Goal: Task Accomplishment & Management: Complete application form

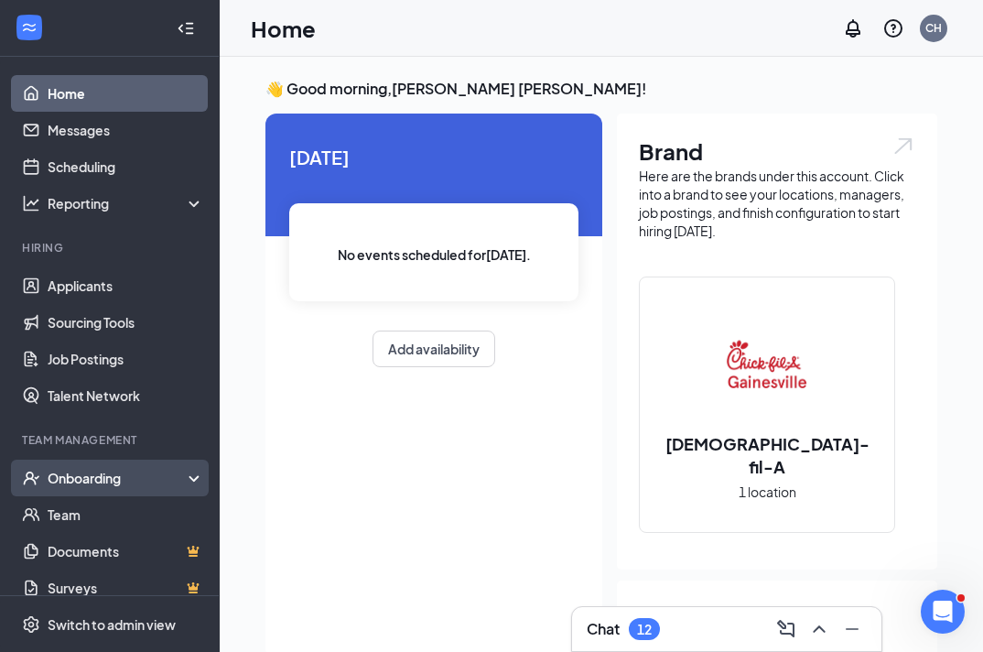
click at [78, 486] on div "Onboarding" at bounding box center [118, 478] width 141 height 18
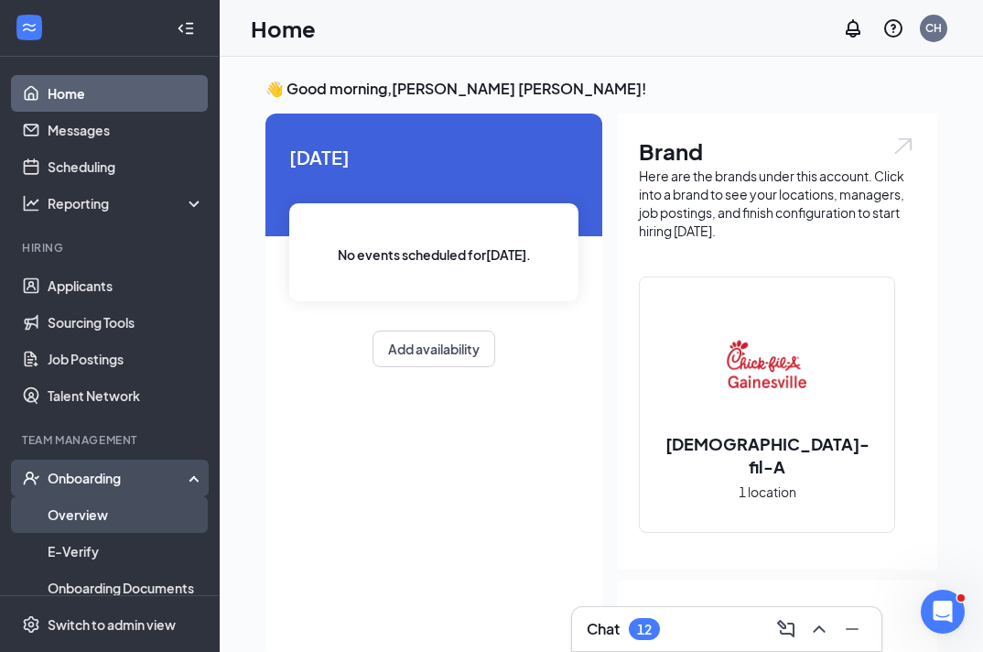
click at [85, 509] on link "Overview" at bounding box center [126, 514] width 157 height 37
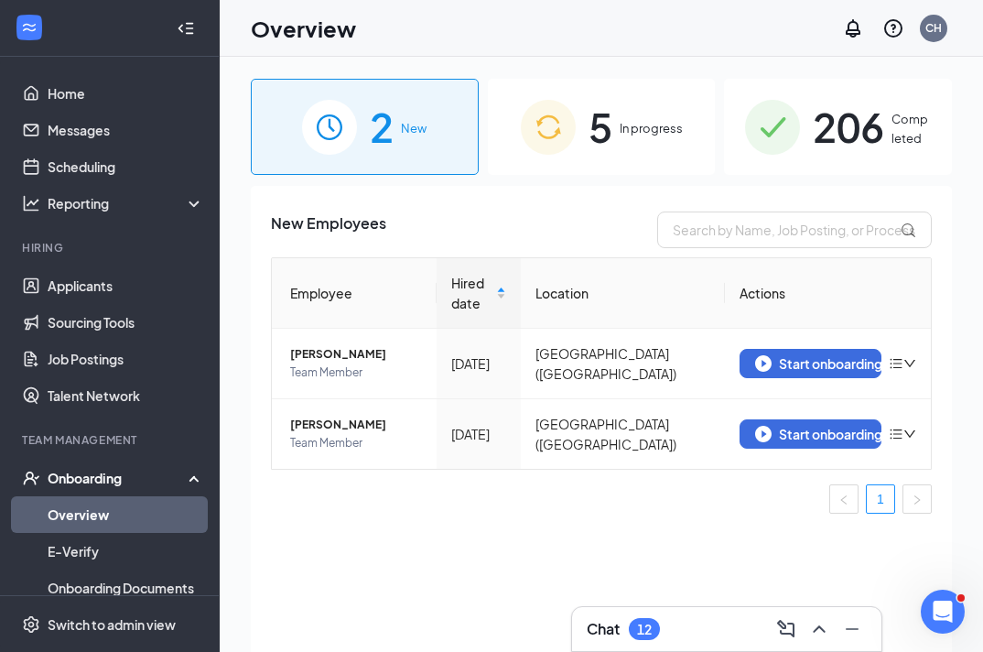
click at [596, 143] on span "5" at bounding box center [601, 126] width 24 height 63
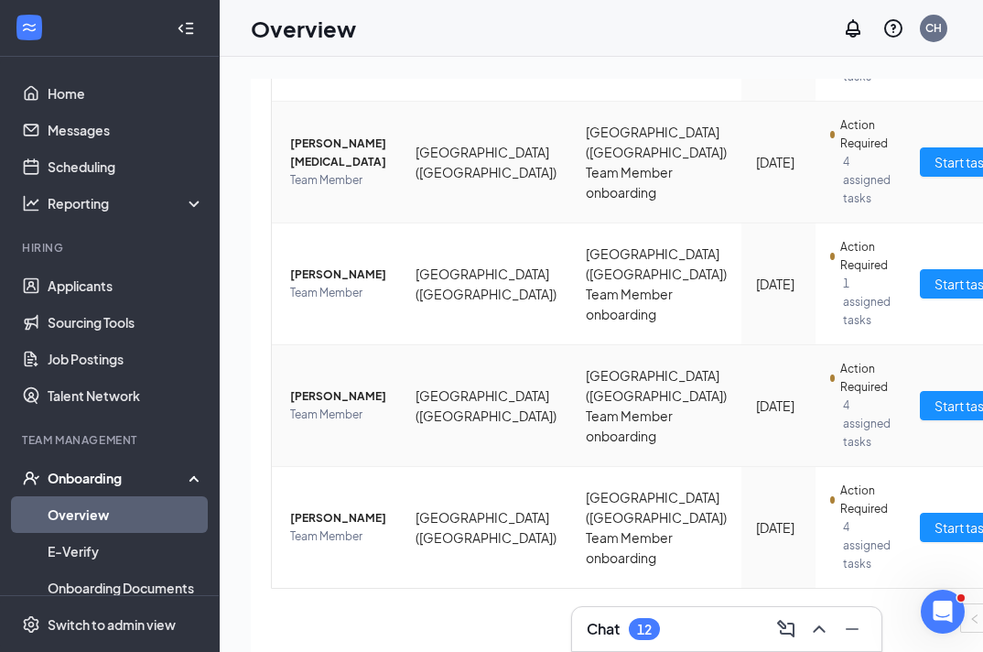
scroll to position [348, 0]
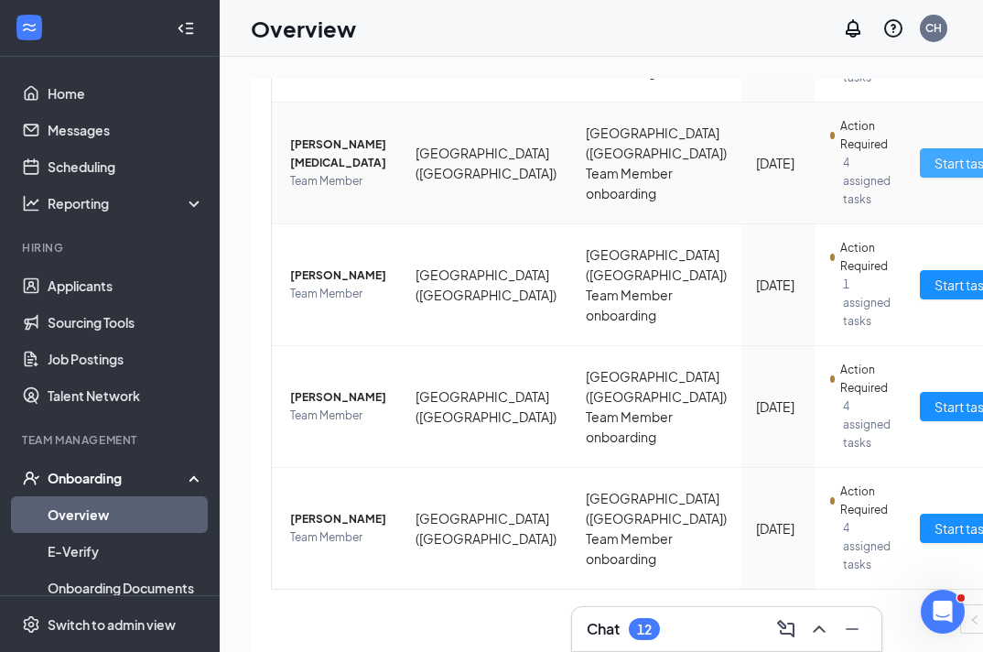
click at [920, 174] on button "Start tasks" at bounding box center [966, 162] width 92 height 29
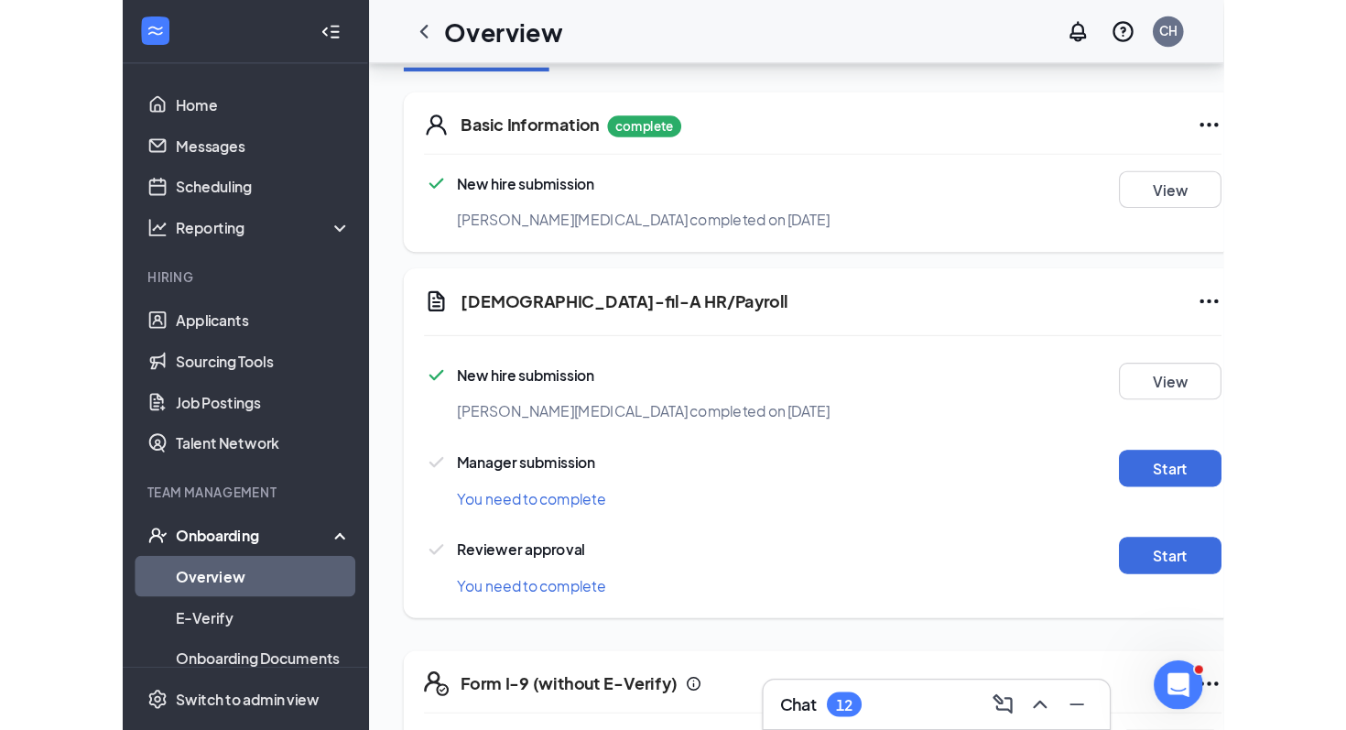
scroll to position [351, 0]
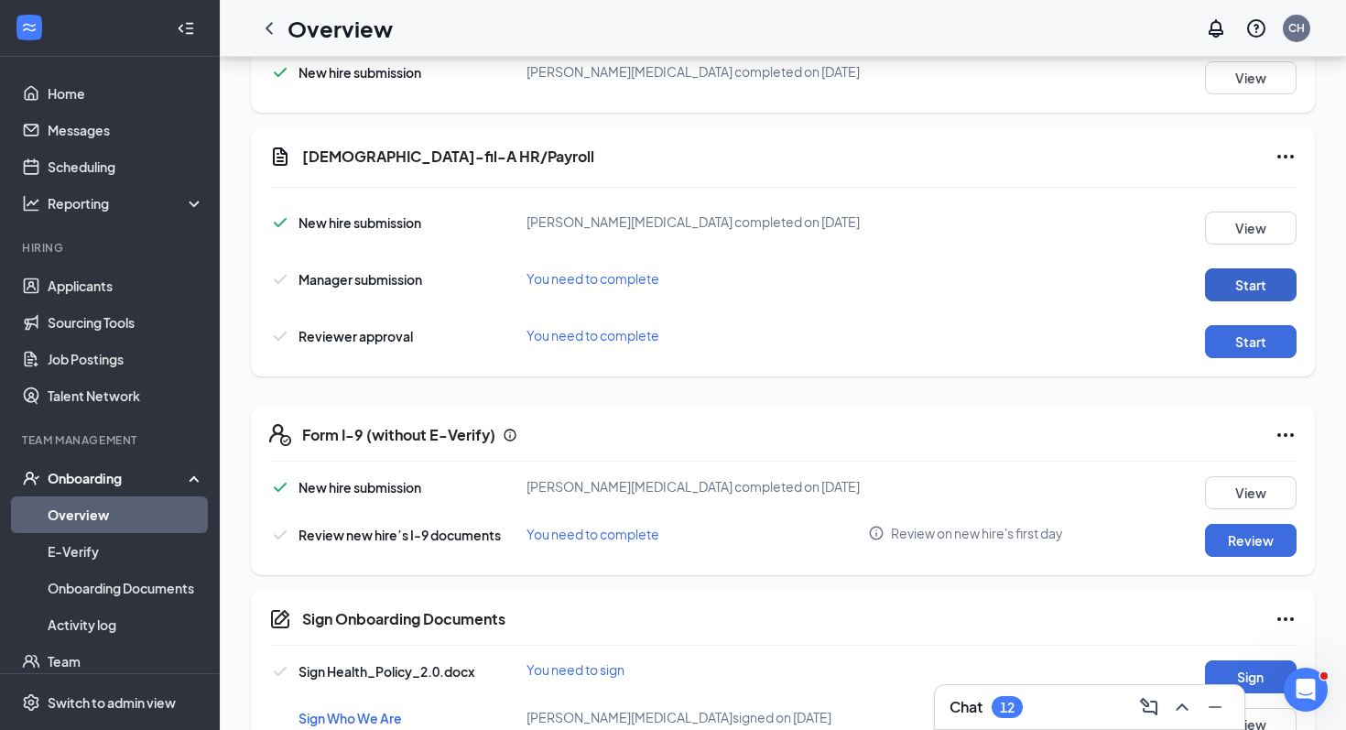
click at [982, 286] on button "Start" at bounding box center [1251, 284] width 92 height 33
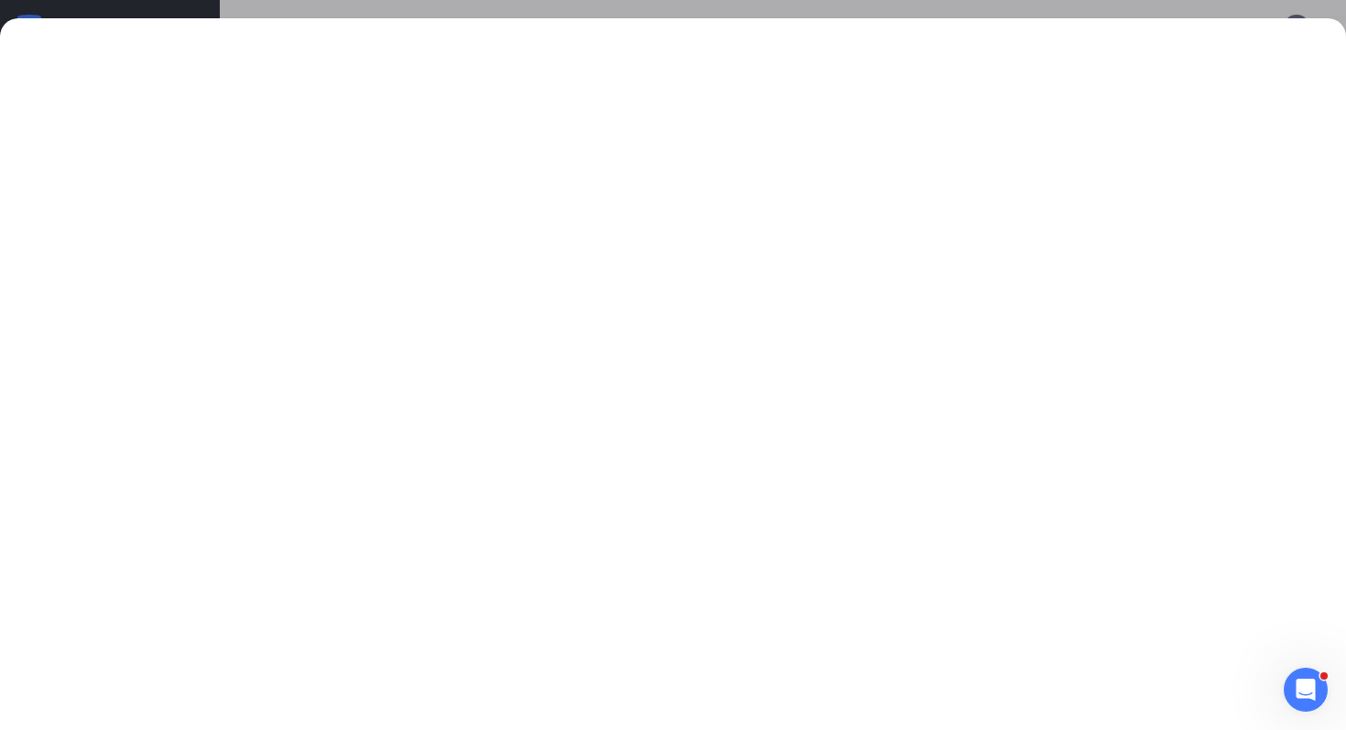
scroll to position [489, 0]
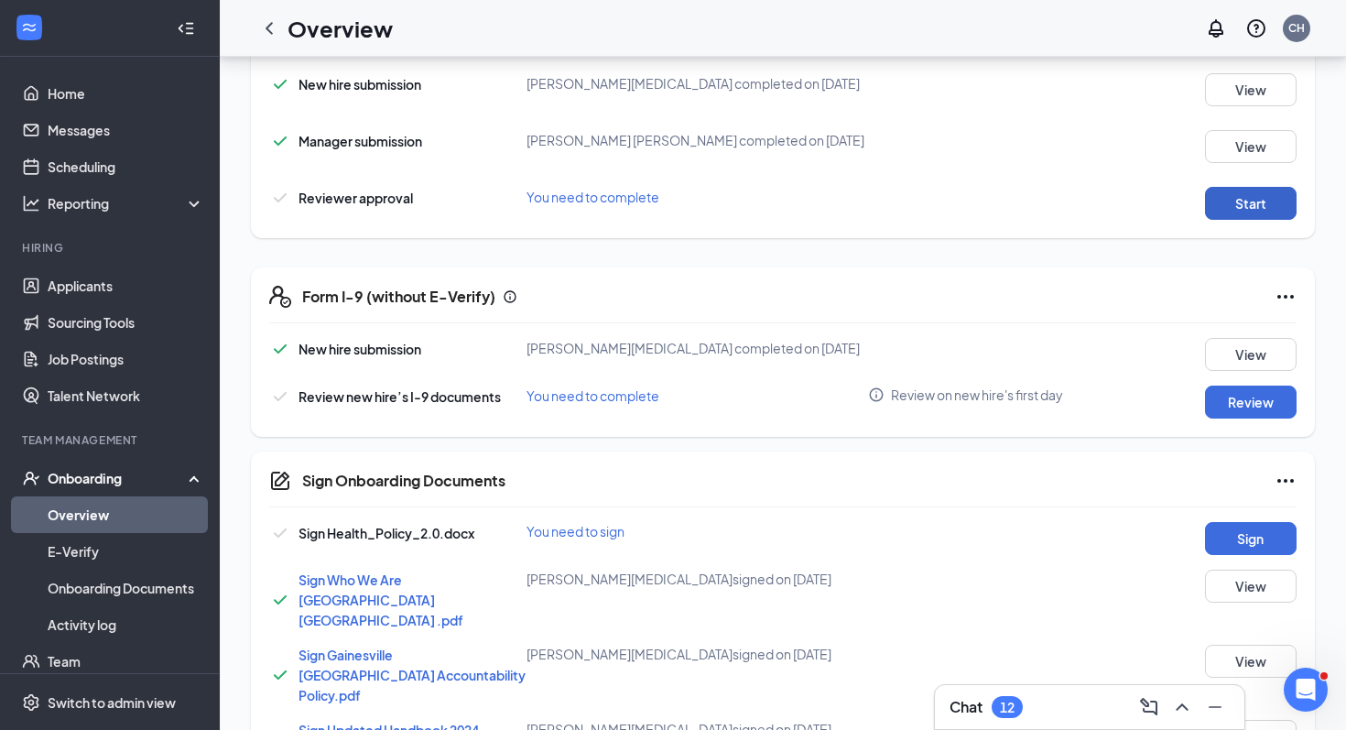
click at [982, 200] on button "Start" at bounding box center [1251, 203] width 92 height 33
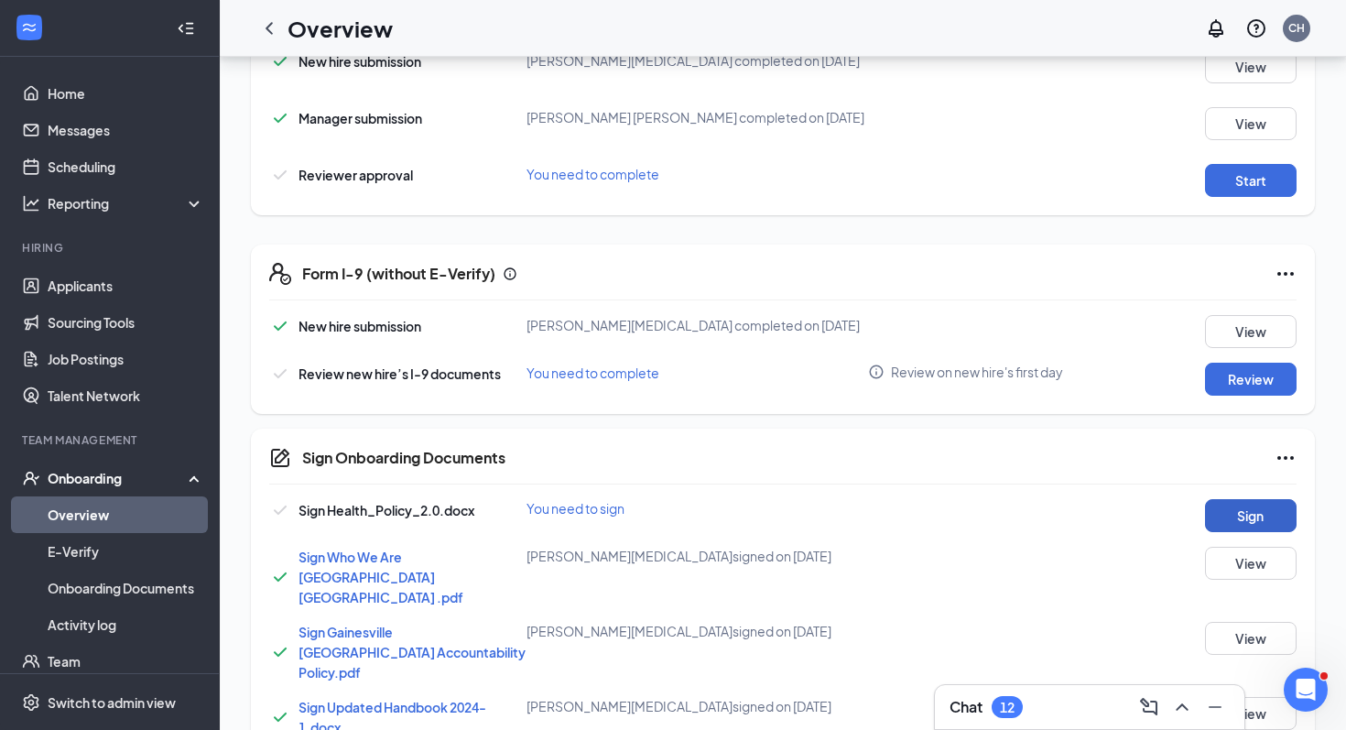
click at [982, 511] on button "Sign" at bounding box center [1251, 515] width 92 height 33
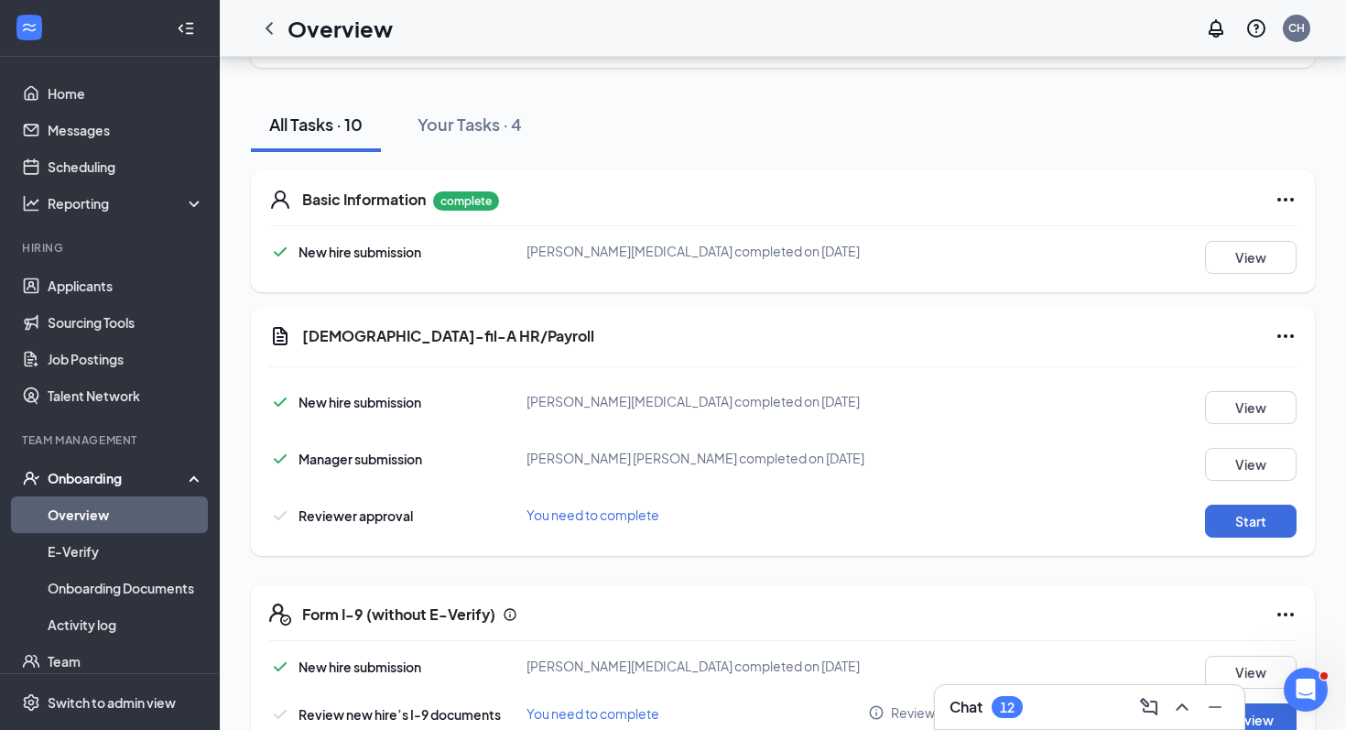
scroll to position [174, 0]
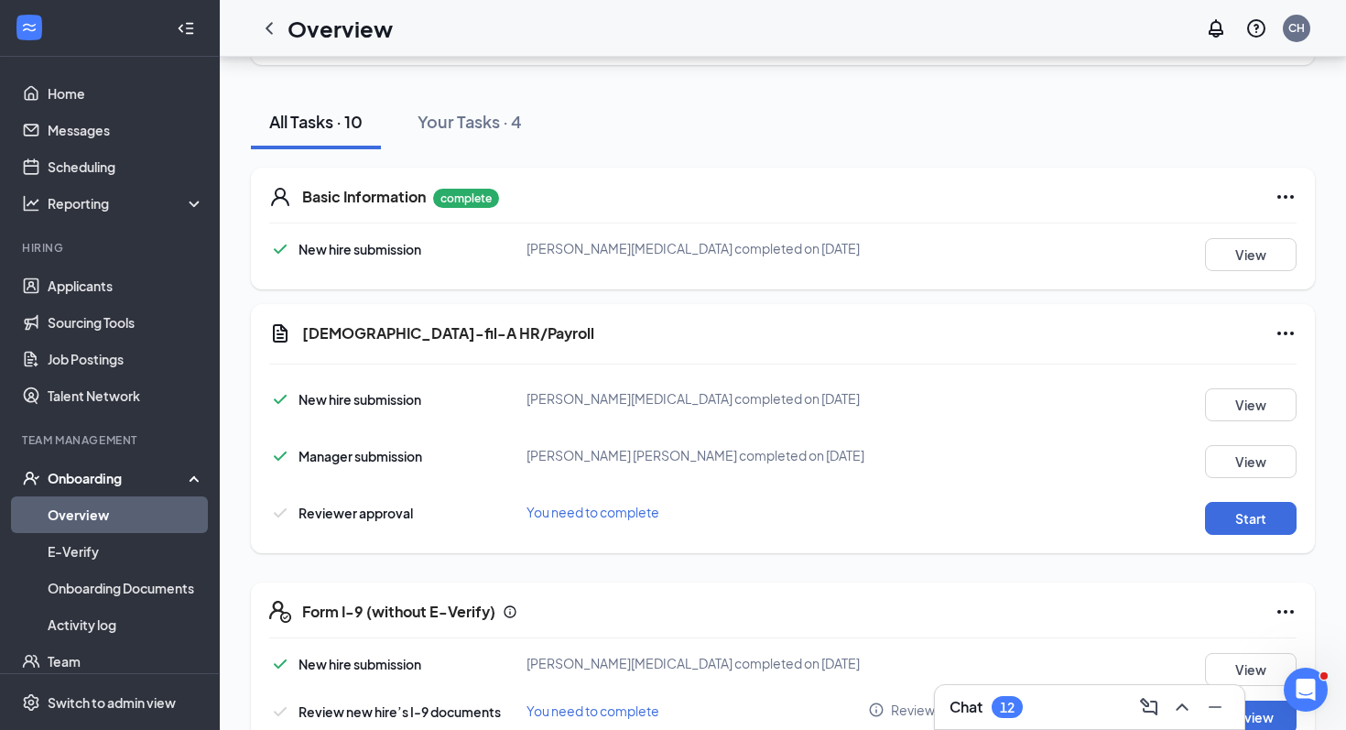
click at [982, 520] on div "Start" at bounding box center [1232, 518] width 128 height 33
click at [982, 527] on button "Start" at bounding box center [1251, 518] width 92 height 33
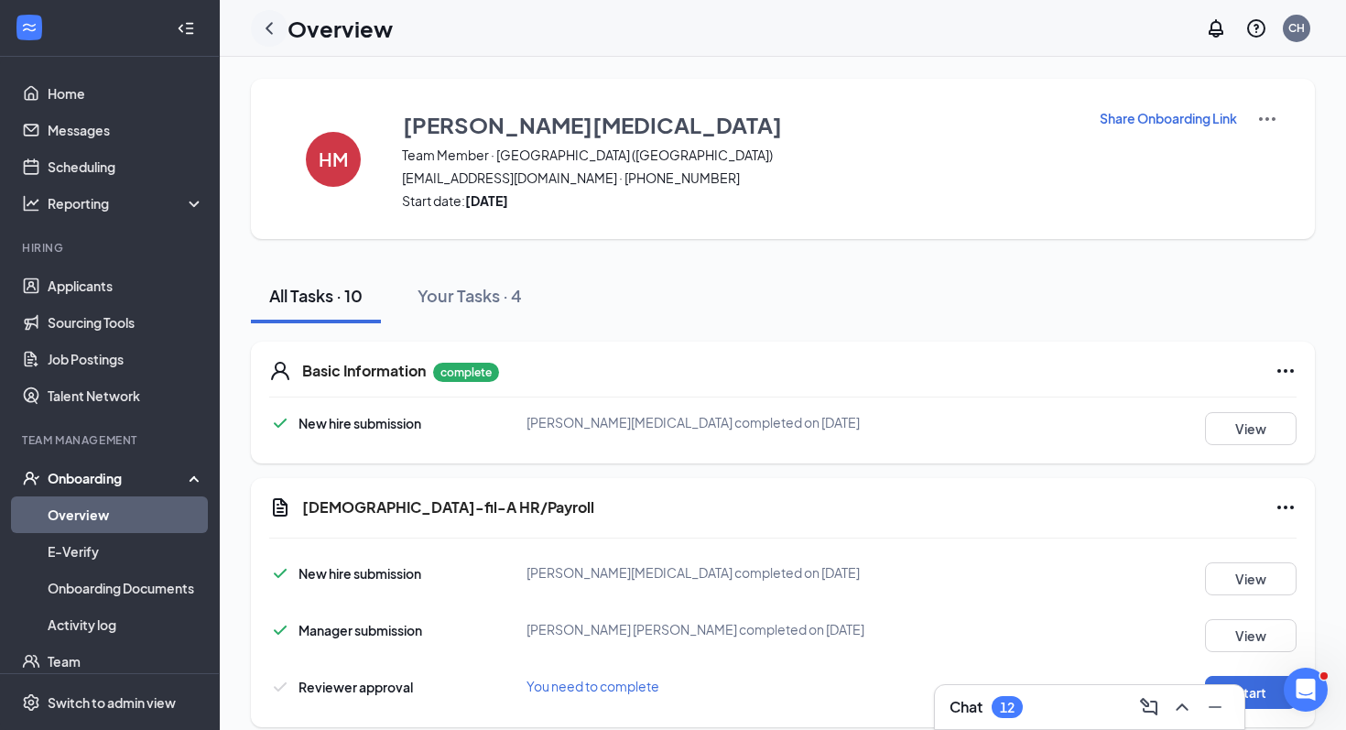
click at [274, 26] on icon "ChevronLeft" at bounding box center [269, 28] width 22 height 22
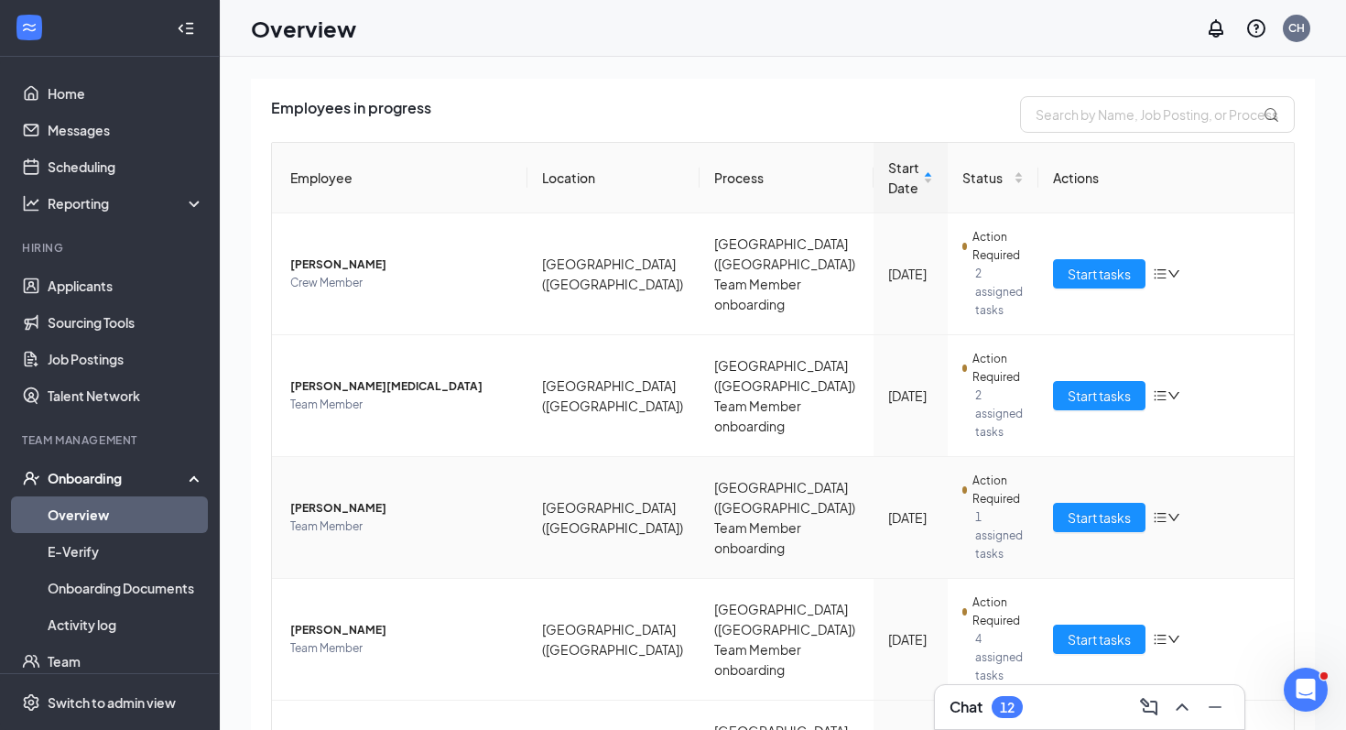
scroll to position [179, 0]
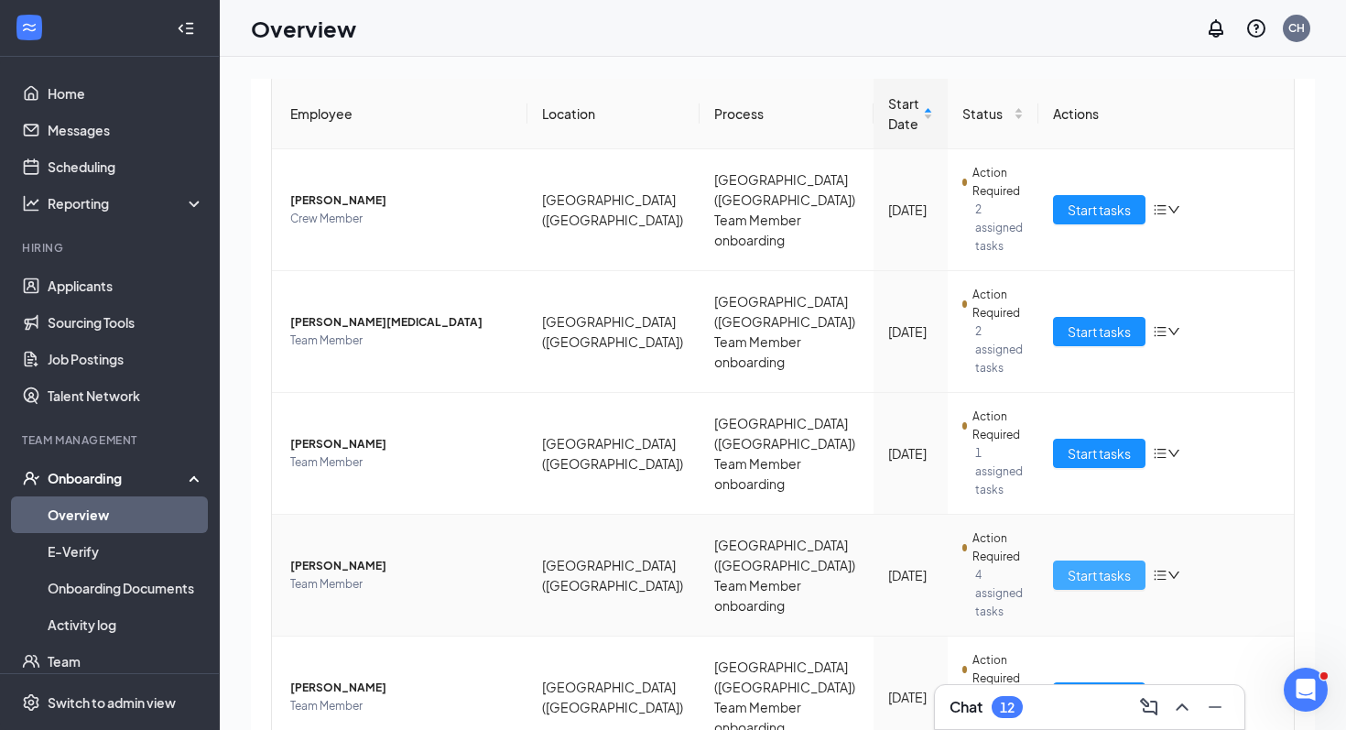
click at [982, 565] on span "Start tasks" at bounding box center [1098, 575] width 63 height 20
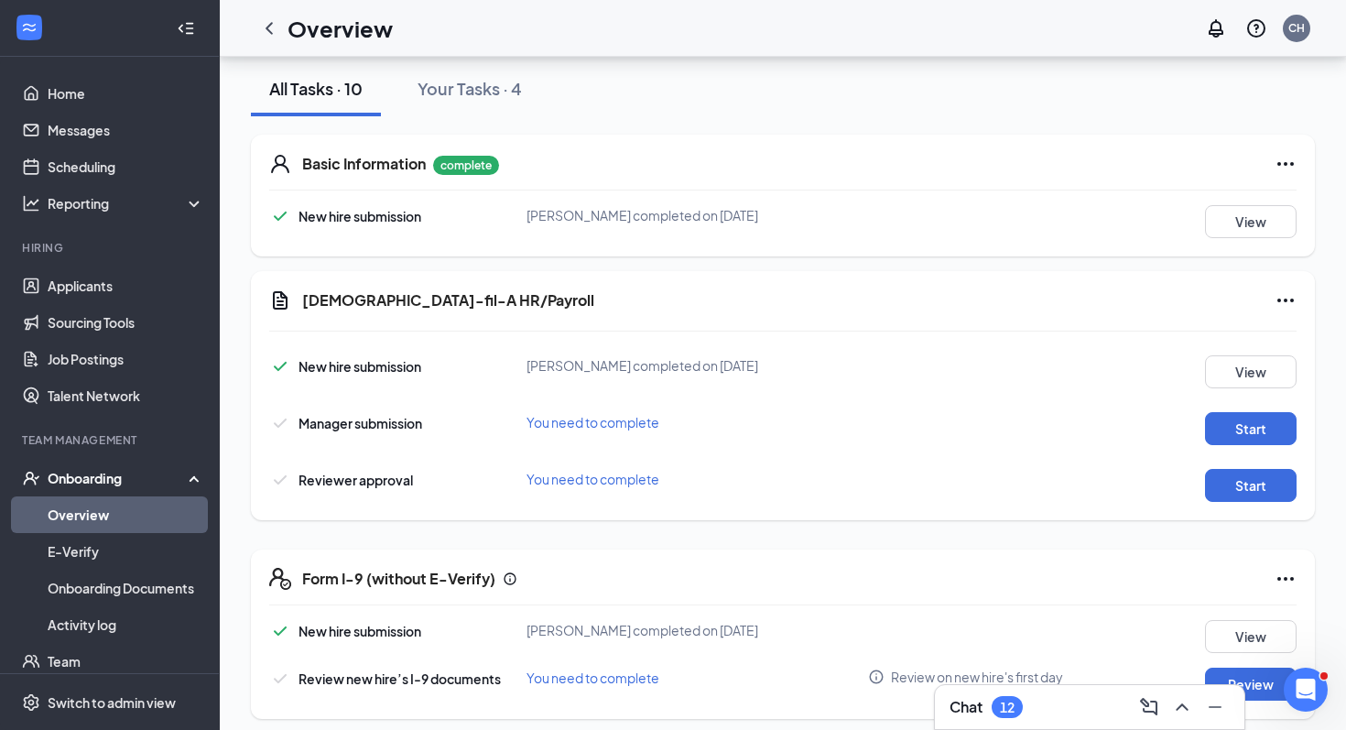
scroll to position [271, 0]
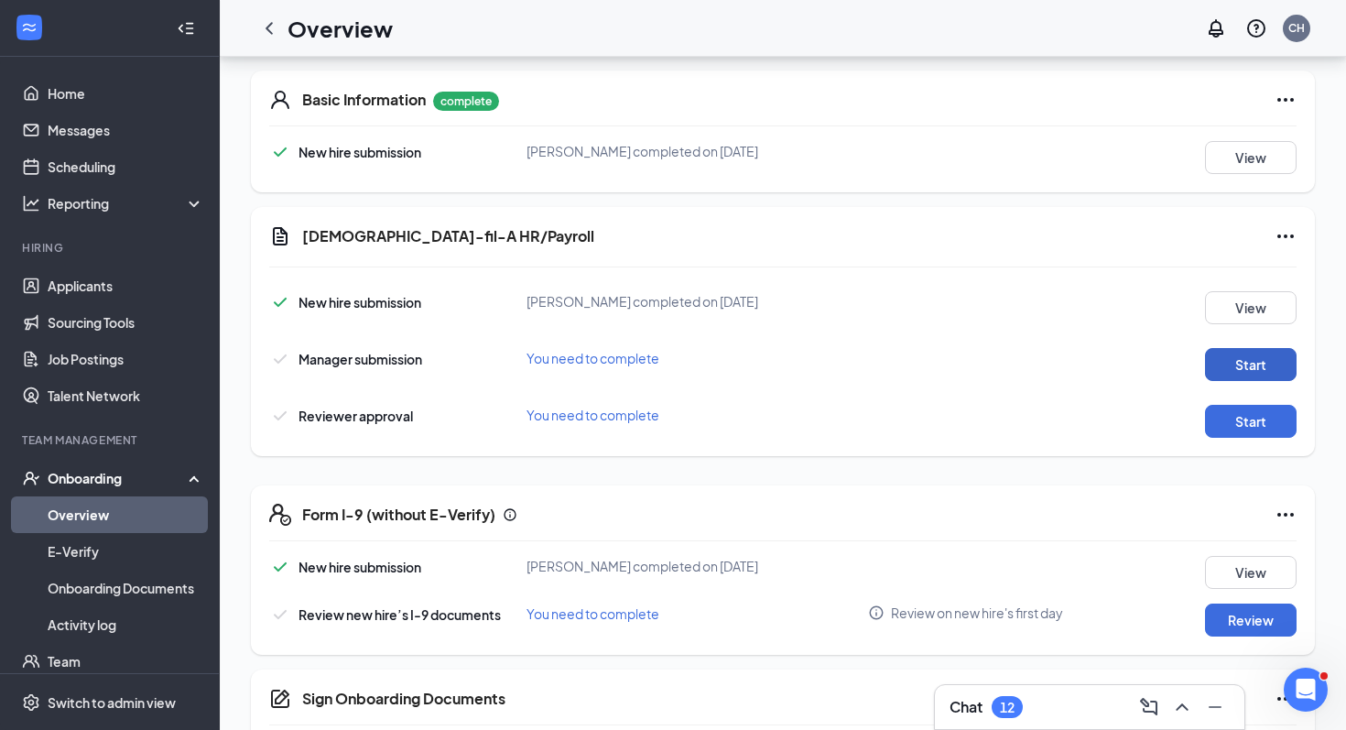
click at [982, 354] on button "Start" at bounding box center [1251, 364] width 92 height 33
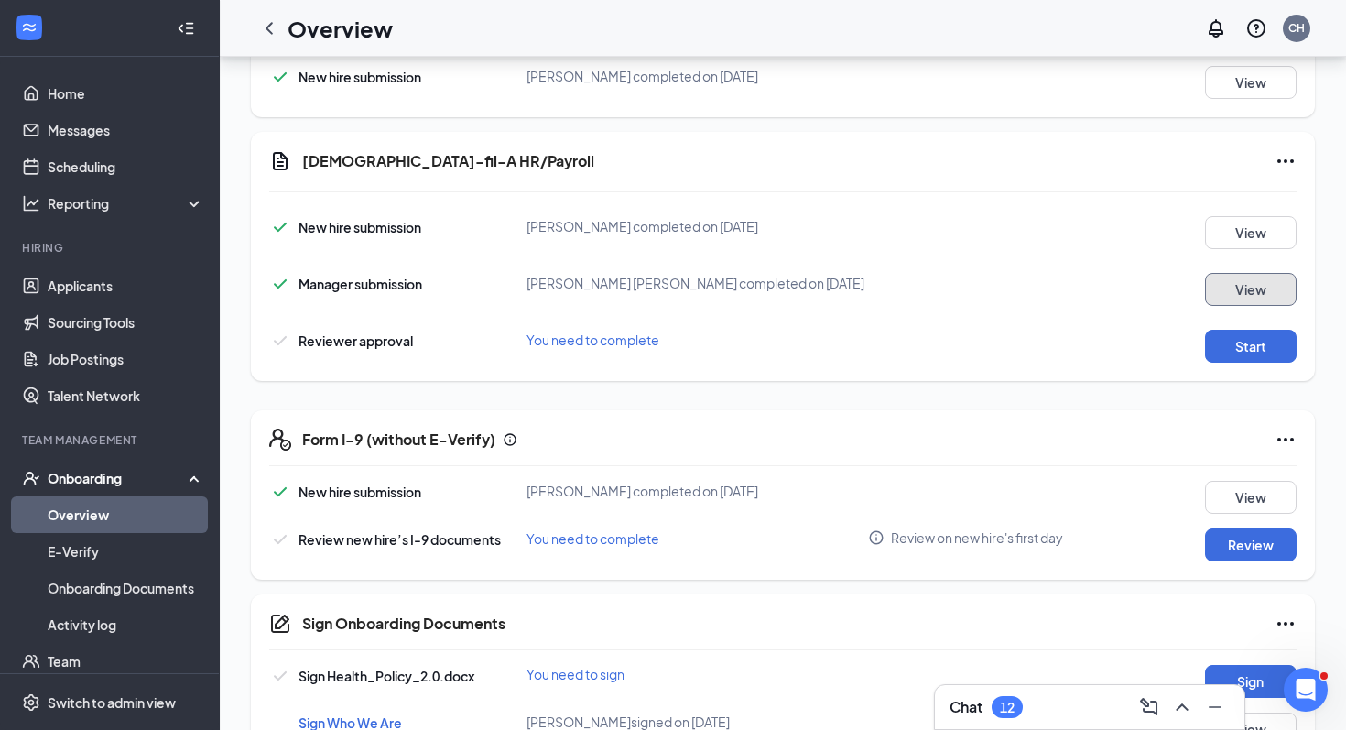
scroll to position [294, 0]
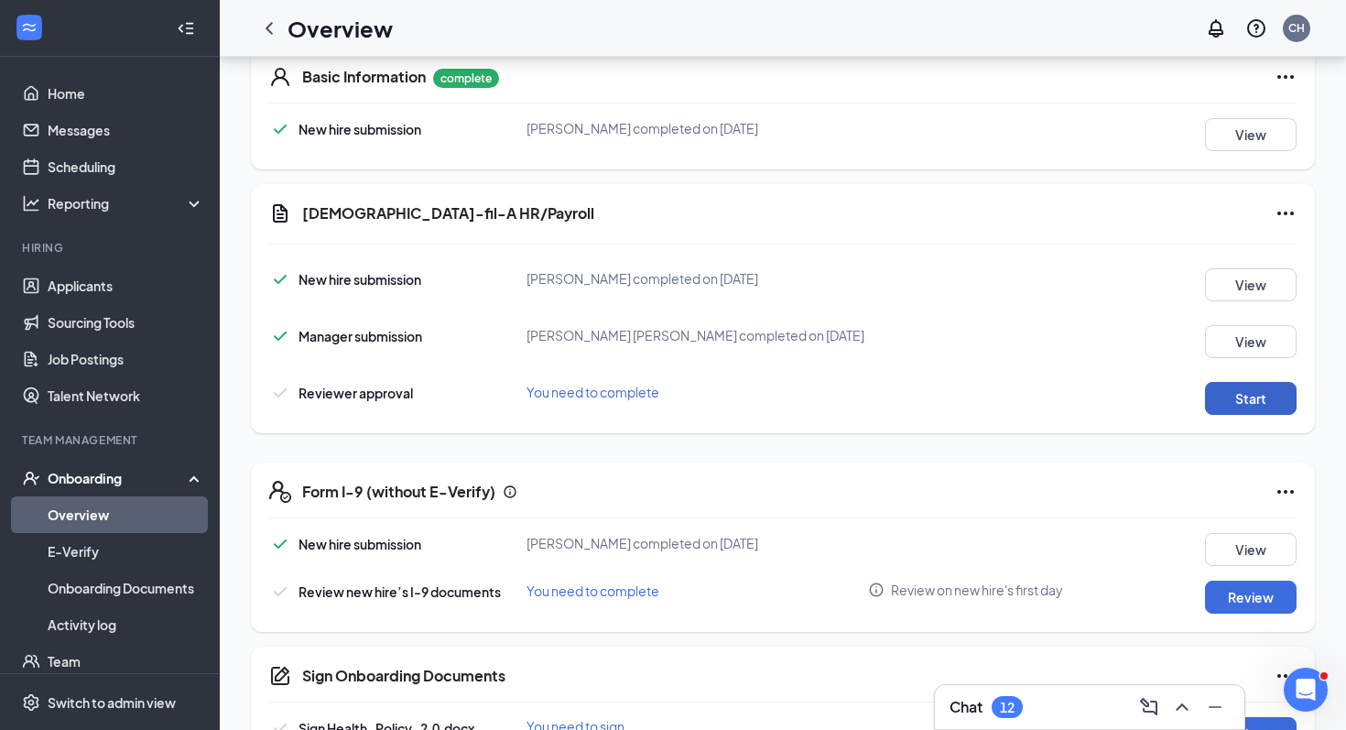
click at [982, 395] on button "Start" at bounding box center [1251, 398] width 92 height 33
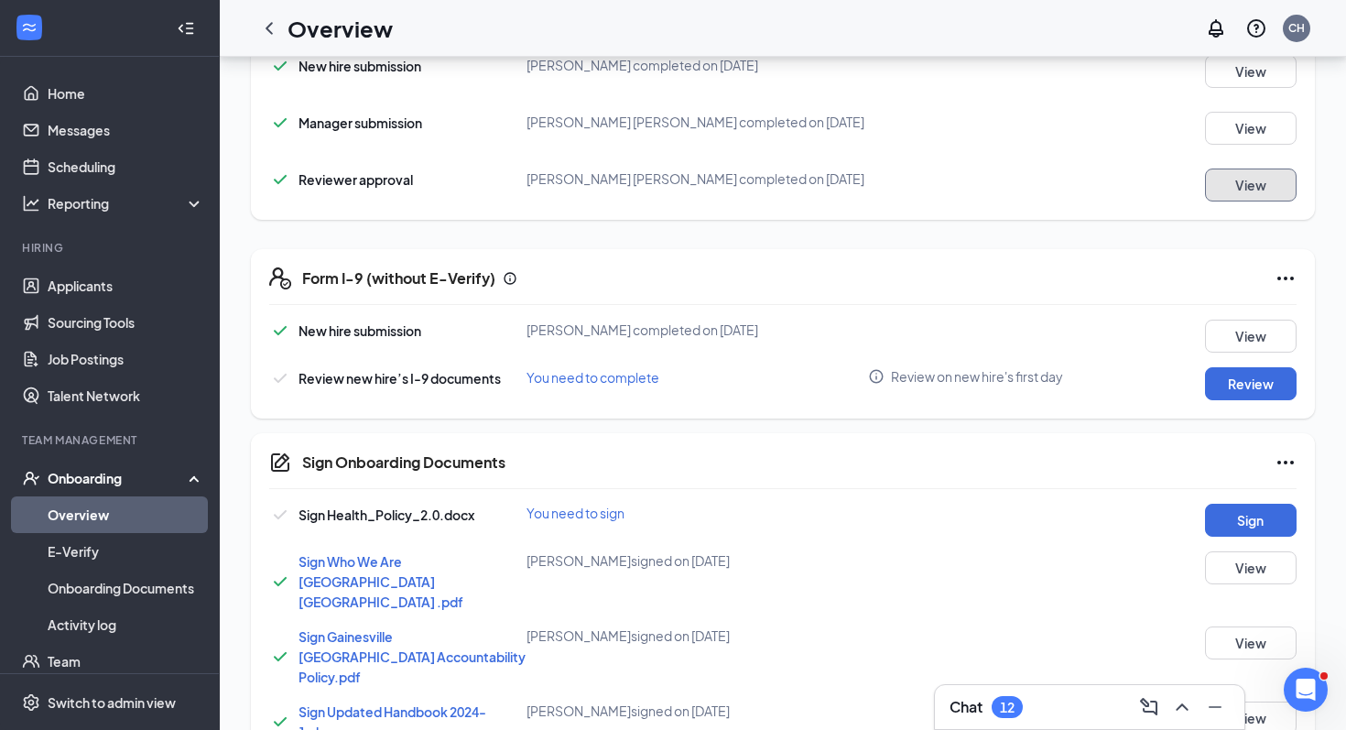
scroll to position [512, 0]
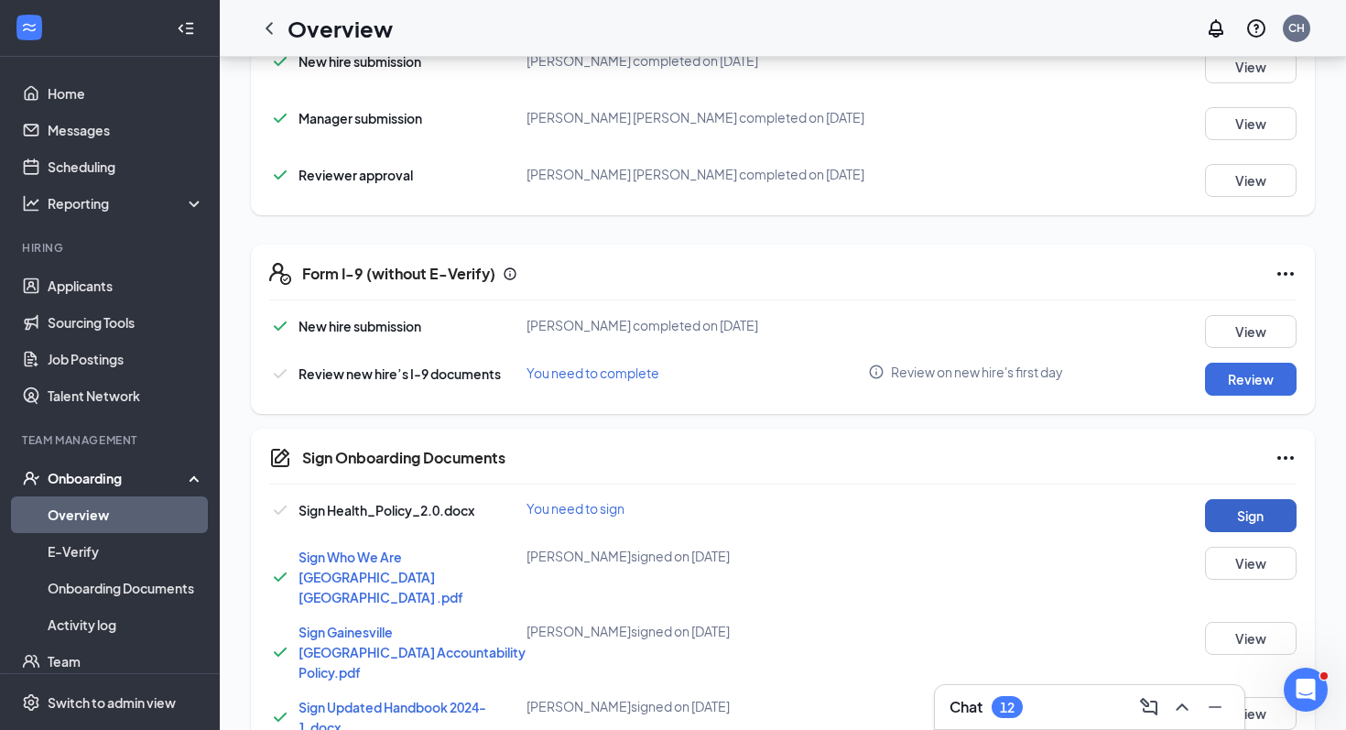
click at [982, 515] on button "Sign" at bounding box center [1251, 515] width 92 height 33
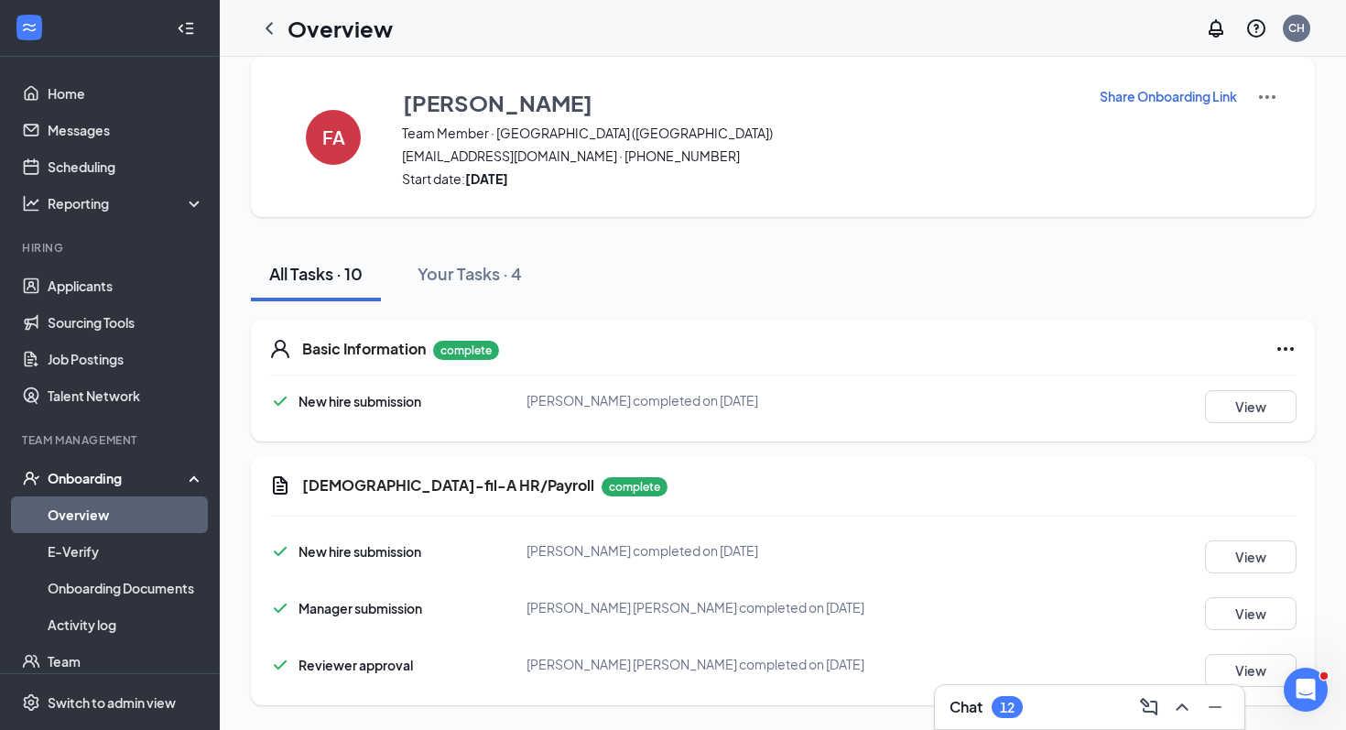
scroll to position [0, 0]
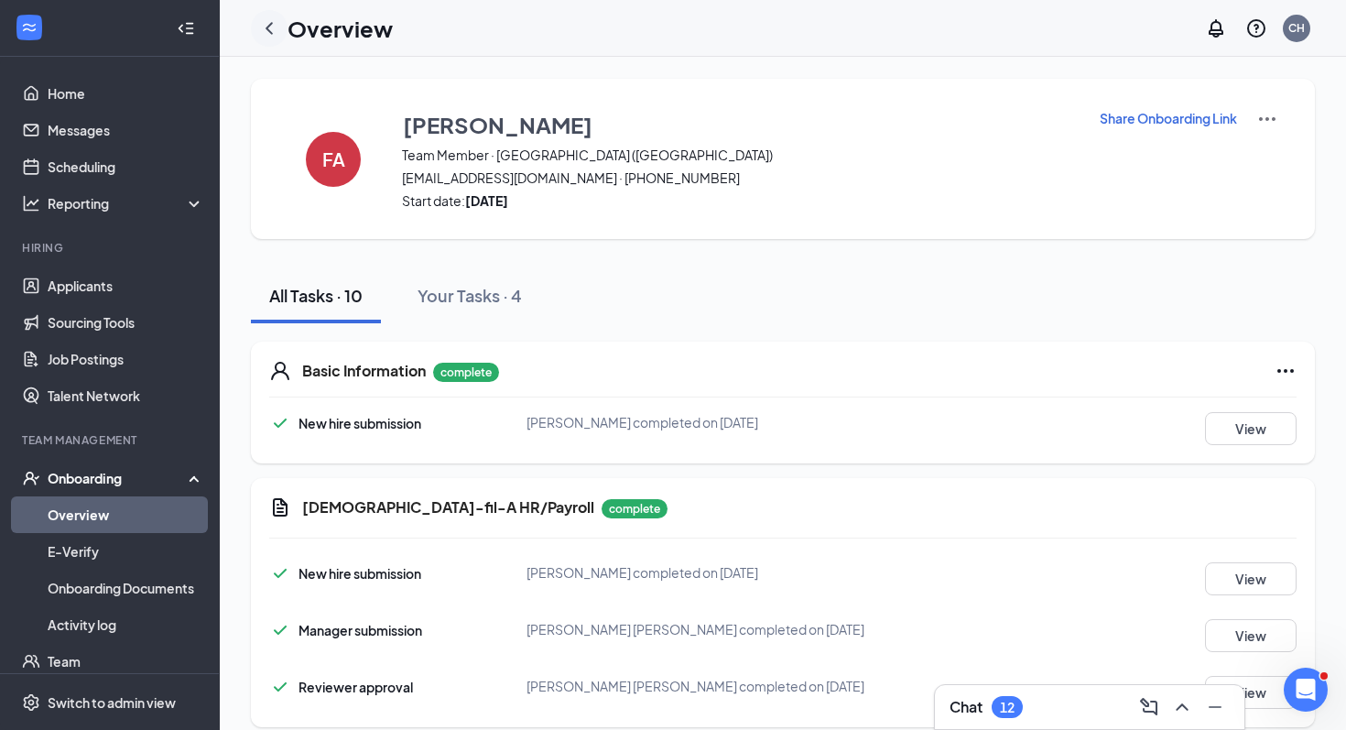
click at [265, 27] on icon "ChevronLeft" at bounding box center [269, 28] width 22 height 22
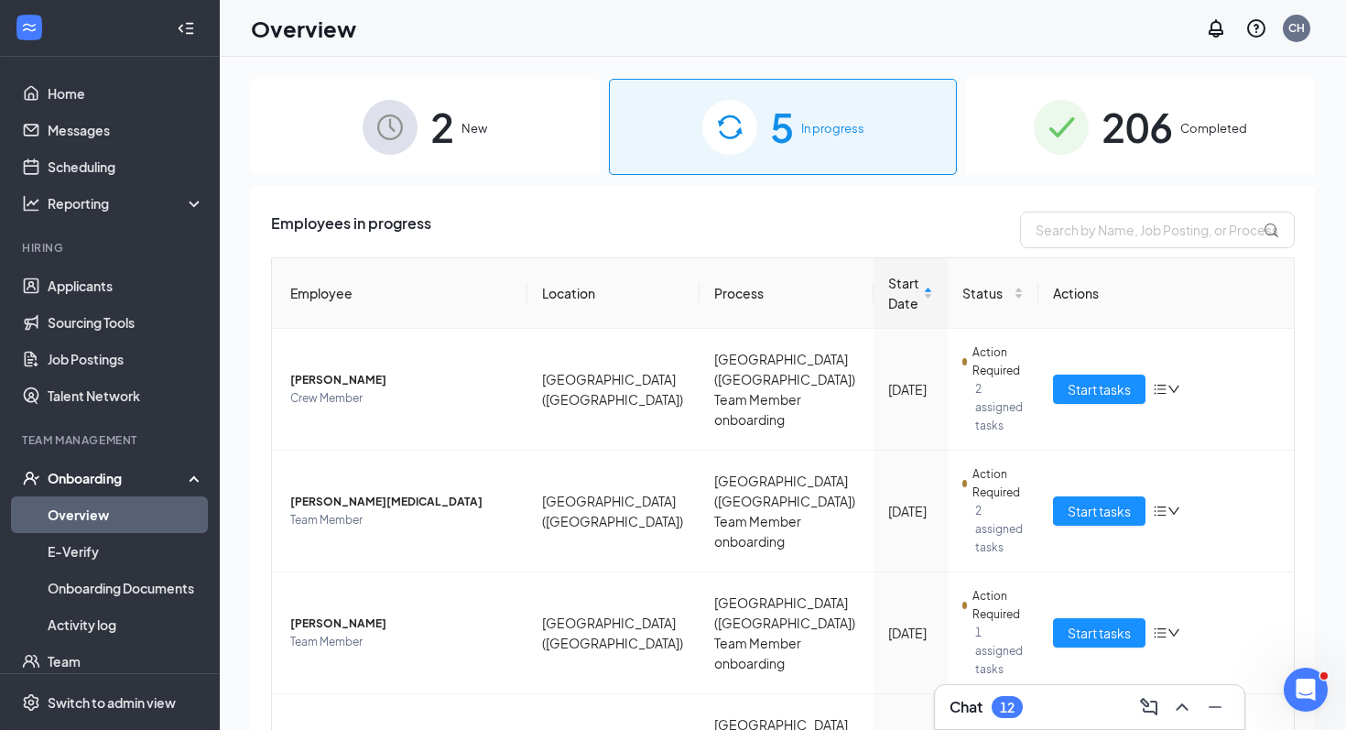
click at [494, 98] on div "2 New" at bounding box center [425, 127] width 349 height 96
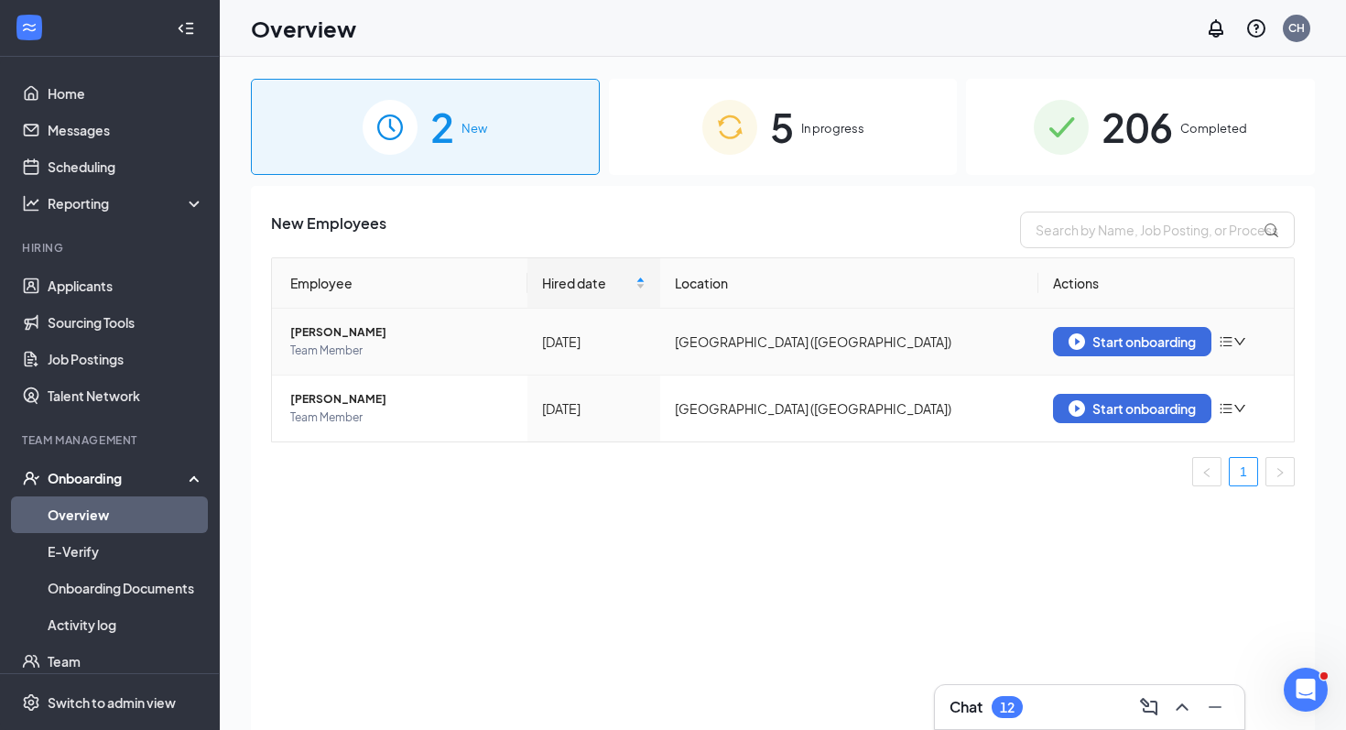
click at [982, 356] on td "Start onboarding" at bounding box center [1165, 342] width 255 height 67
click at [982, 346] on div "Start onboarding" at bounding box center [1131, 341] width 127 height 16
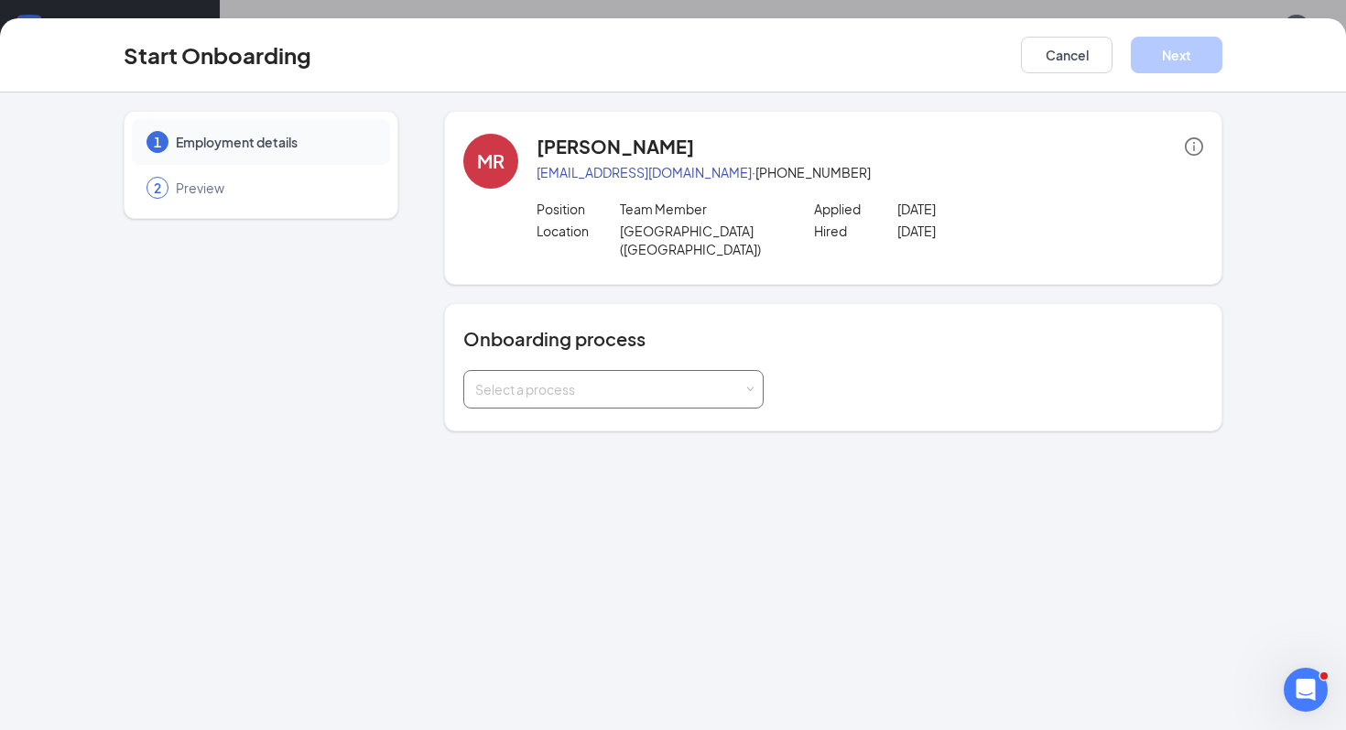
click at [691, 380] on div "Select a process" at bounding box center [609, 389] width 268 height 18
click at [621, 420] on li "[GEOGRAPHIC_DATA] ([GEOGRAPHIC_DATA]) Team Member onboarding" at bounding box center [613, 410] width 300 height 33
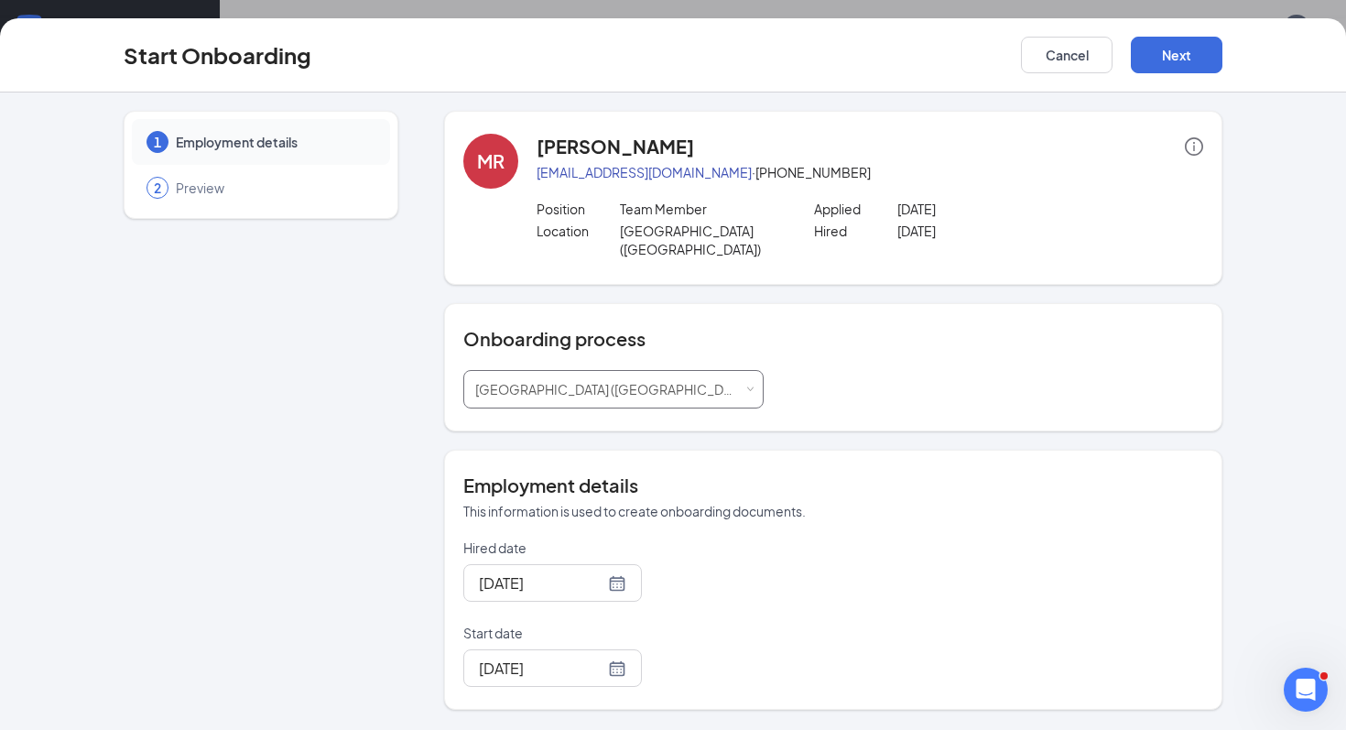
scroll to position [82, 0]
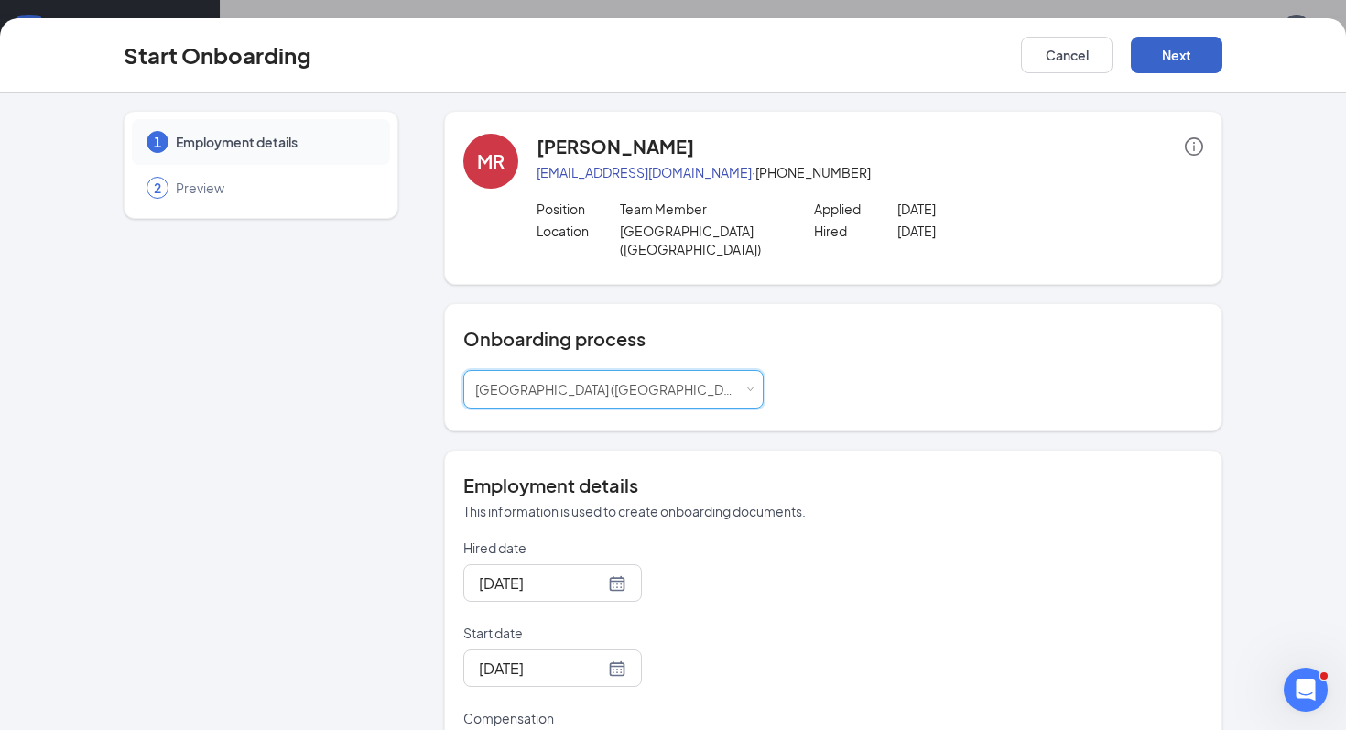
click at [982, 59] on button "Next" at bounding box center [1177, 55] width 92 height 37
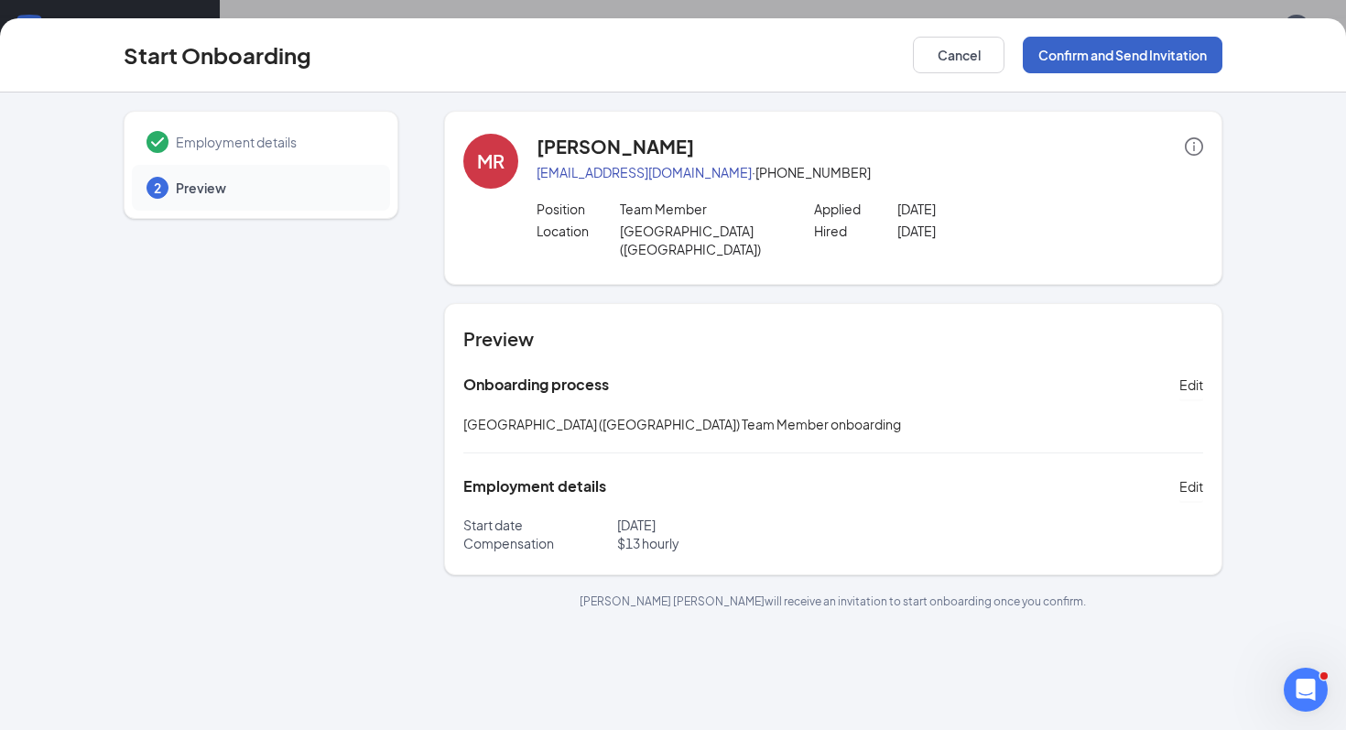
click at [982, 58] on button "Confirm and Send Invitation" at bounding box center [1123, 55] width 200 height 37
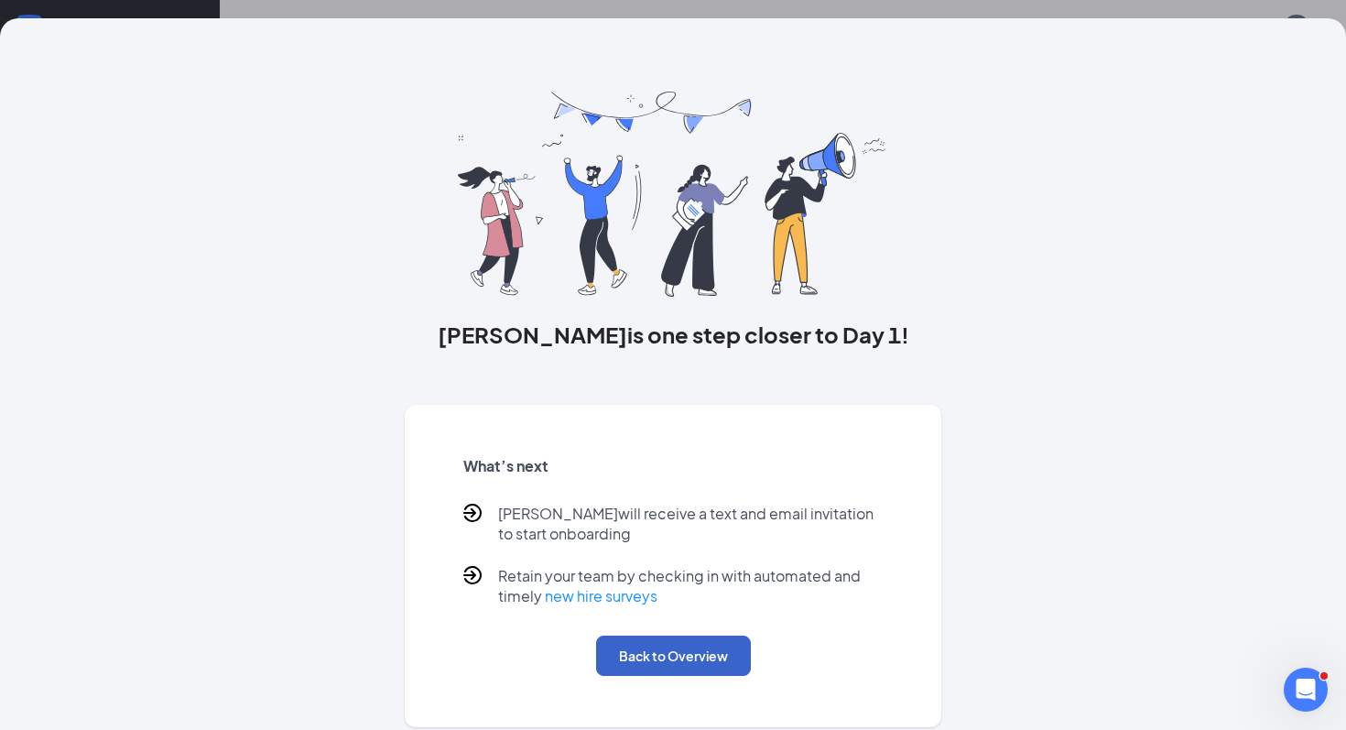
click at [656, 642] on button "Back to Overview" at bounding box center [673, 655] width 155 height 40
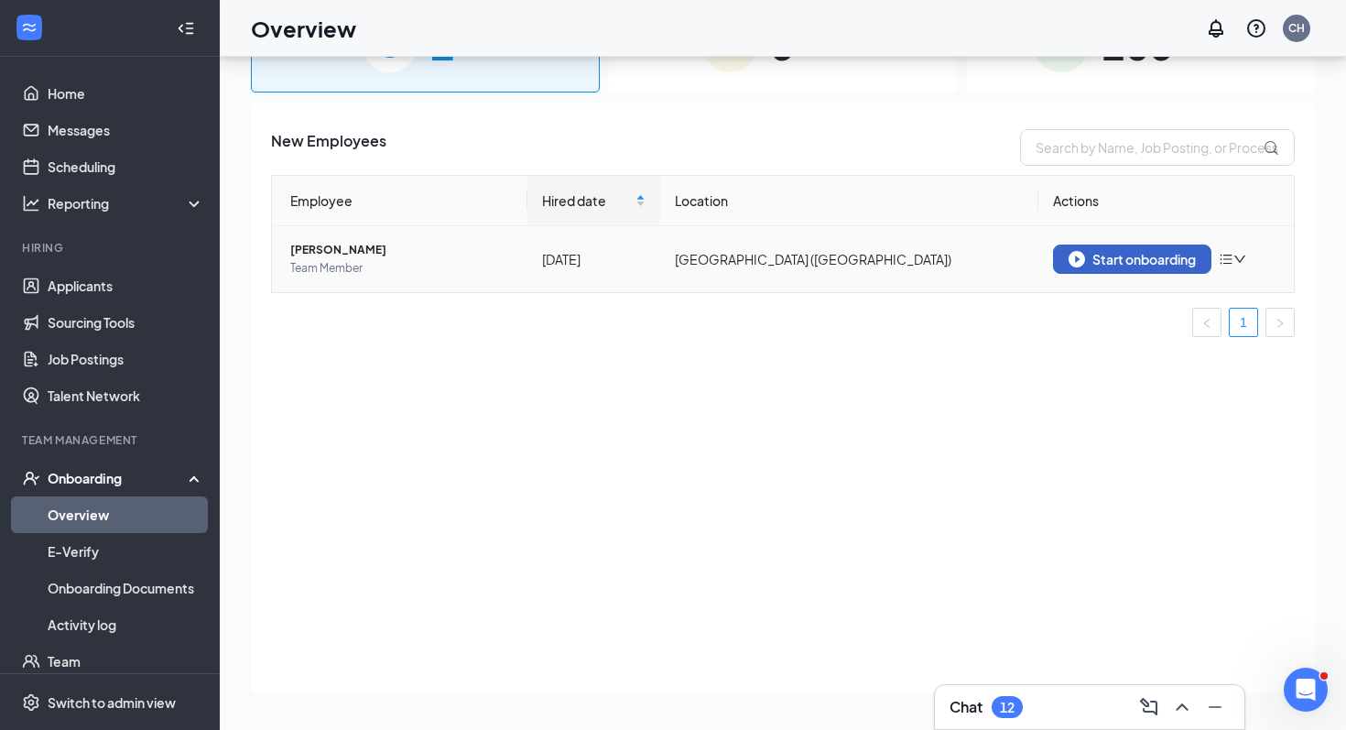
click at [982, 265] on img "button" at bounding box center [1076, 259] width 16 height 16
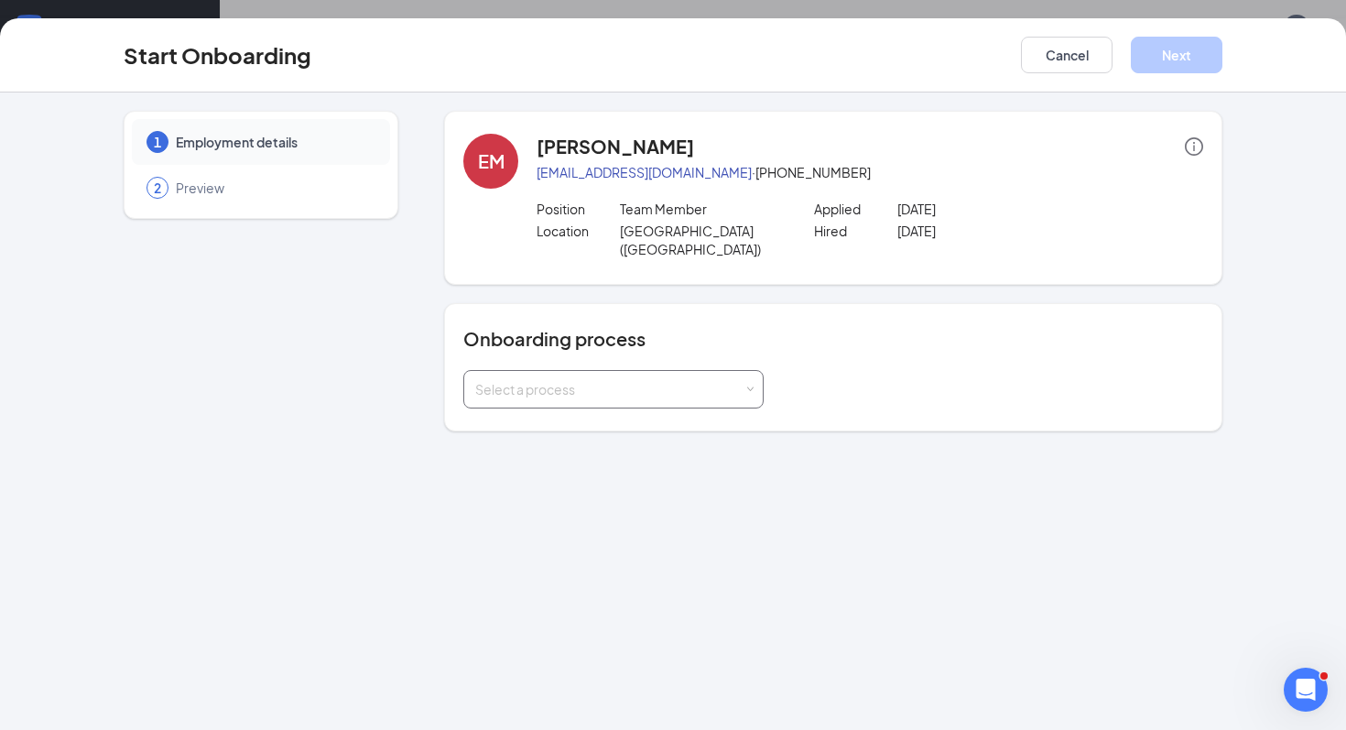
click at [740, 371] on div "Select a process" at bounding box center [613, 389] width 276 height 37
click at [600, 411] on span "[GEOGRAPHIC_DATA] ([GEOGRAPHIC_DATA]) Team Member onboarding" at bounding box center [690, 409] width 438 height 16
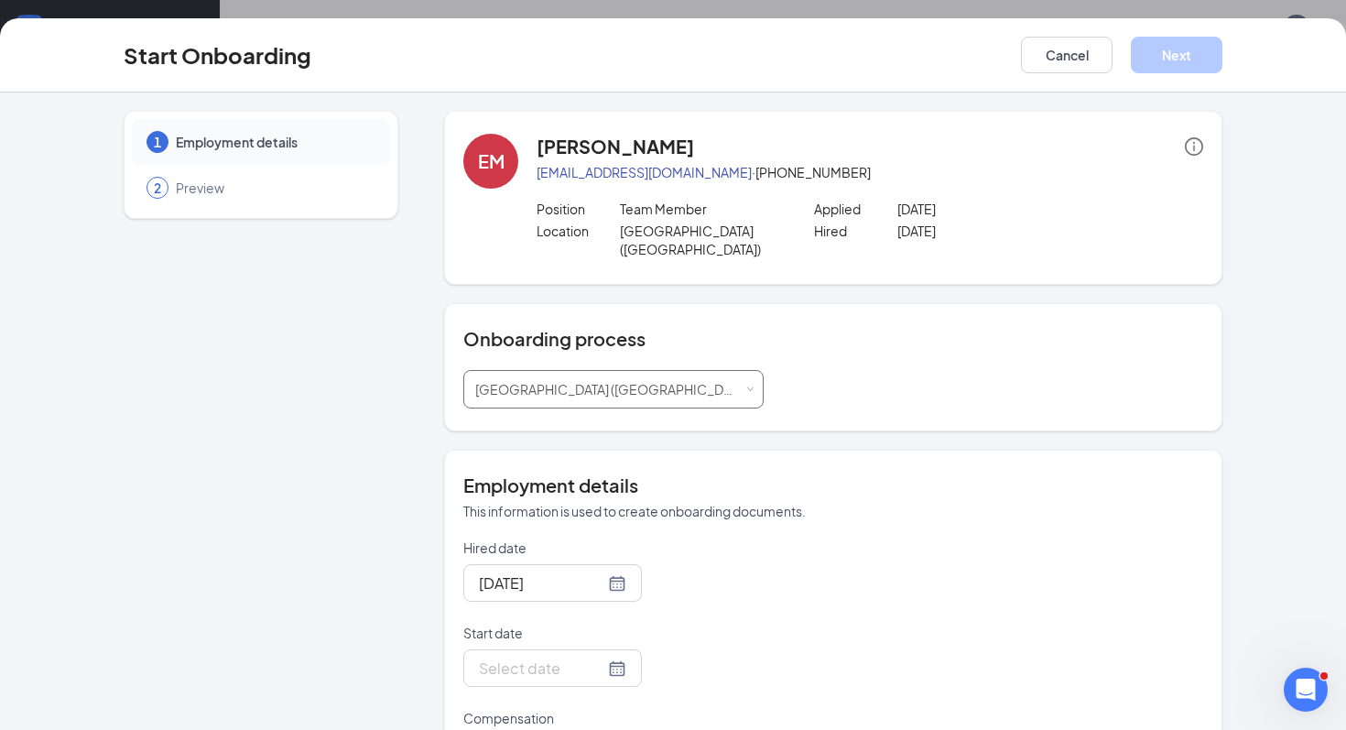
scroll to position [66, 0]
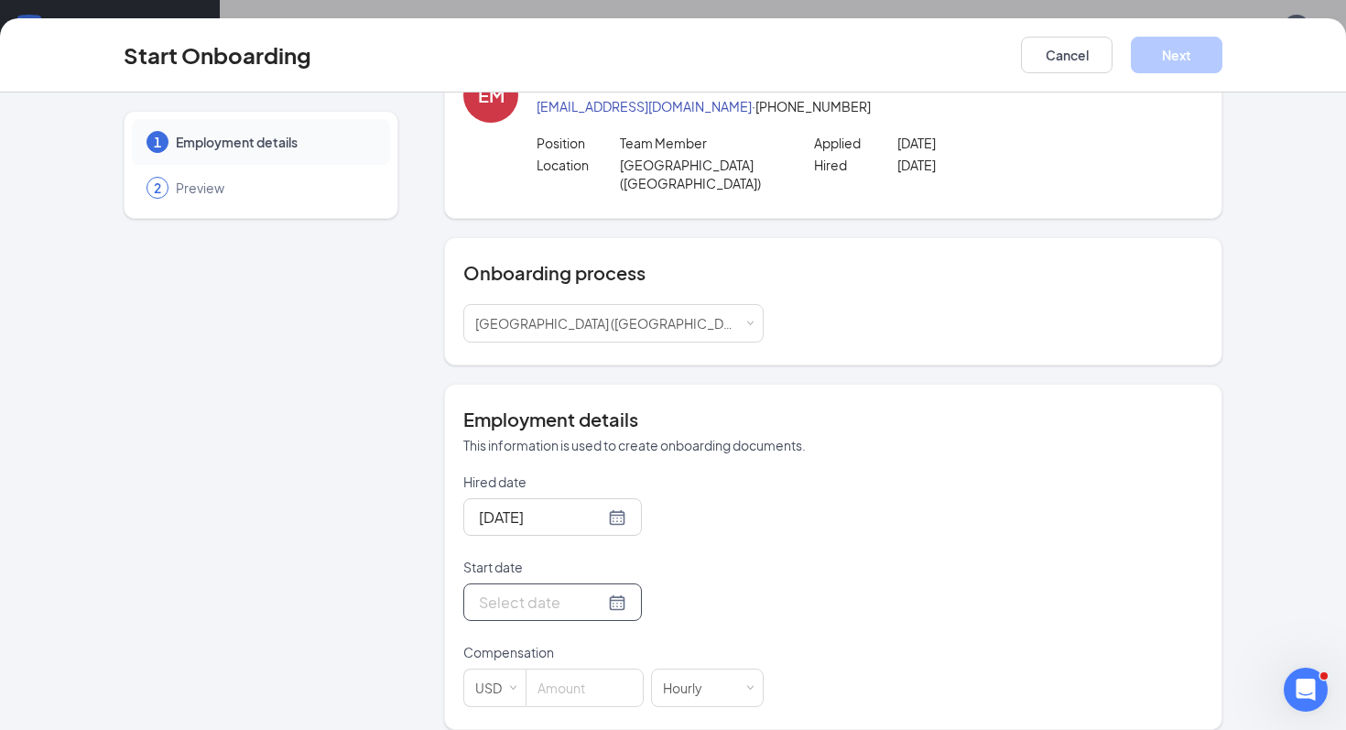
click at [553, 590] on input "Start date" at bounding box center [541, 601] width 125 height 23
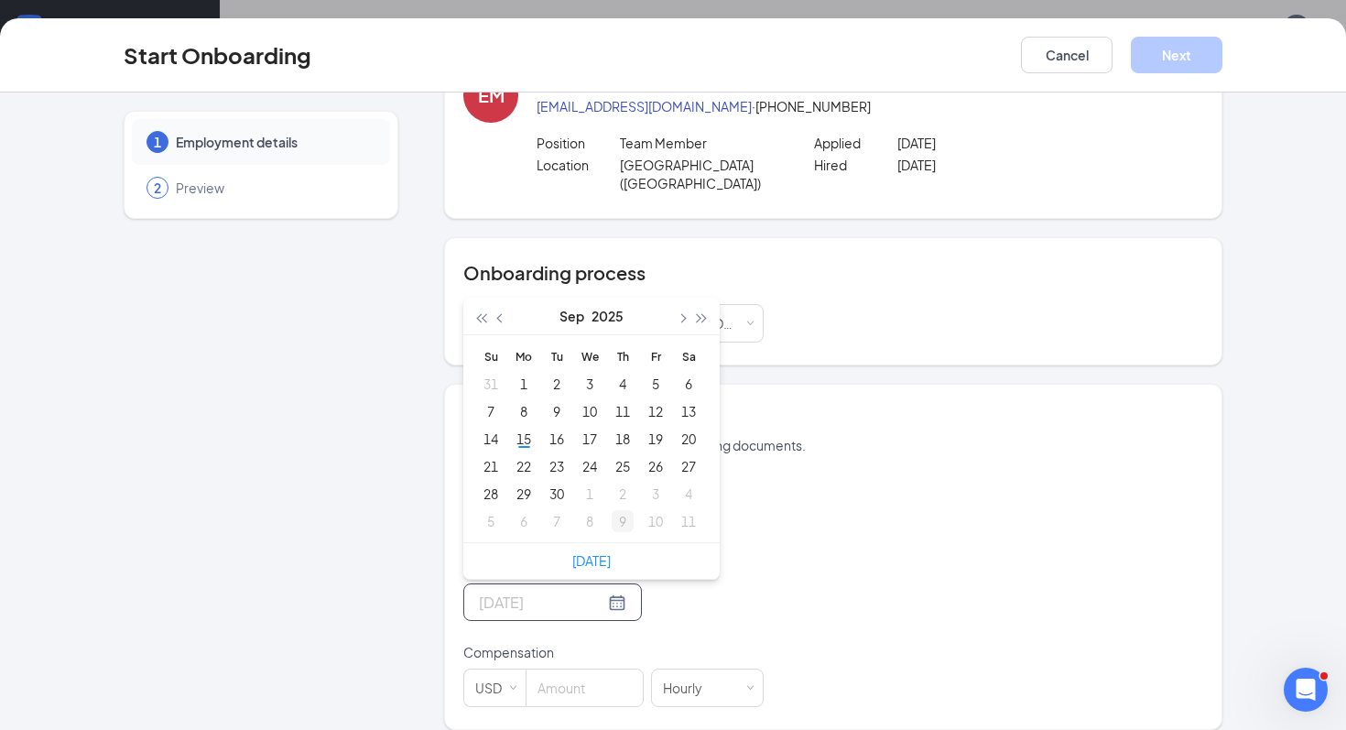
type input "Oct 9, 2025"
click at [596, 590] on div at bounding box center [552, 601] width 147 height 23
click at [873, 472] on div "Hired date Sep 11, 2025 Start date Sep 2025 Su Mo Tu We Th Fr Sa 31 1 2 3 4 5 6…" at bounding box center [833, 589] width 740 height 234
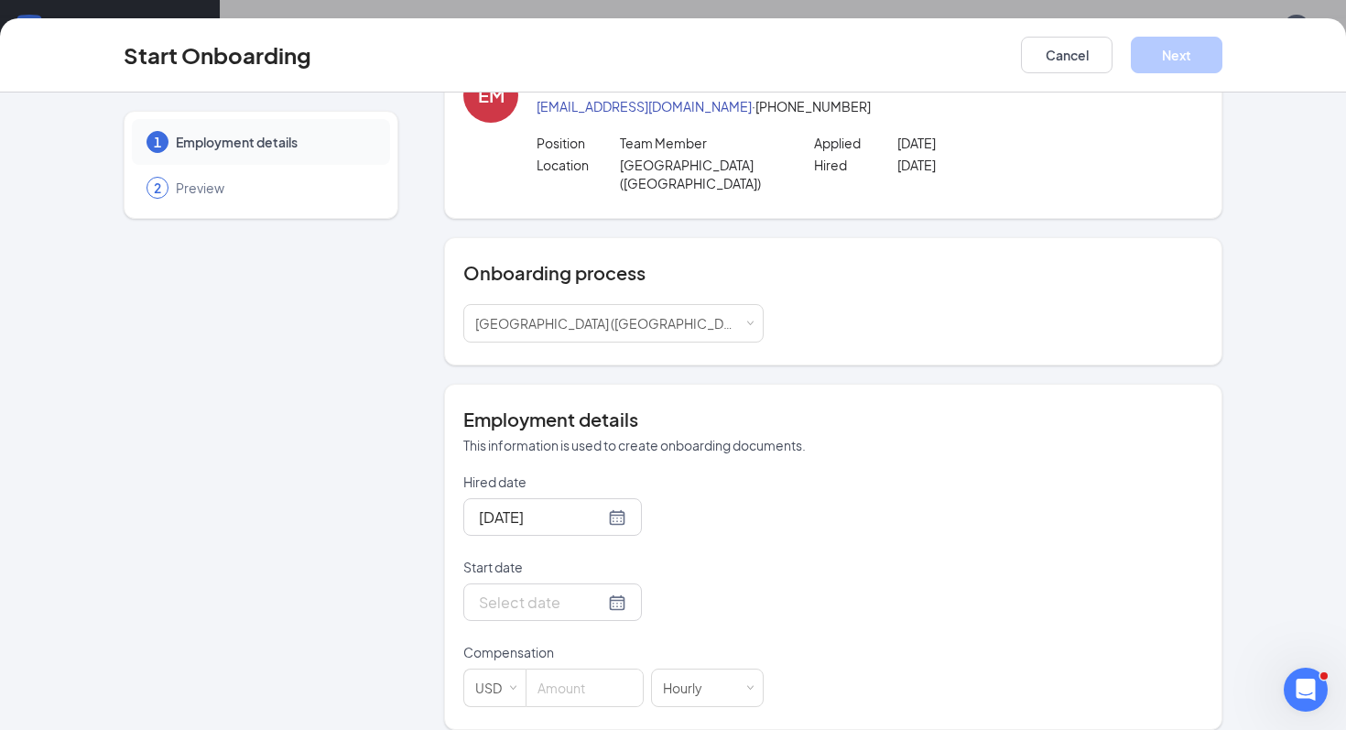
scroll to position [65, 0]
click at [594, 591] on div at bounding box center [552, 602] width 147 height 23
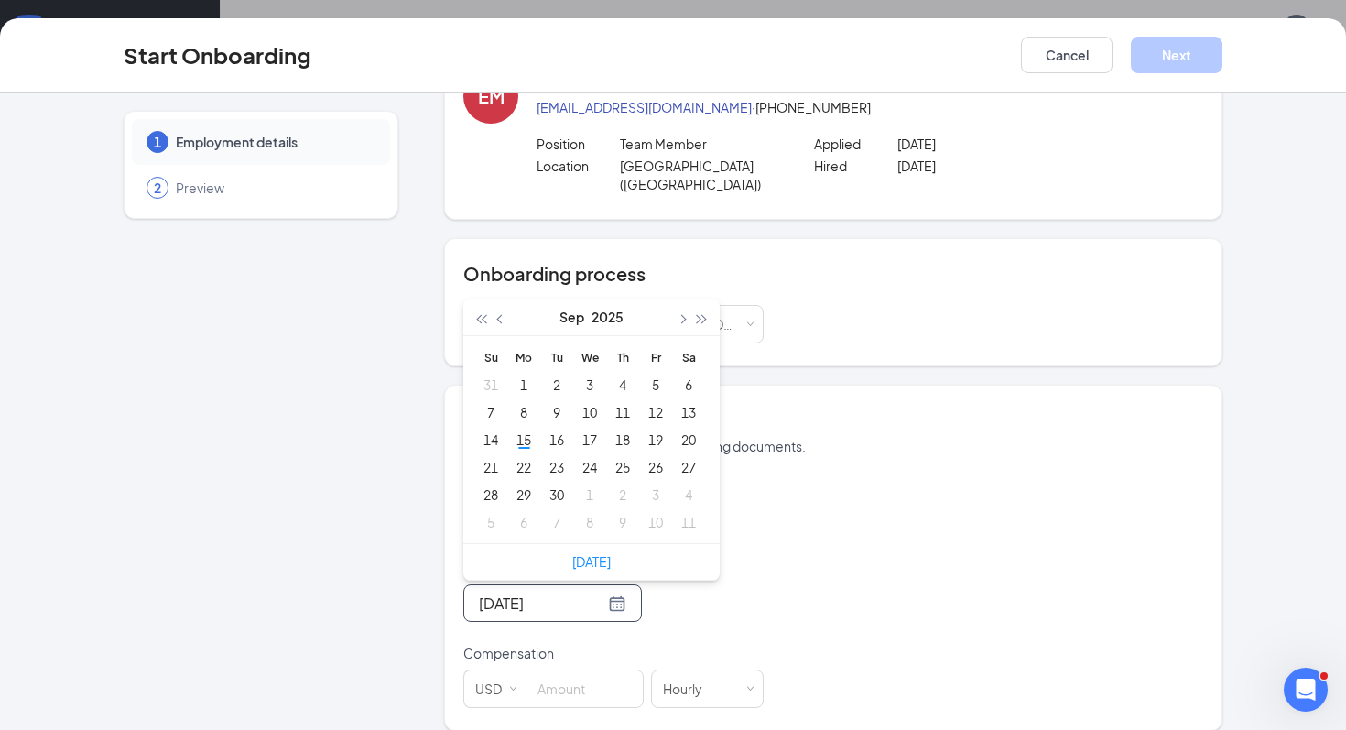
type input "Sep 2, 2025"
type input "Sep 15, 2025"
click at [524, 428] on div "15" at bounding box center [524, 439] width 22 height 22
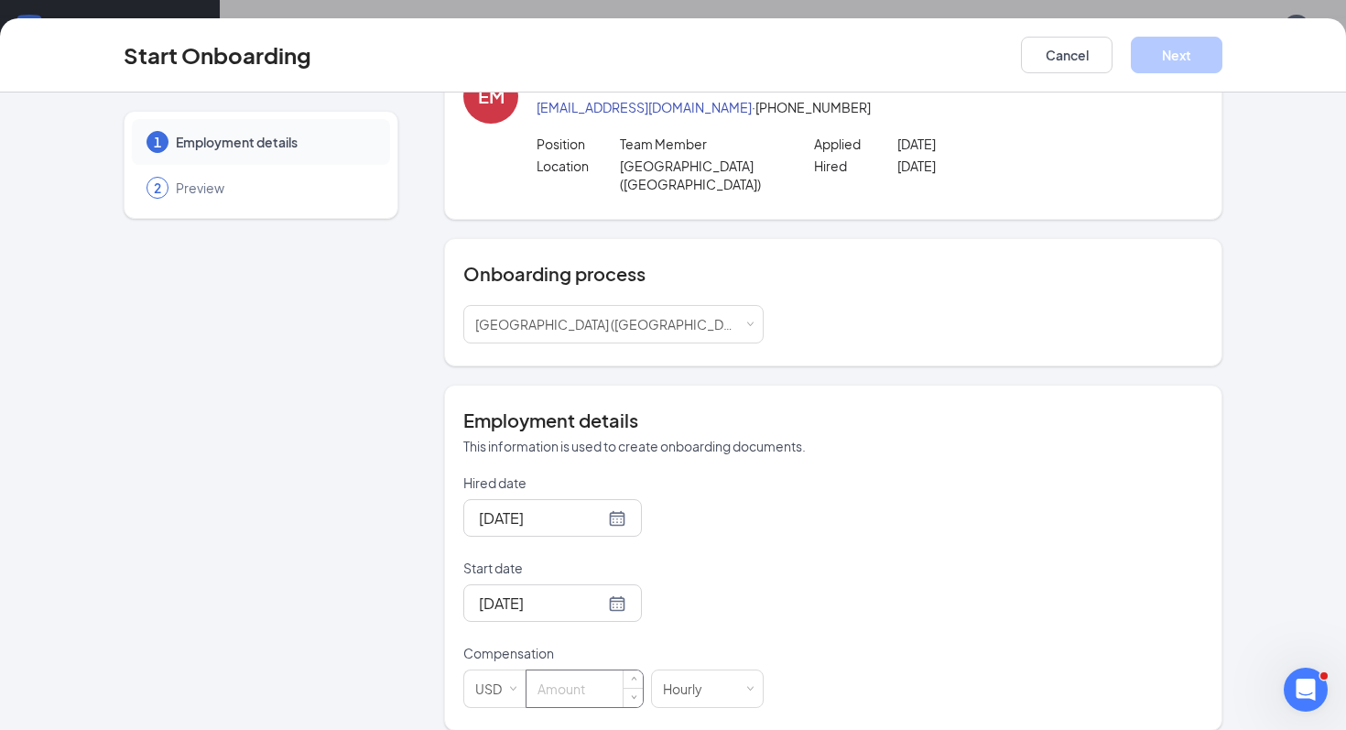
click at [569, 651] on input at bounding box center [584, 688] width 116 height 37
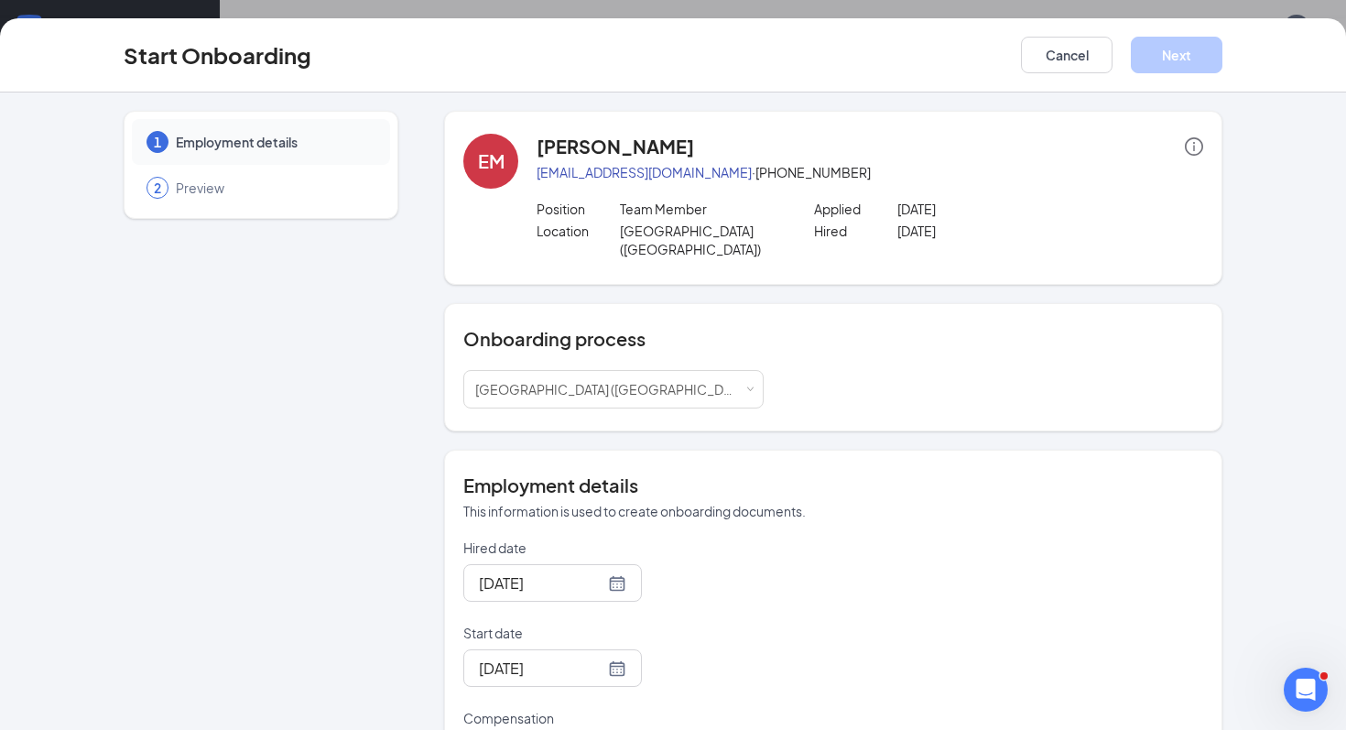
scroll to position [66, 0]
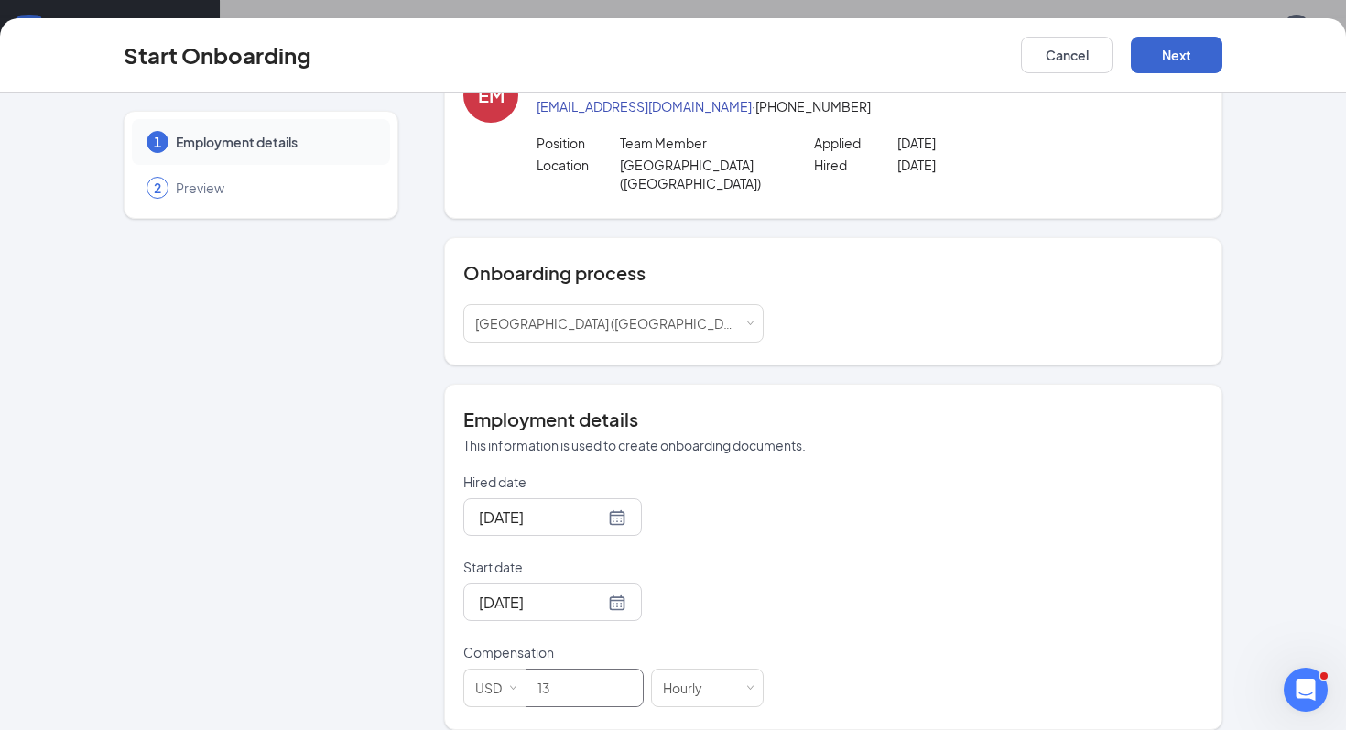
type input "13"
click at [982, 63] on button "Next" at bounding box center [1177, 55] width 92 height 37
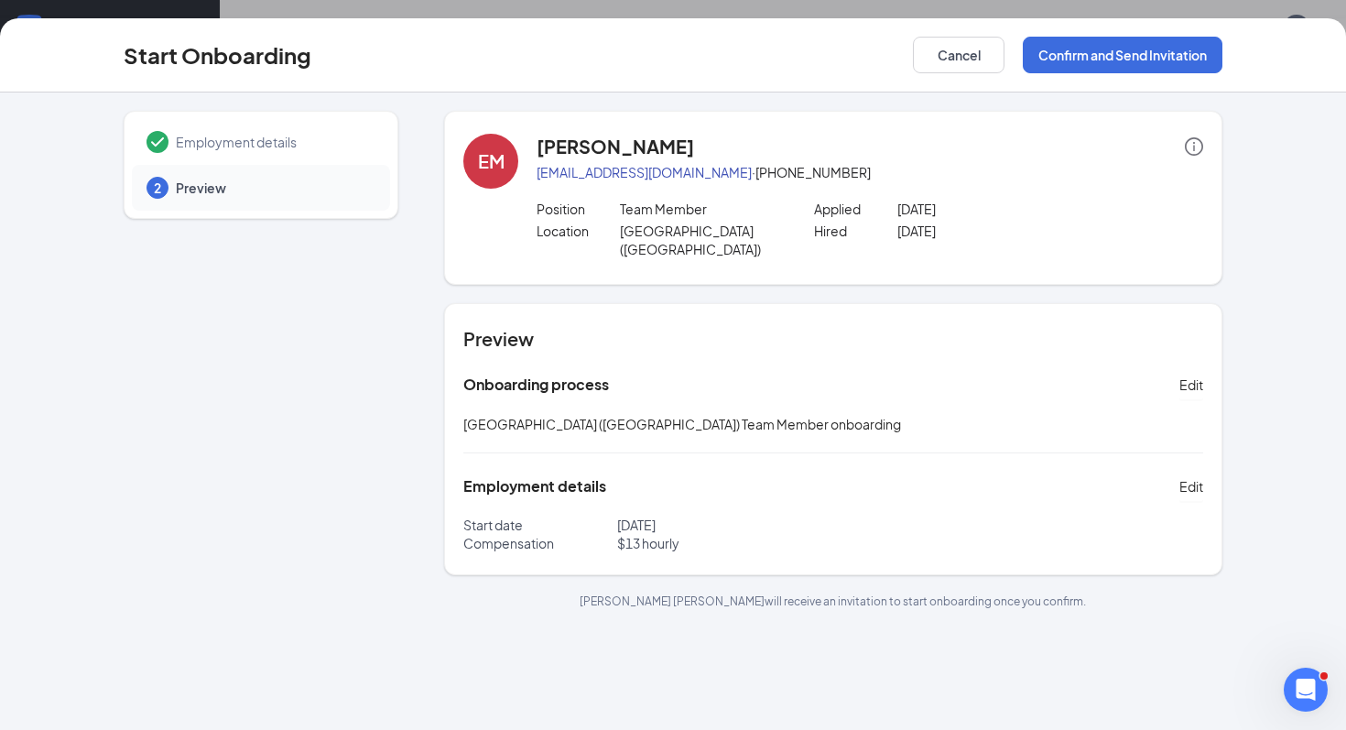
scroll to position [0, 0]
click at [982, 67] on button "Confirm and Send Invitation" at bounding box center [1123, 55] width 200 height 37
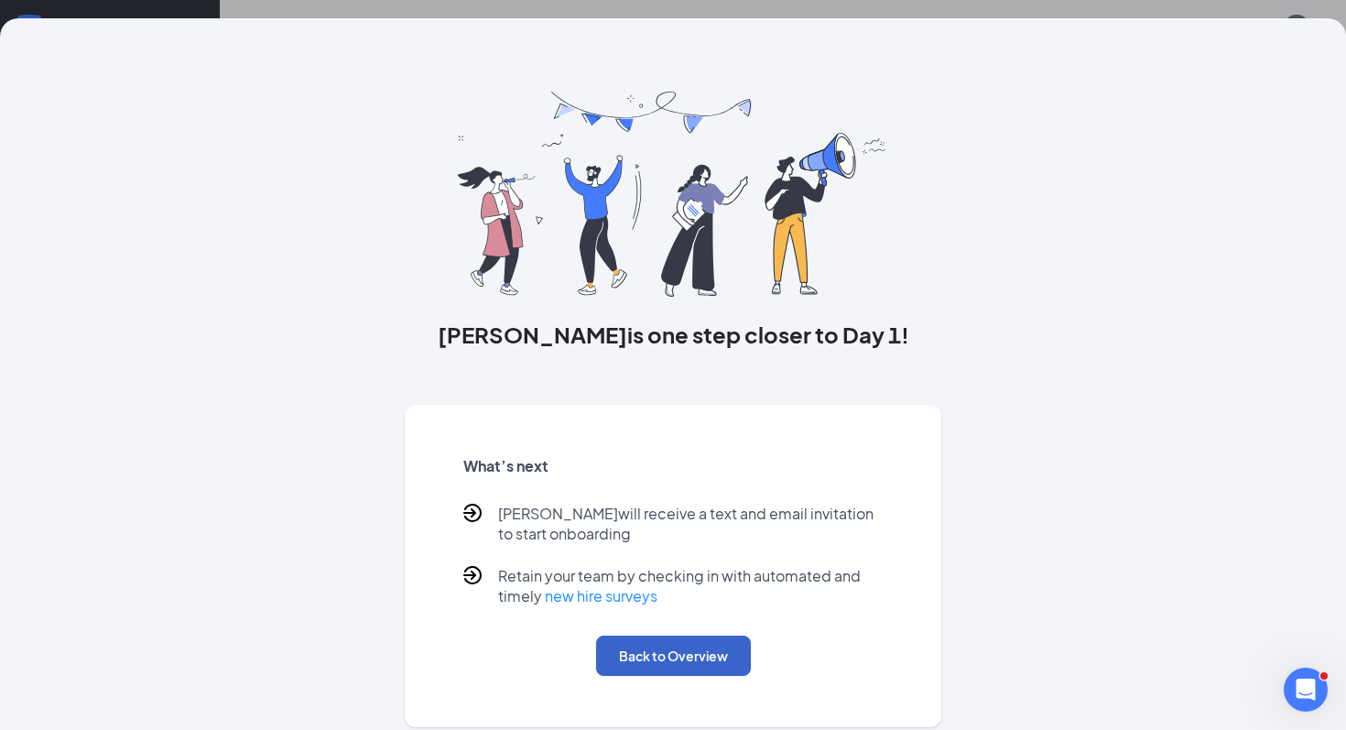
click at [677, 651] on button "Back to Overview" at bounding box center [673, 655] width 155 height 40
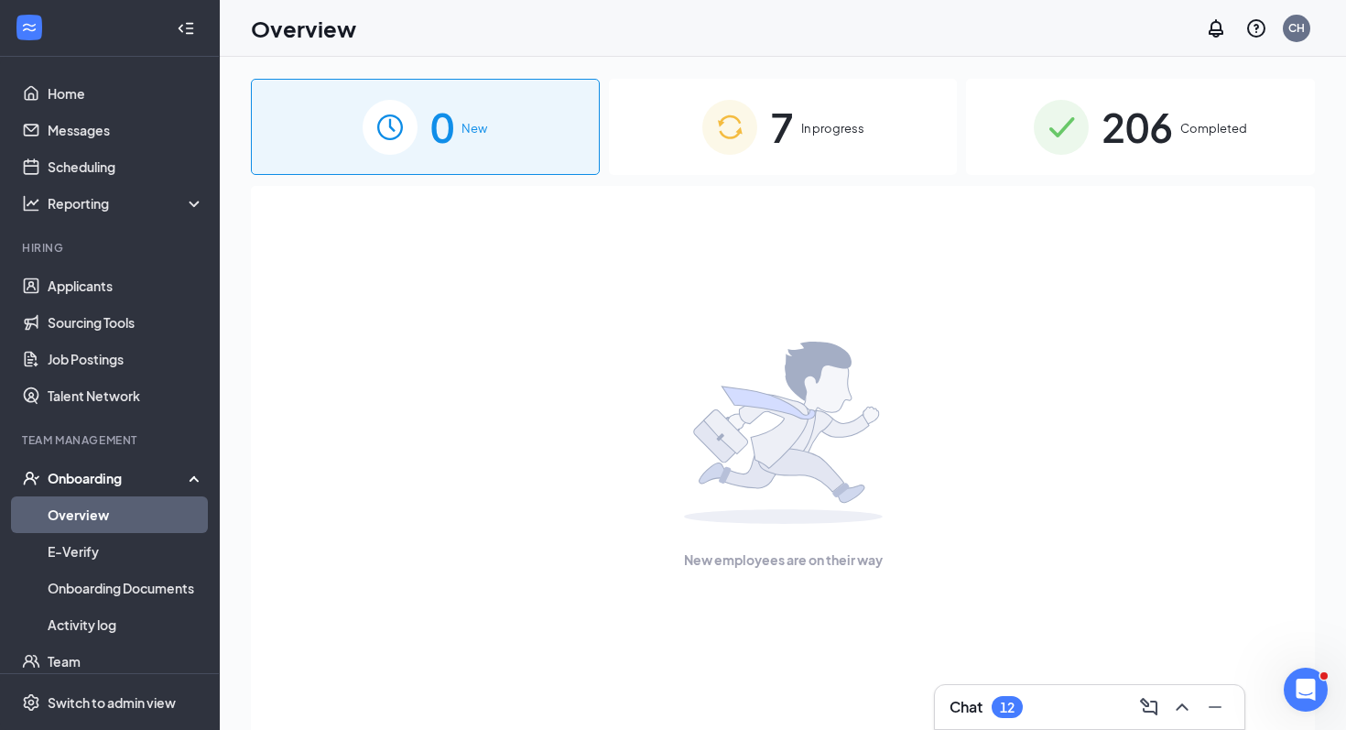
click at [788, 125] on span "7" at bounding box center [782, 126] width 24 height 63
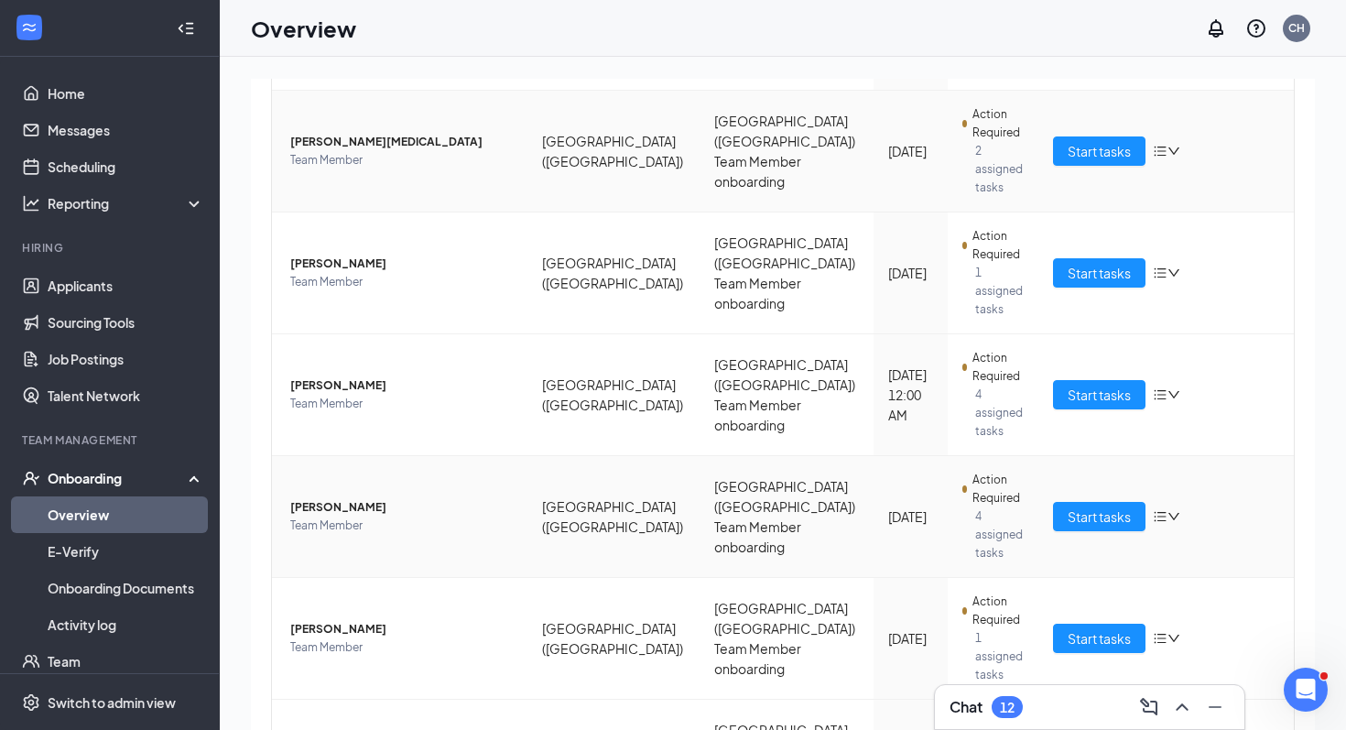
scroll to position [386, 0]
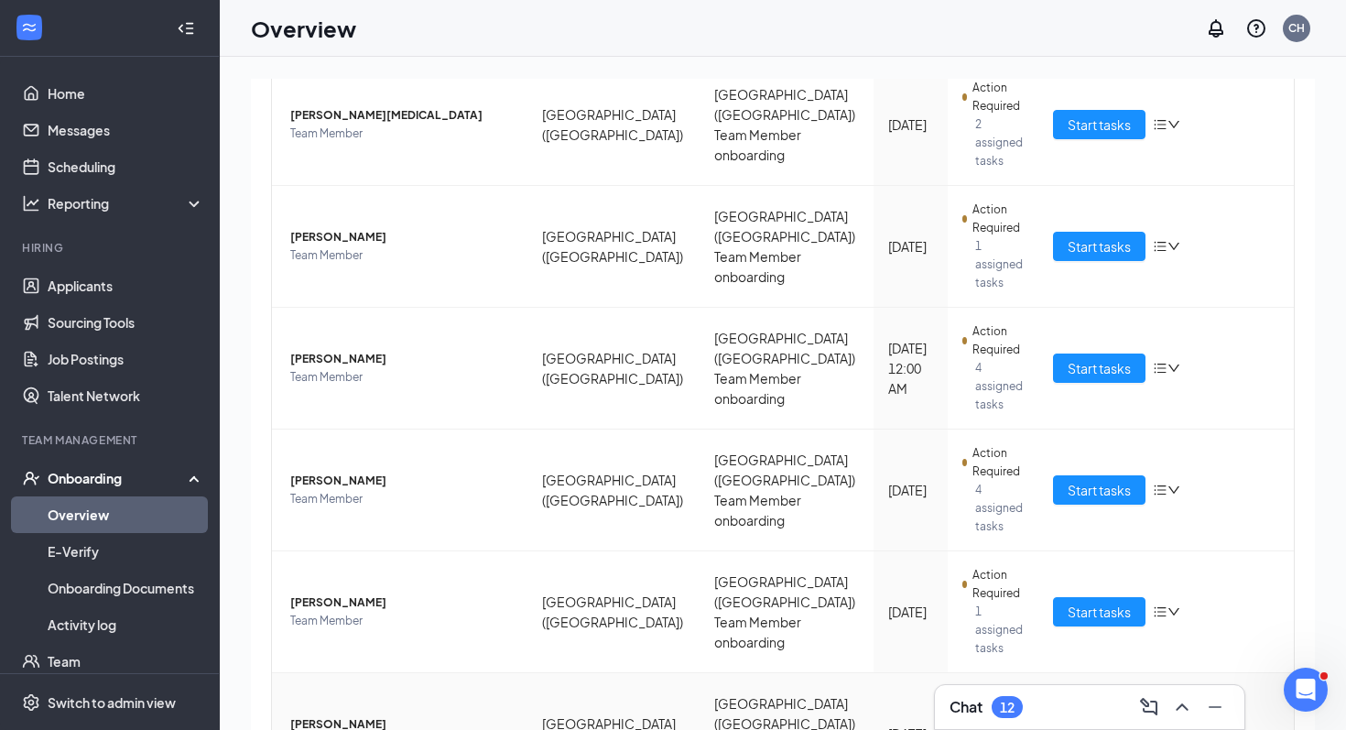
click at [982, 651] on span "Start tasks" at bounding box center [1098, 733] width 63 height 20
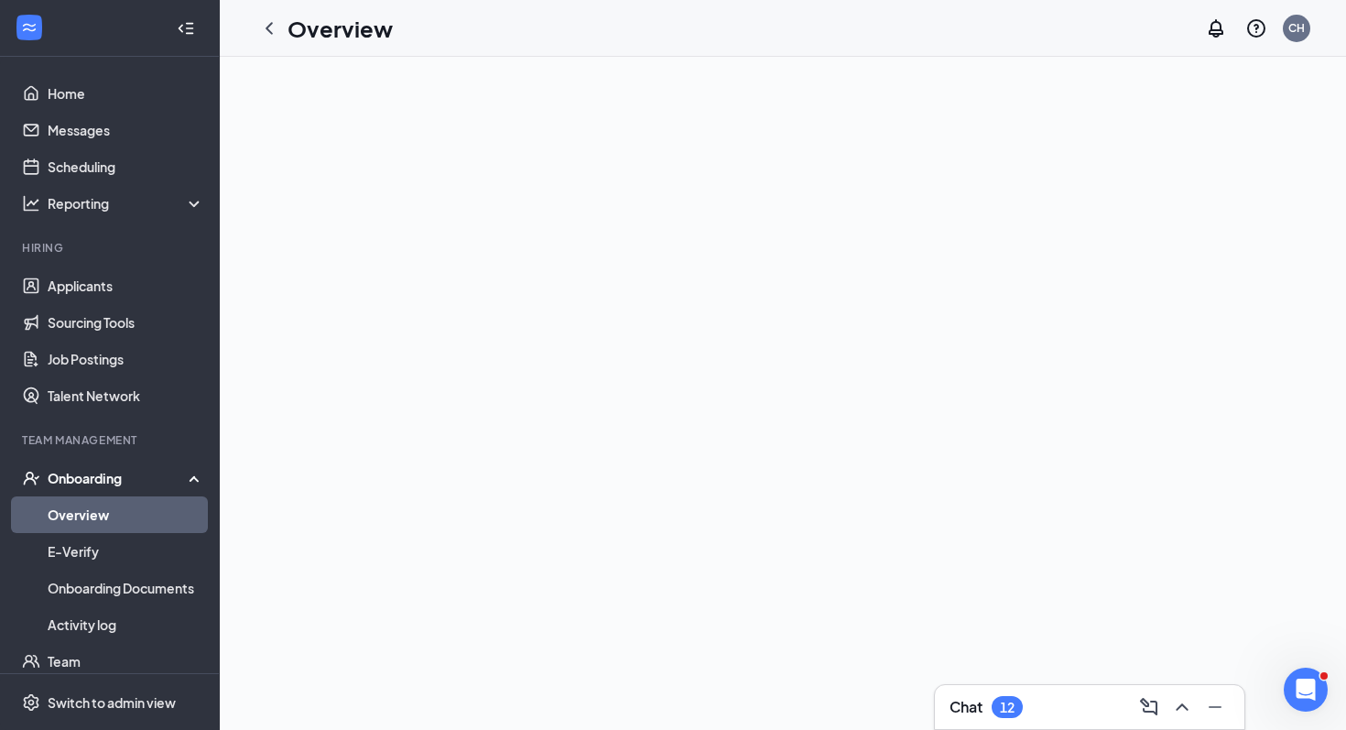
click at [122, 515] on link "Overview" at bounding box center [126, 514] width 157 height 37
click at [124, 477] on div "Onboarding" at bounding box center [118, 478] width 141 height 18
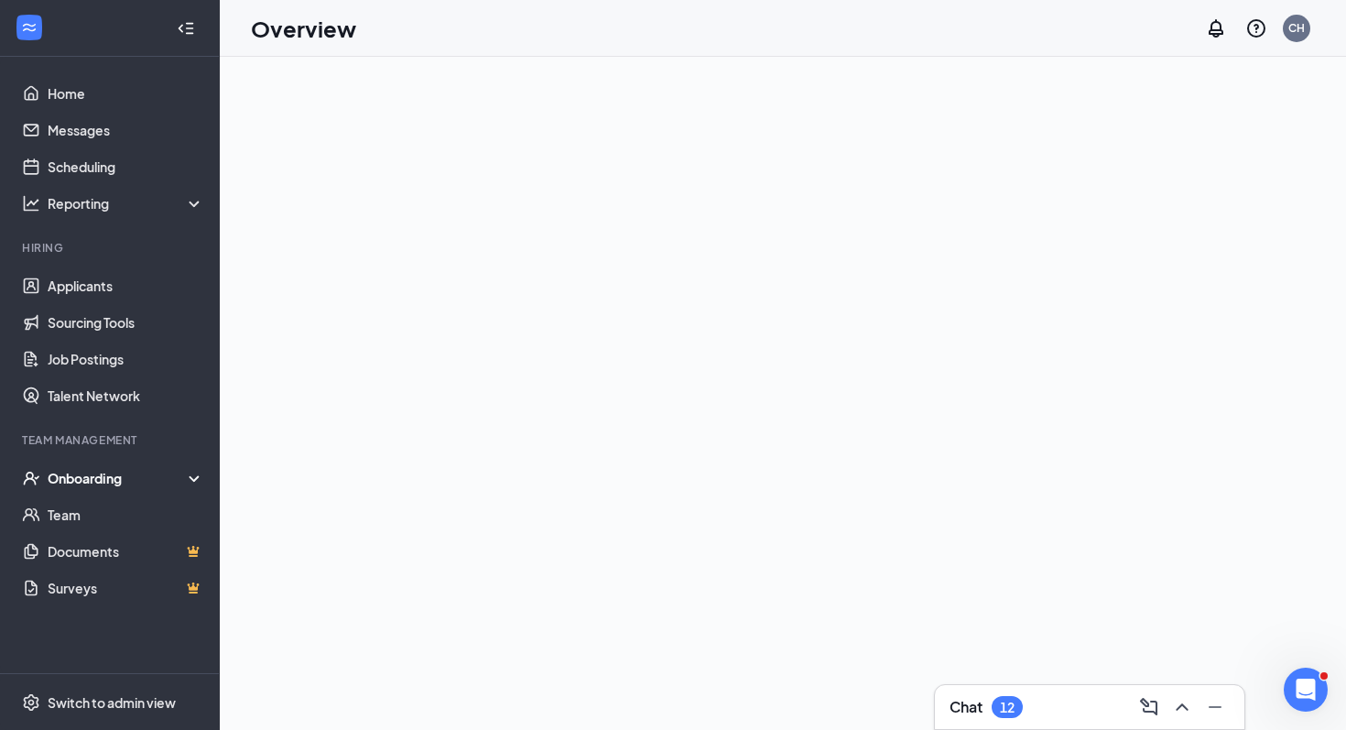
click at [102, 469] on div "Onboarding" at bounding box center [118, 478] width 141 height 18
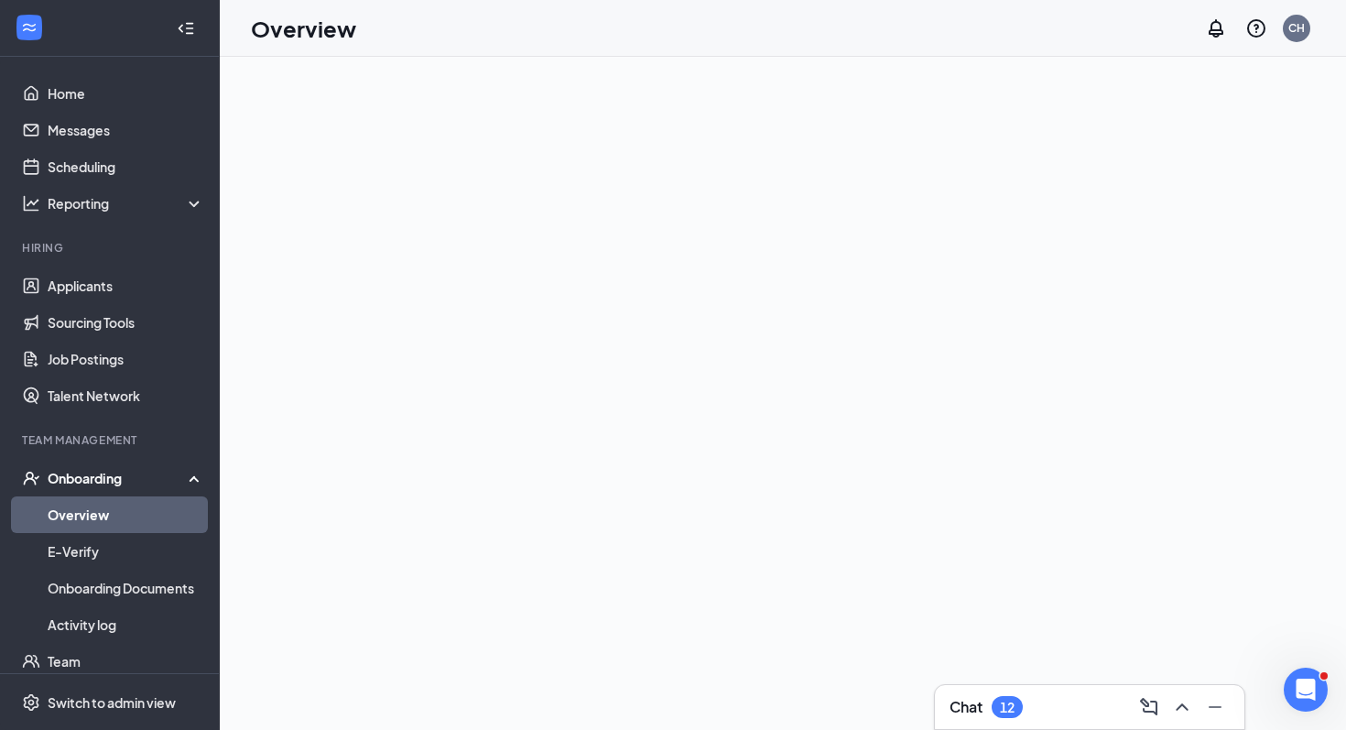
click at [95, 518] on link "Overview" at bounding box center [126, 514] width 157 height 37
click at [74, 85] on link "Home" at bounding box center [126, 93] width 157 height 37
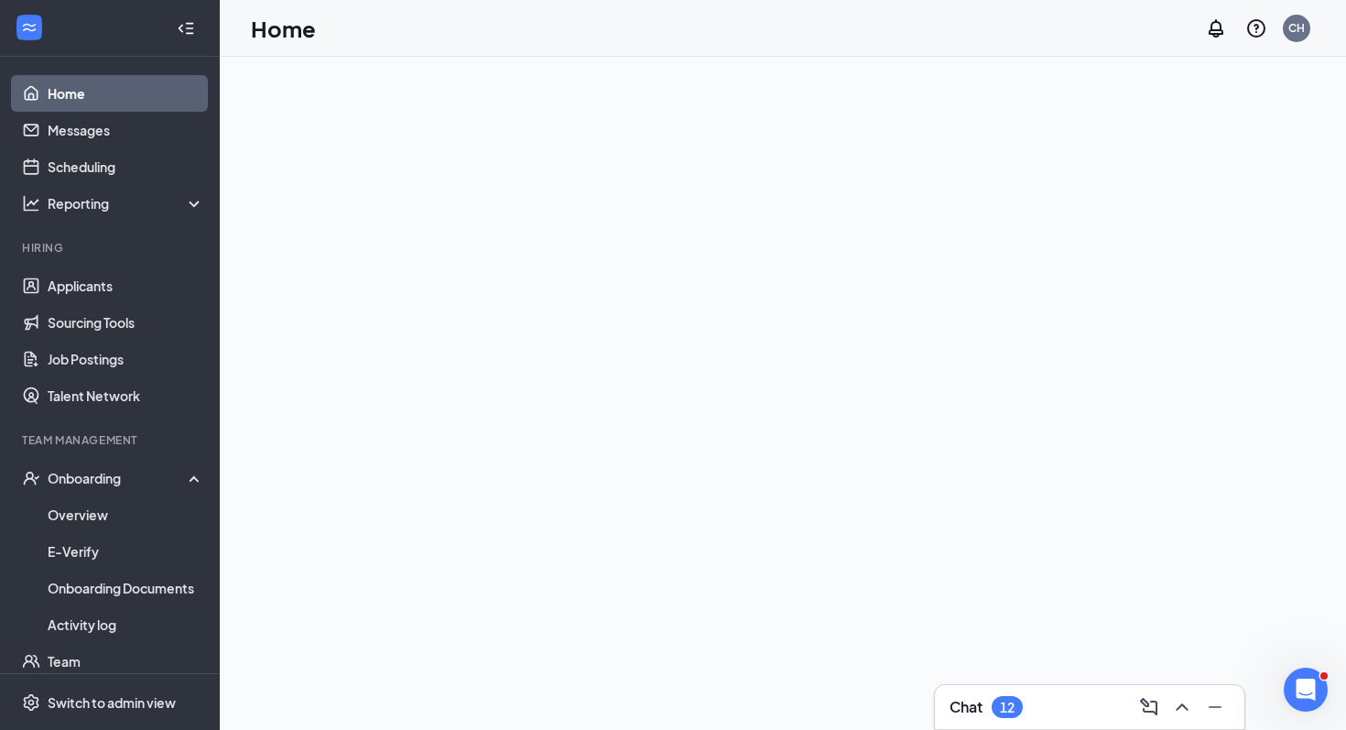
click at [175, 31] on div at bounding box center [186, 28] width 37 height 37
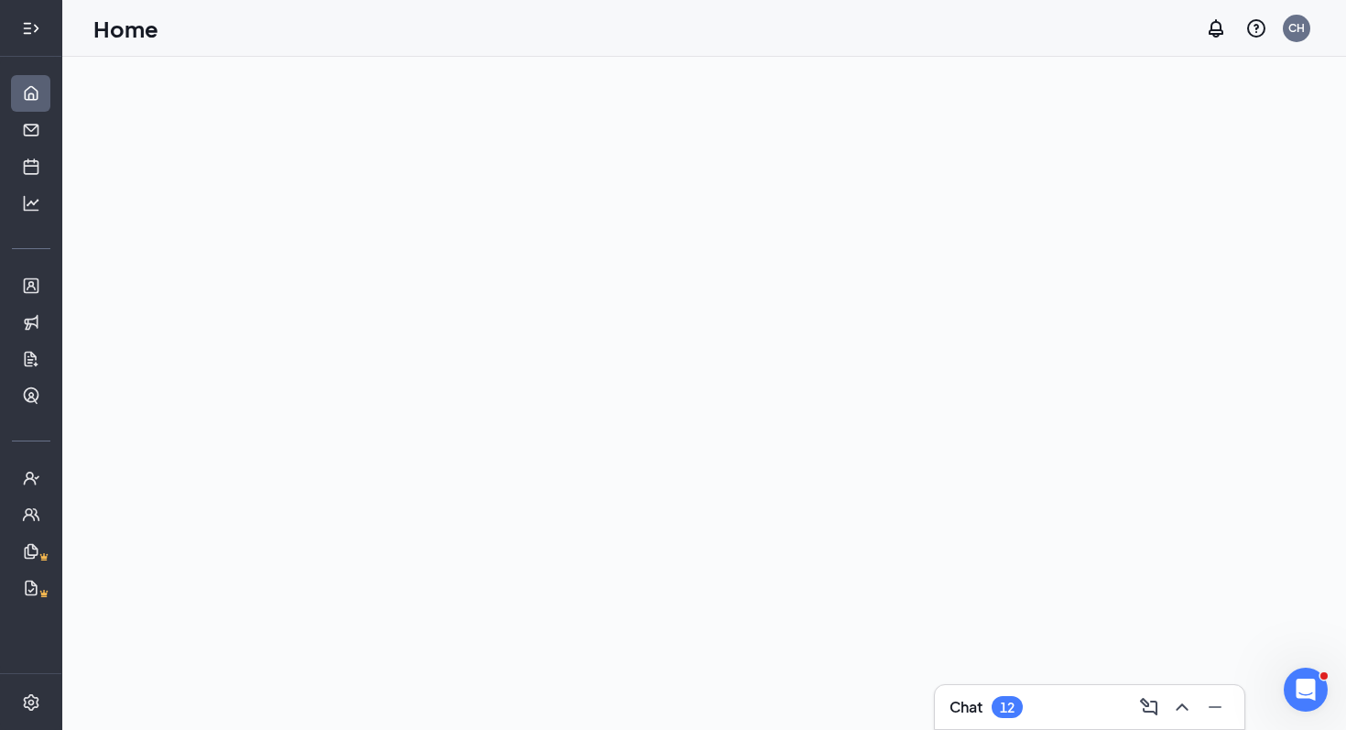
click at [23, 27] on icon "Expand" at bounding box center [31, 28] width 18 height 18
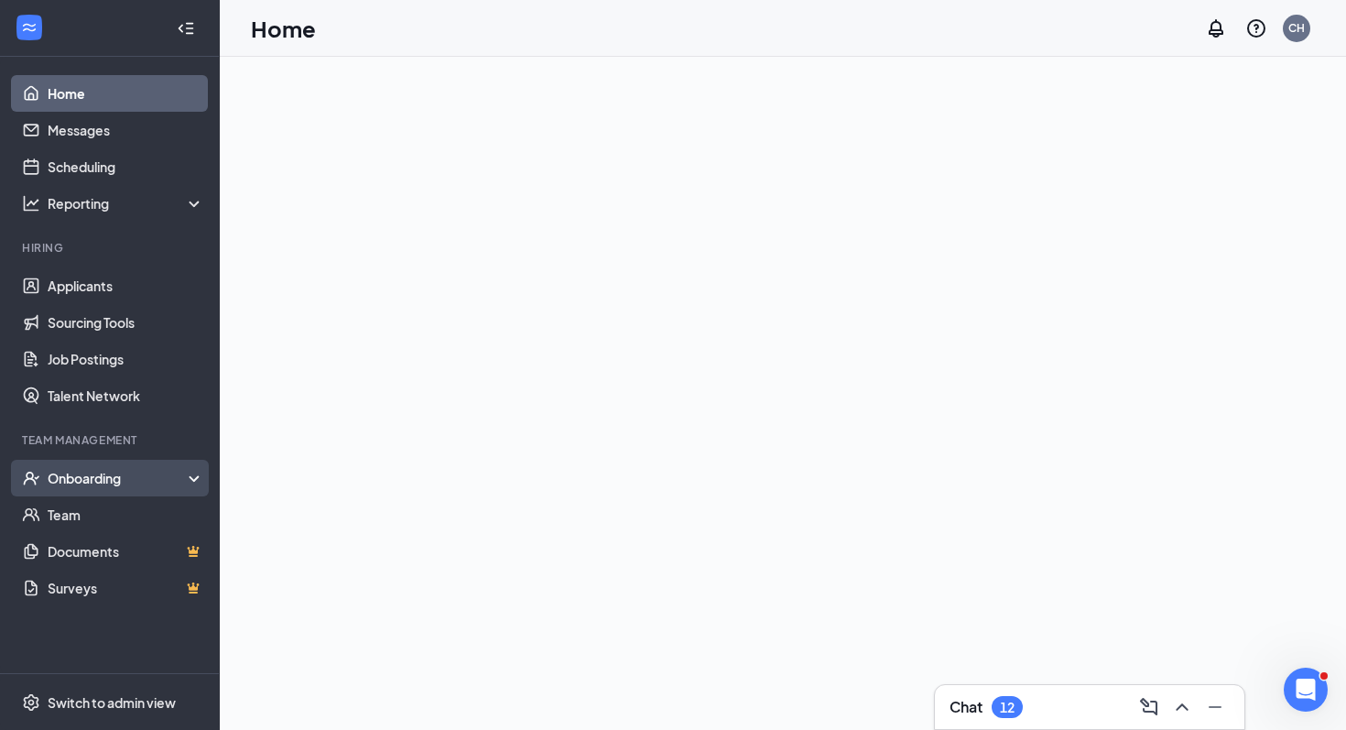
click at [55, 488] on div "Onboarding" at bounding box center [110, 478] width 220 height 37
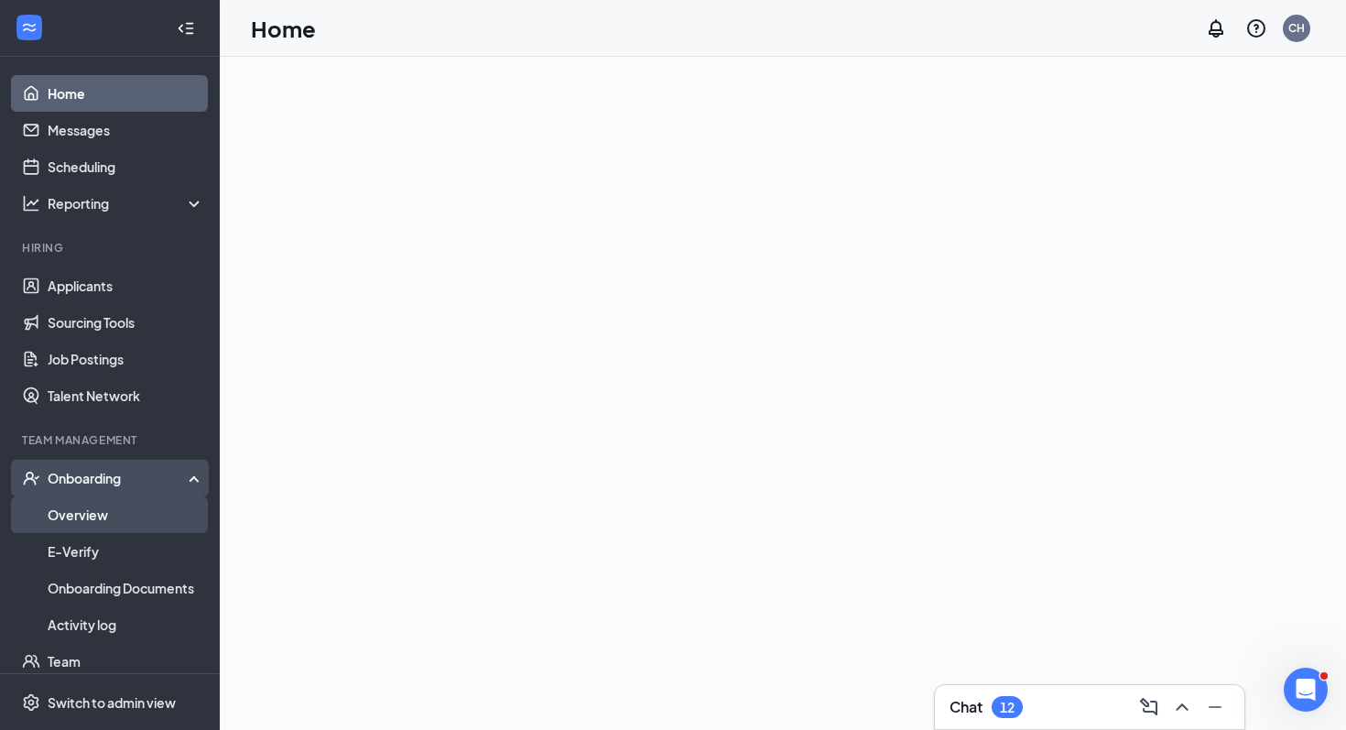
click at [69, 518] on link "Overview" at bounding box center [126, 514] width 157 height 37
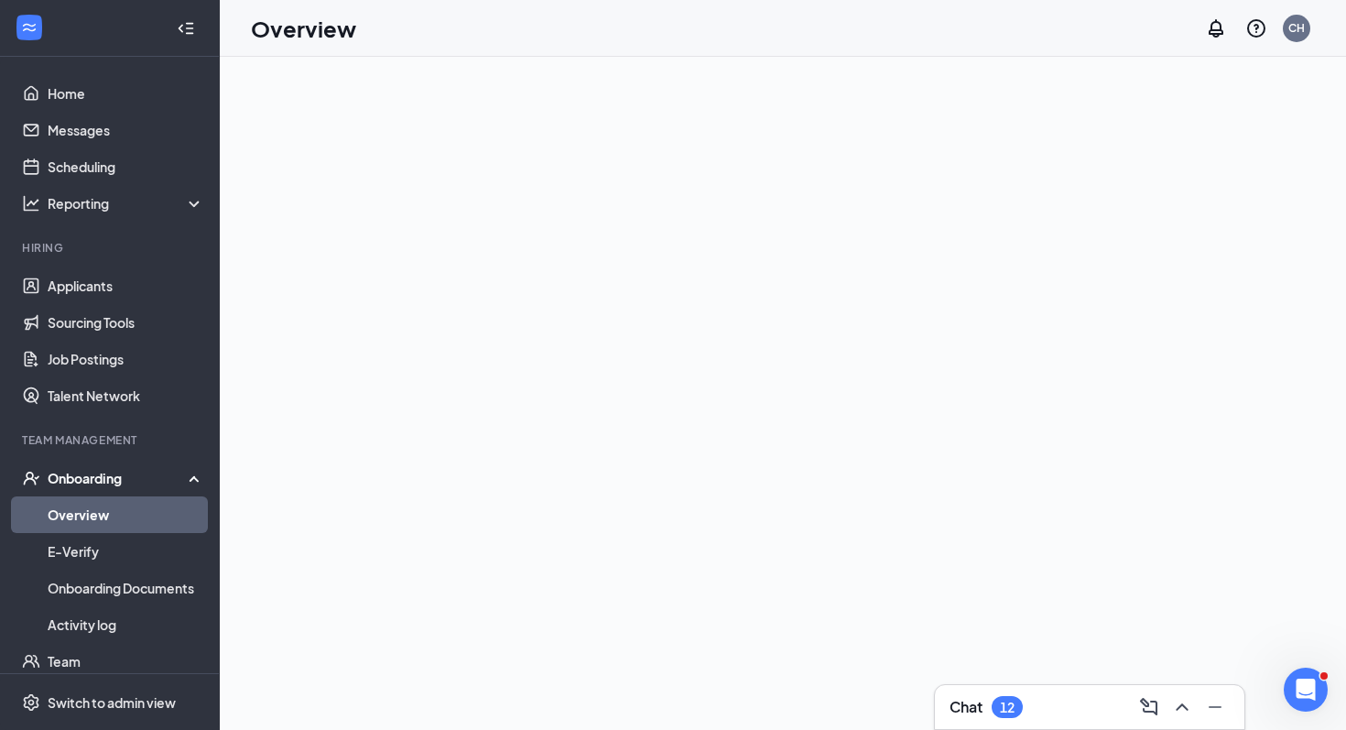
click at [278, 386] on div at bounding box center [783, 393] width 1126 height 673
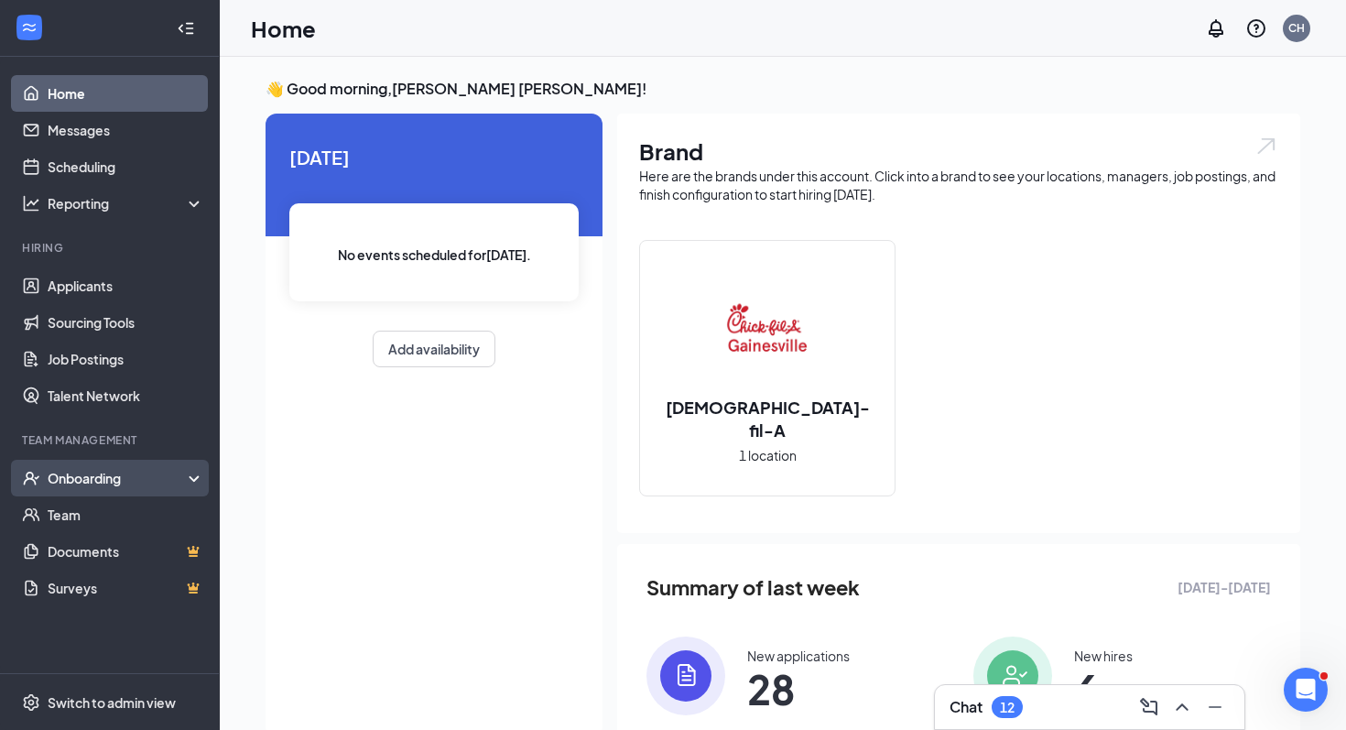
click at [87, 482] on div "Onboarding" at bounding box center [118, 478] width 141 height 18
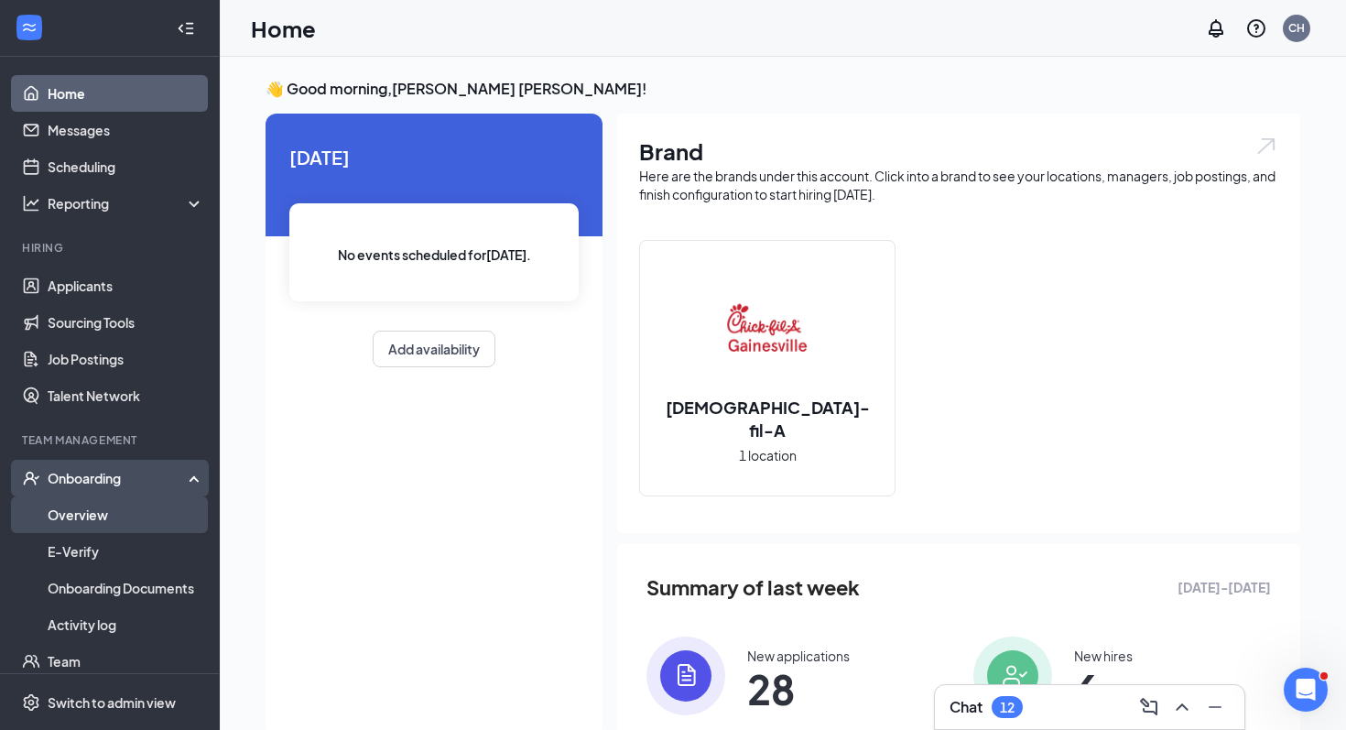
click at [98, 505] on link "Overview" at bounding box center [126, 514] width 157 height 37
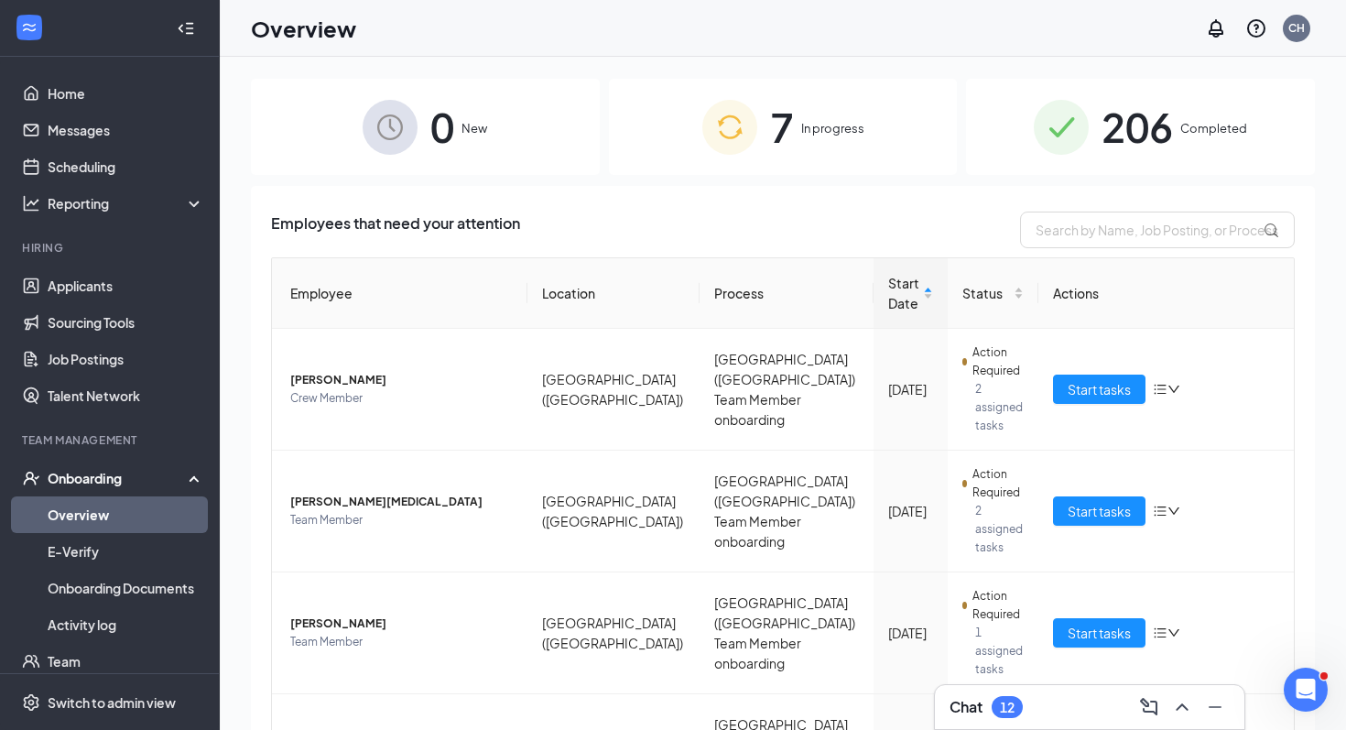
click at [830, 94] on div "7 In progress" at bounding box center [783, 127] width 349 height 96
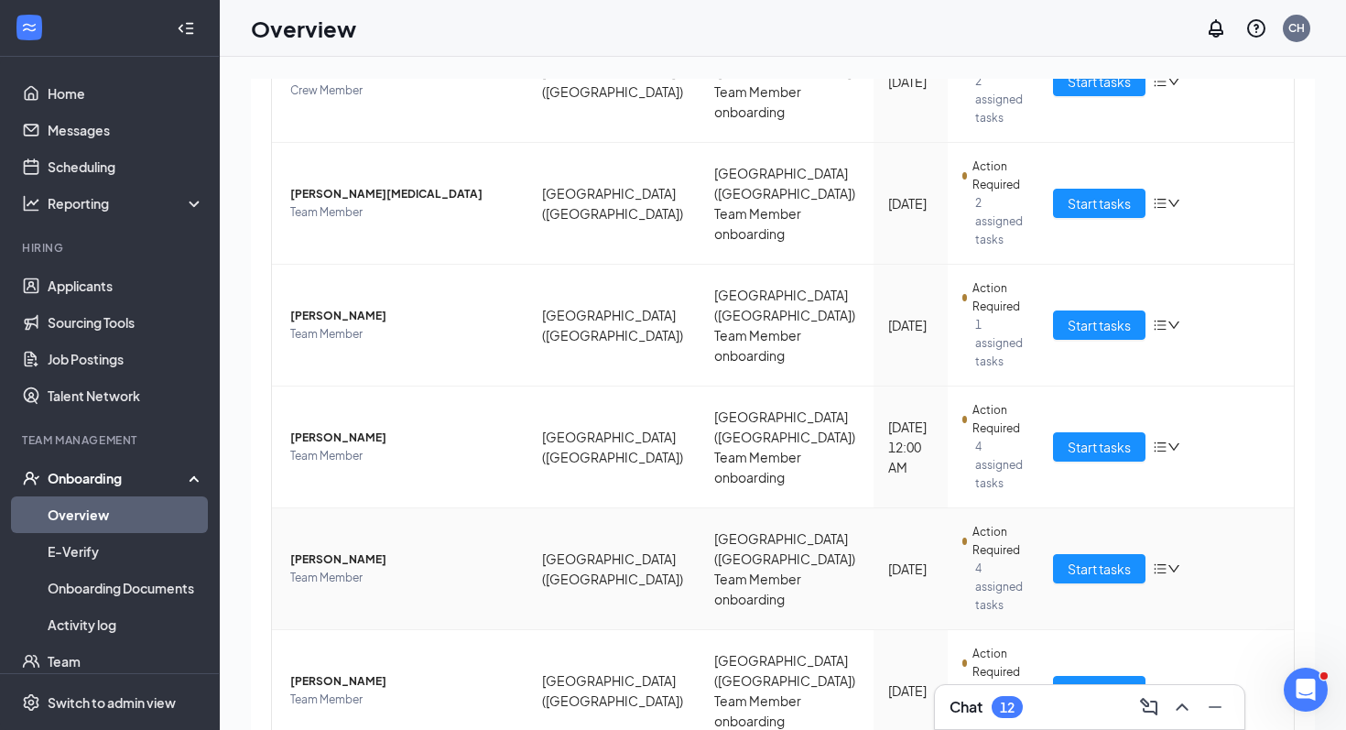
scroll to position [386, 0]
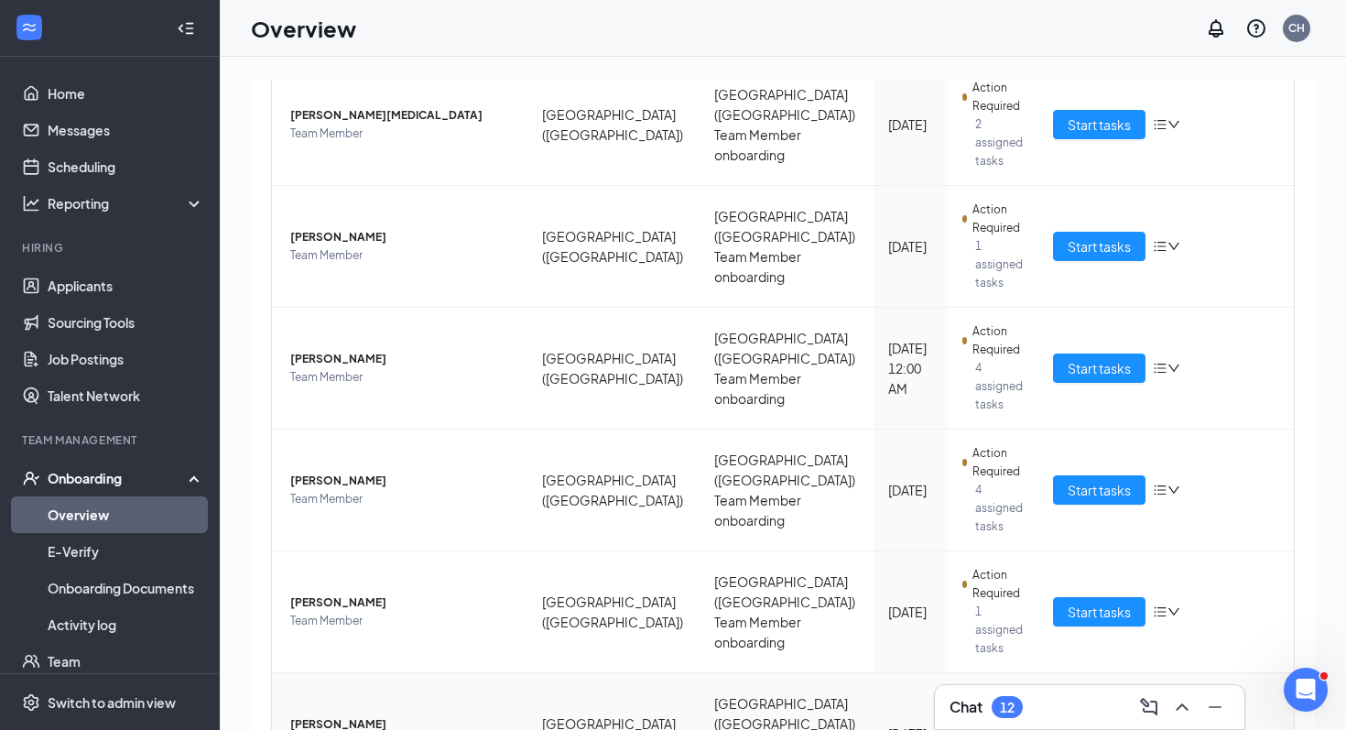
click at [1081, 723] on span "Start tasks" at bounding box center [1098, 733] width 63 height 20
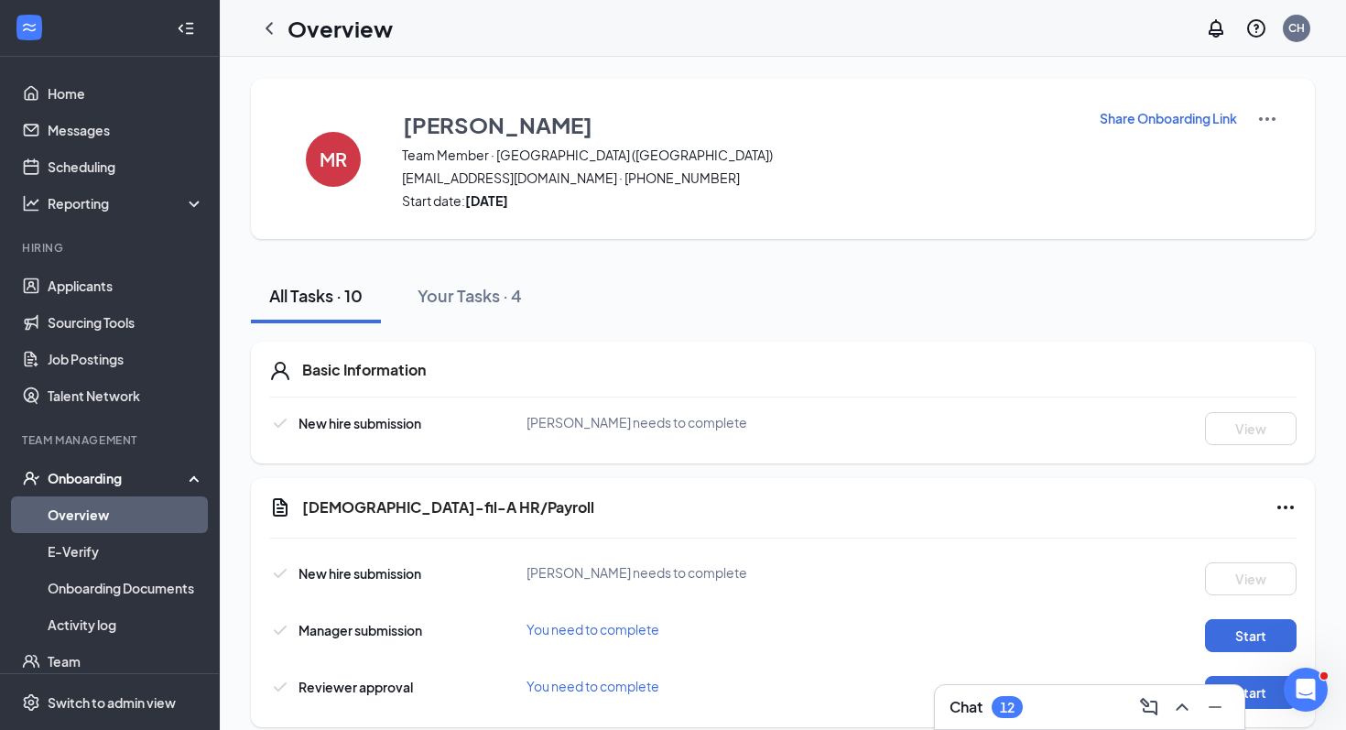
click at [1259, 125] on img at bounding box center [1267, 119] width 22 height 22
click at [1248, 157] on span "View details" at bounding box center [1266, 152] width 71 height 20
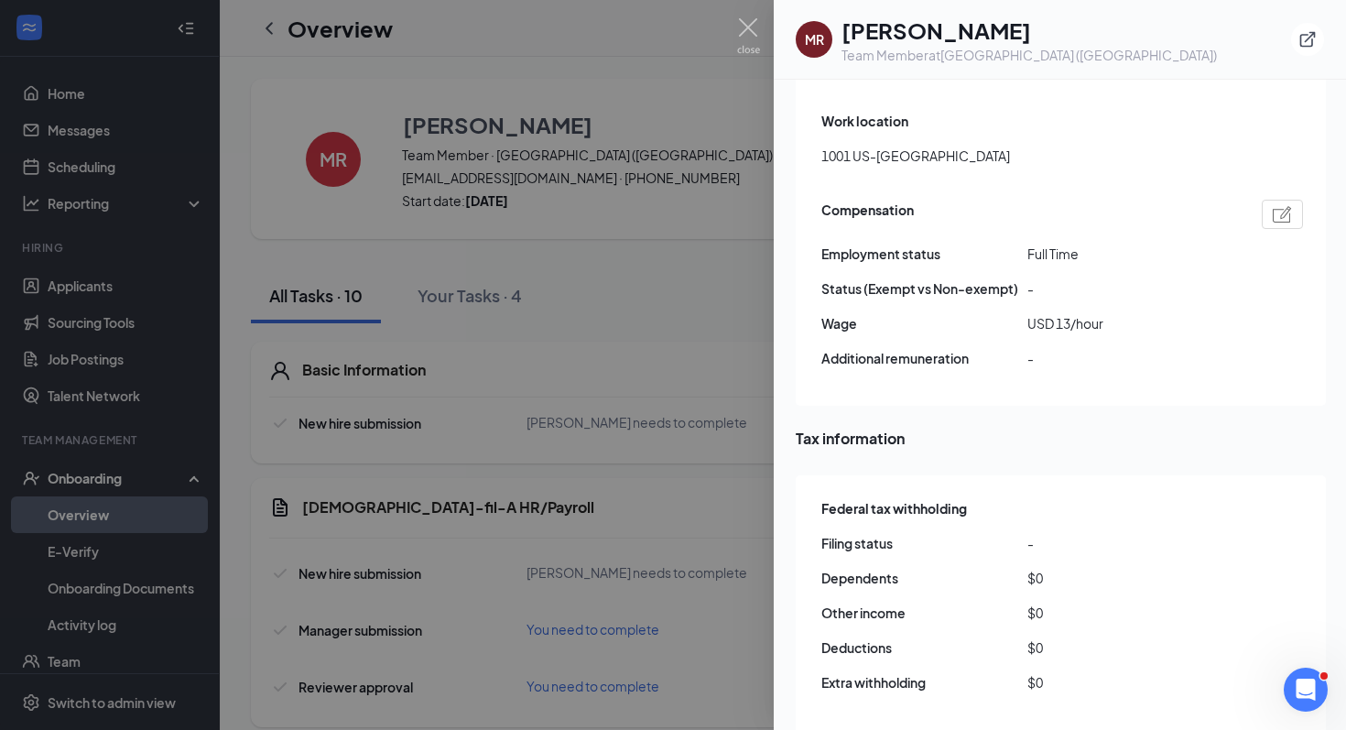
scroll to position [1182, 0]
click at [1054, 242] on span "Full Time" at bounding box center [1130, 252] width 206 height 20
click at [1297, 200] on div at bounding box center [1282, 212] width 41 height 29
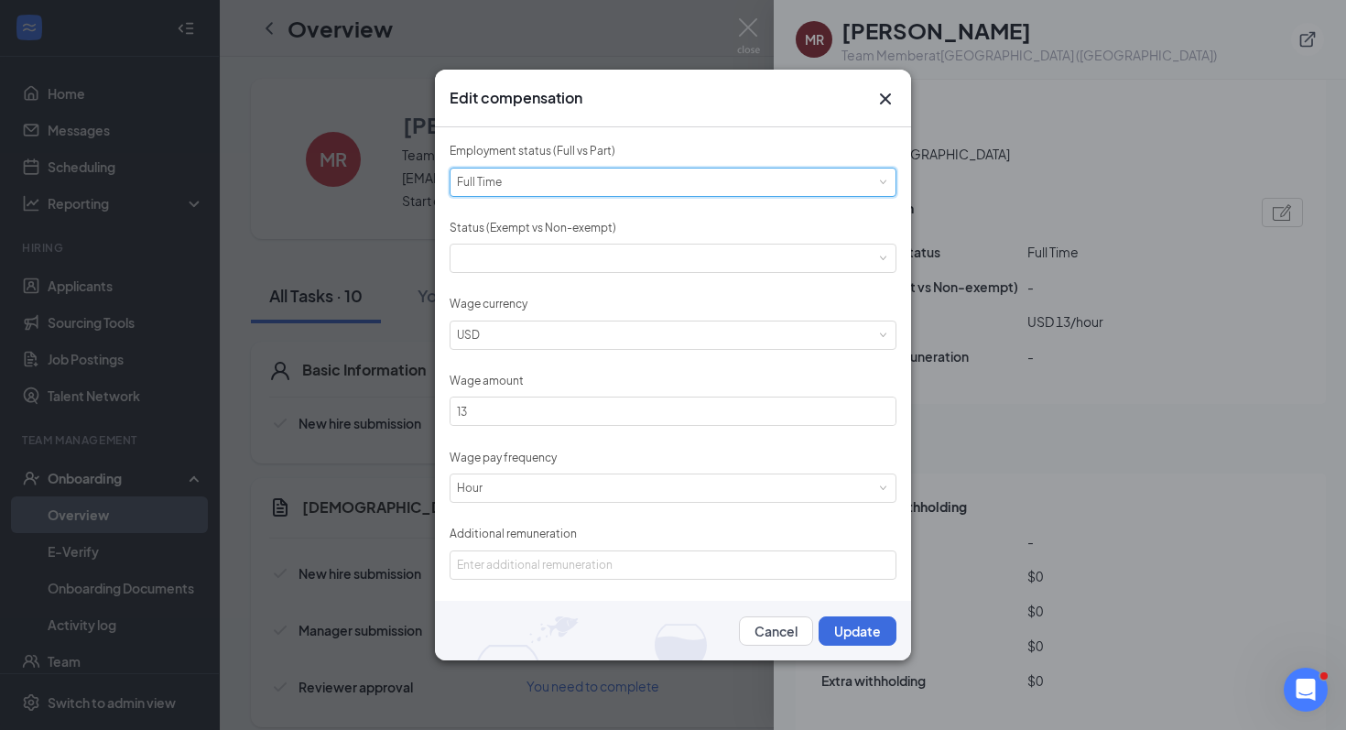
click at [542, 175] on div "Please select employment status [DEMOGRAPHIC_DATA]" at bounding box center [673, 181] width 432 height 27
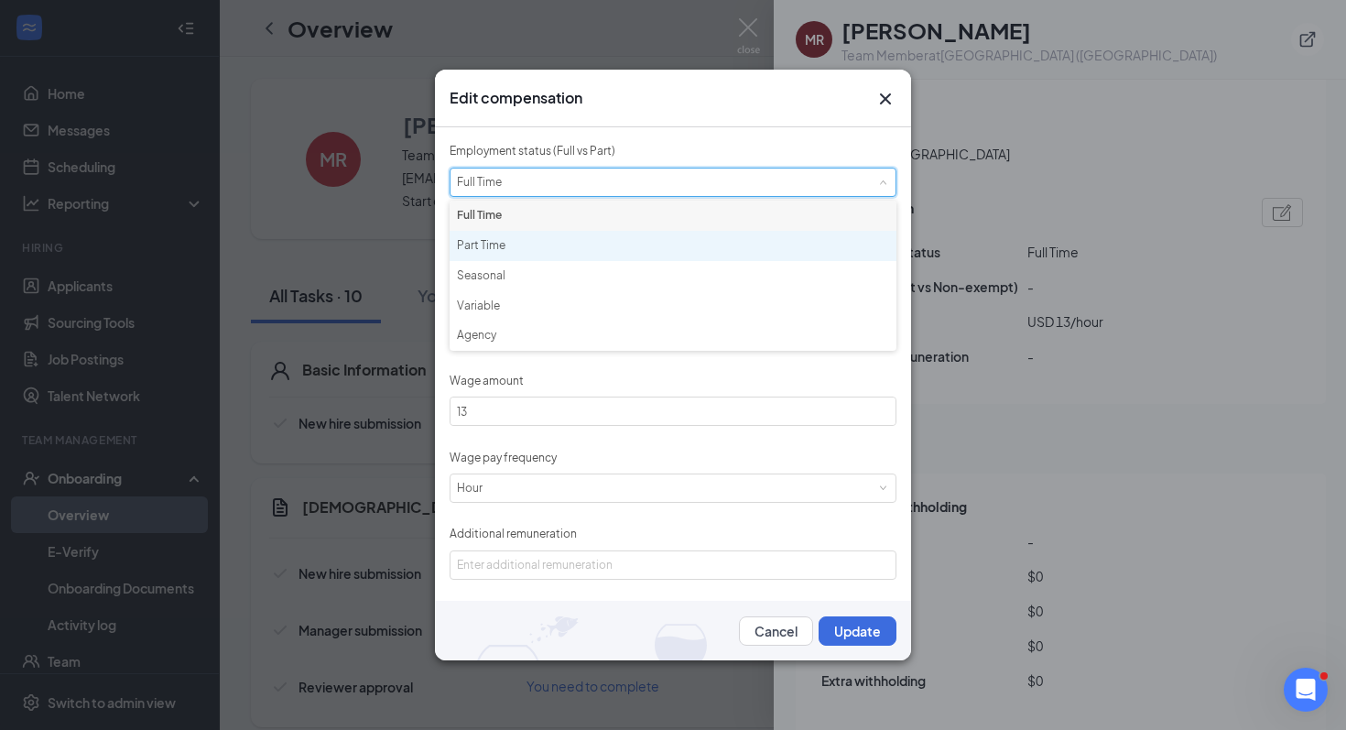
click at [486, 246] on li "Part Time" at bounding box center [673, 246] width 447 height 30
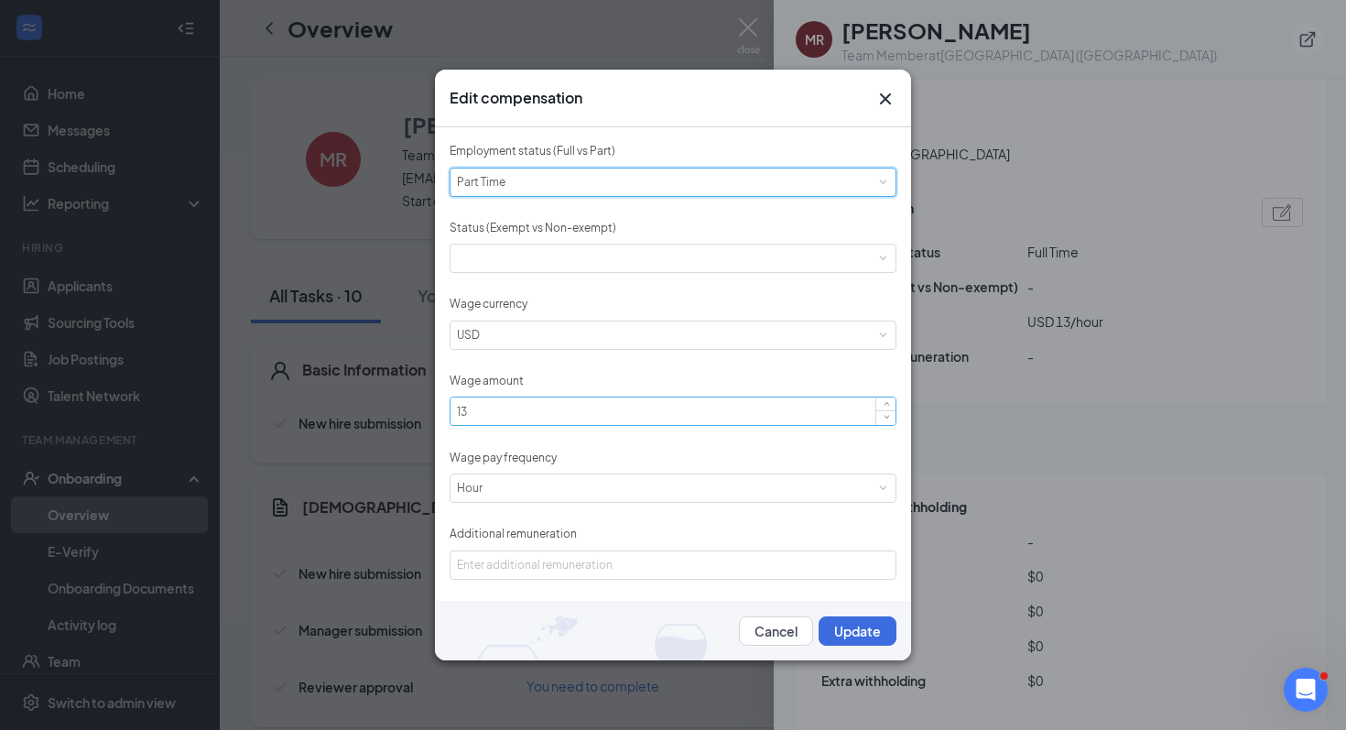
click at [478, 411] on input "13" at bounding box center [672, 410] width 445 height 27
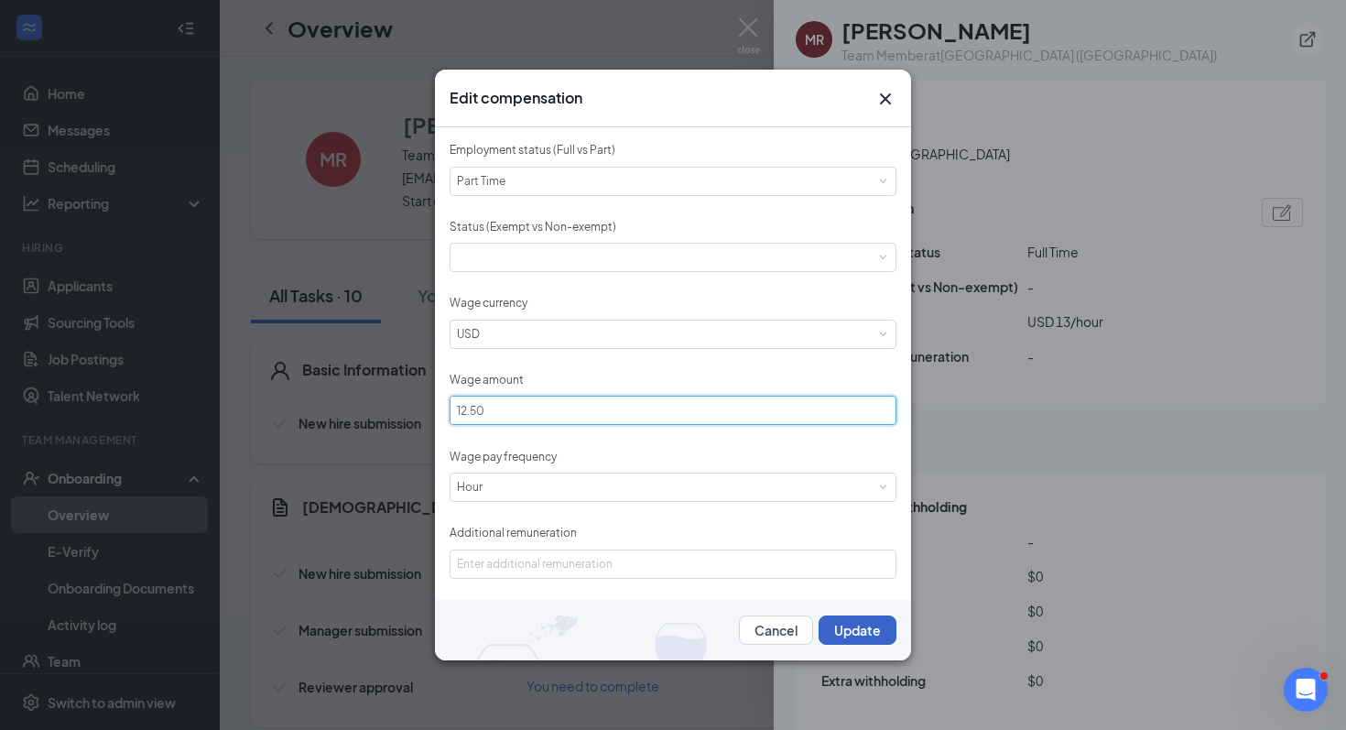
type input "12.5"
click at [849, 626] on button "Update" at bounding box center [857, 629] width 78 height 29
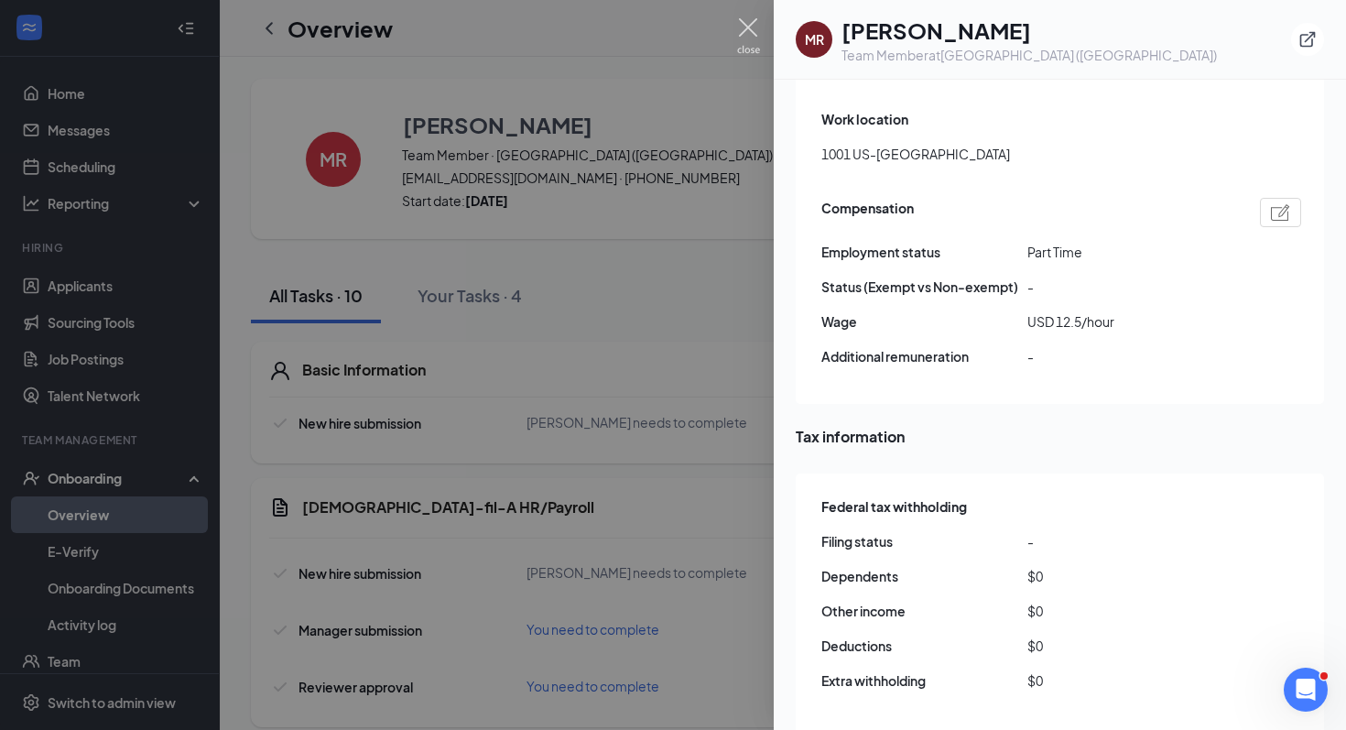
click at [745, 33] on img at bounding box center [748, 36] width 23 height 36
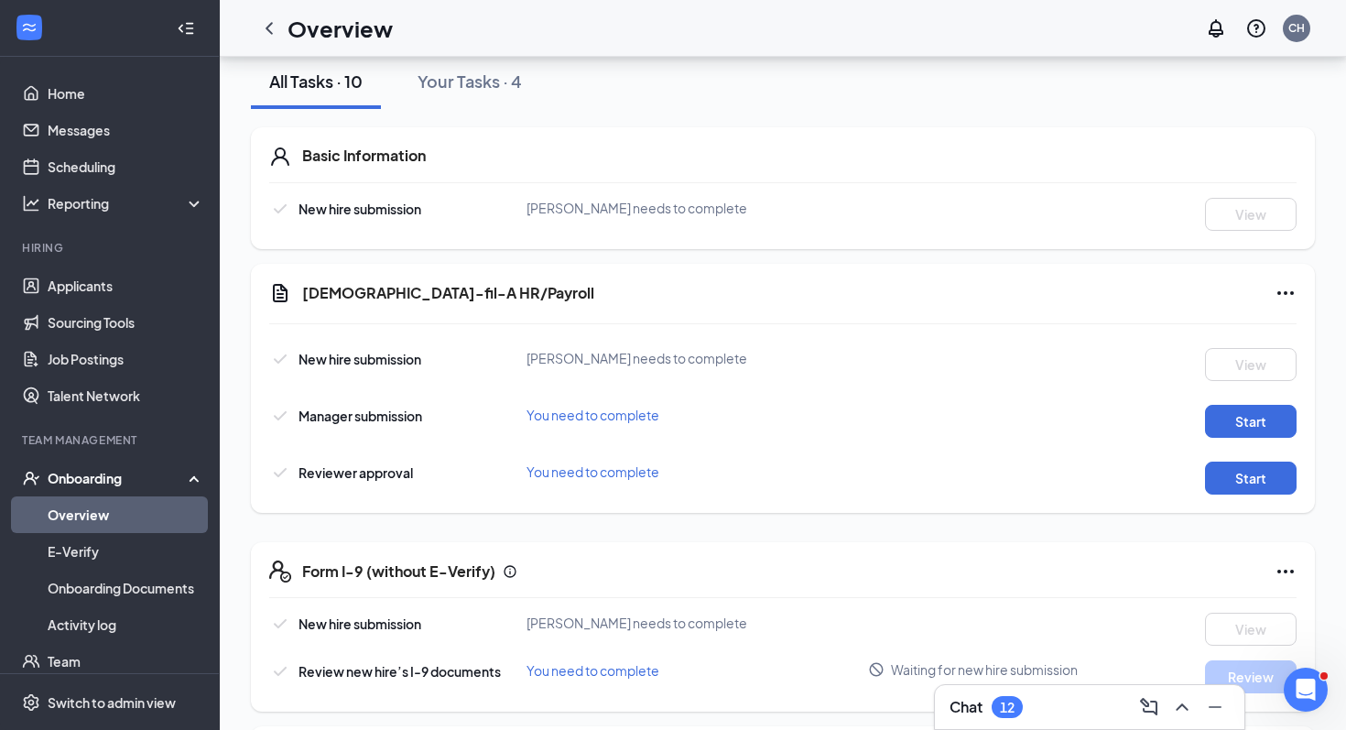
scroll to position [157, 0]
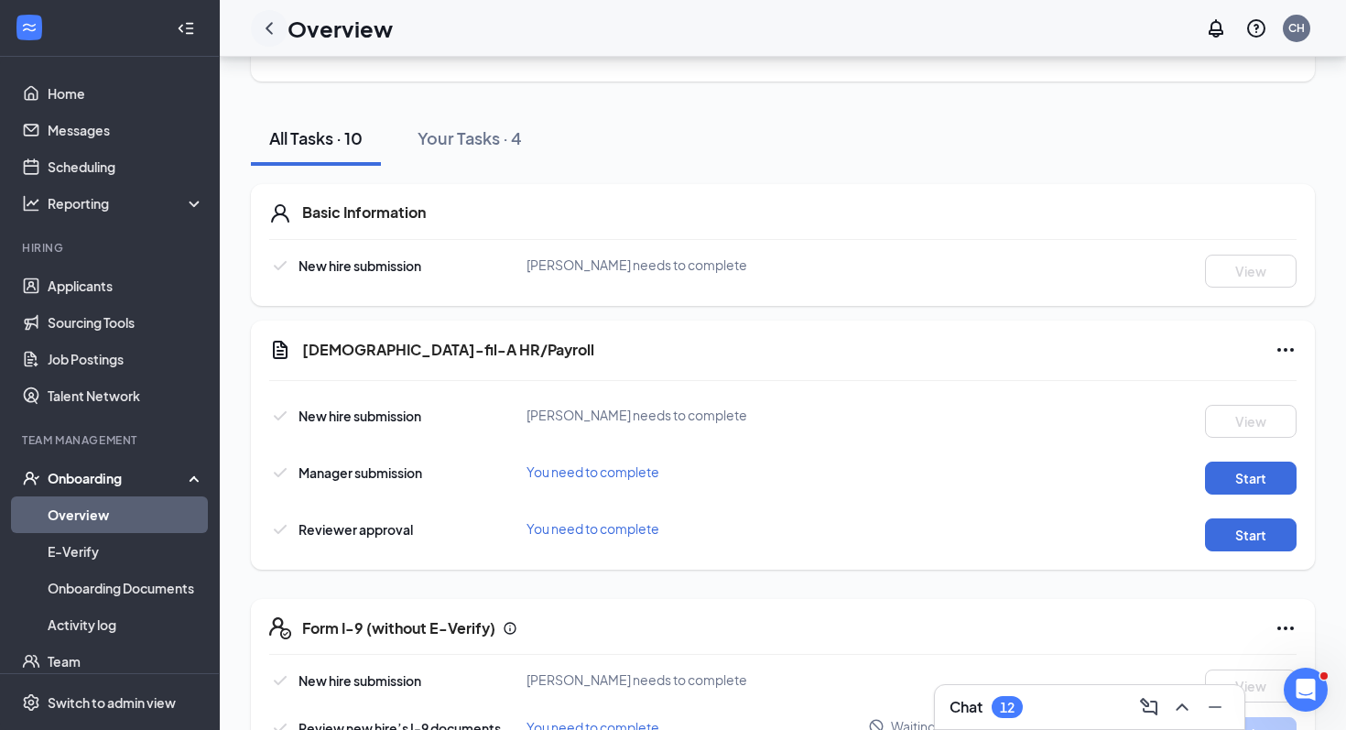
click at [266, 32] on icon "ChevronLeft" at bounding box center [269, 28] width 22 height 22
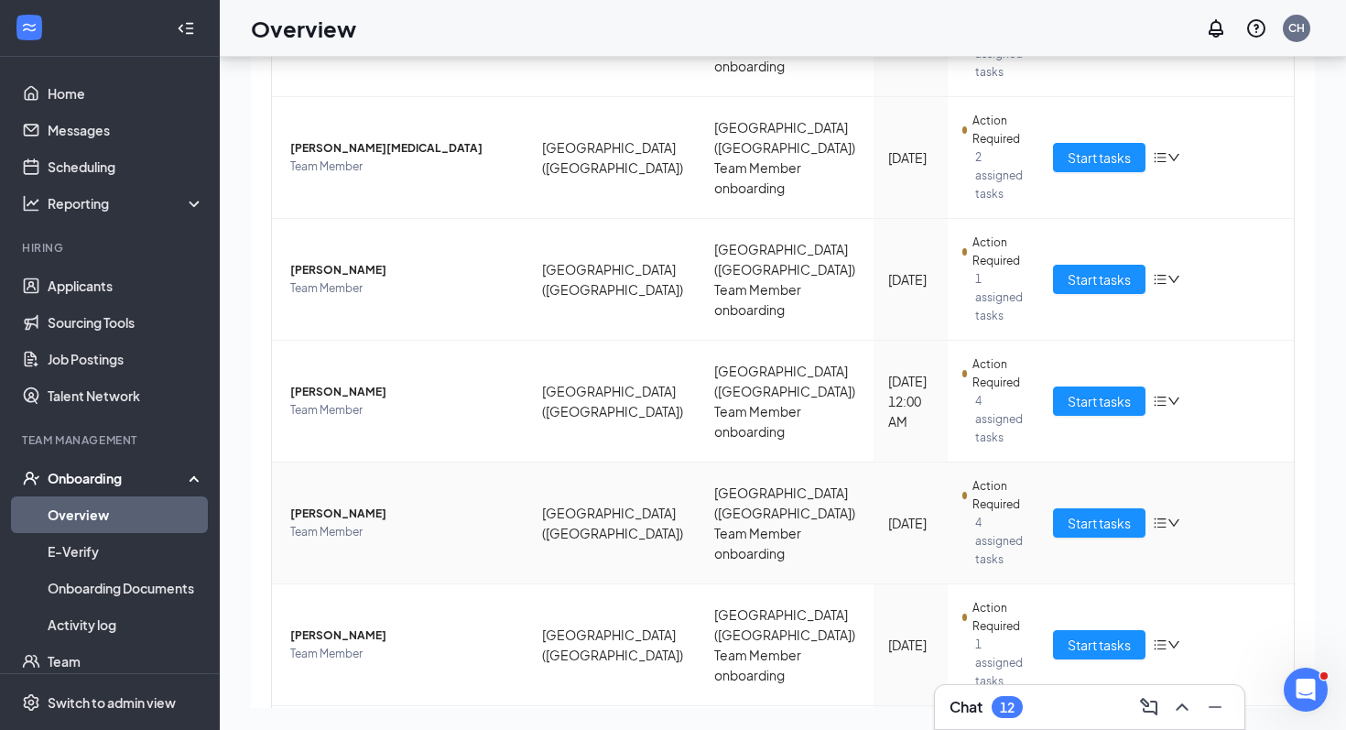
scroll to position [276, 0]
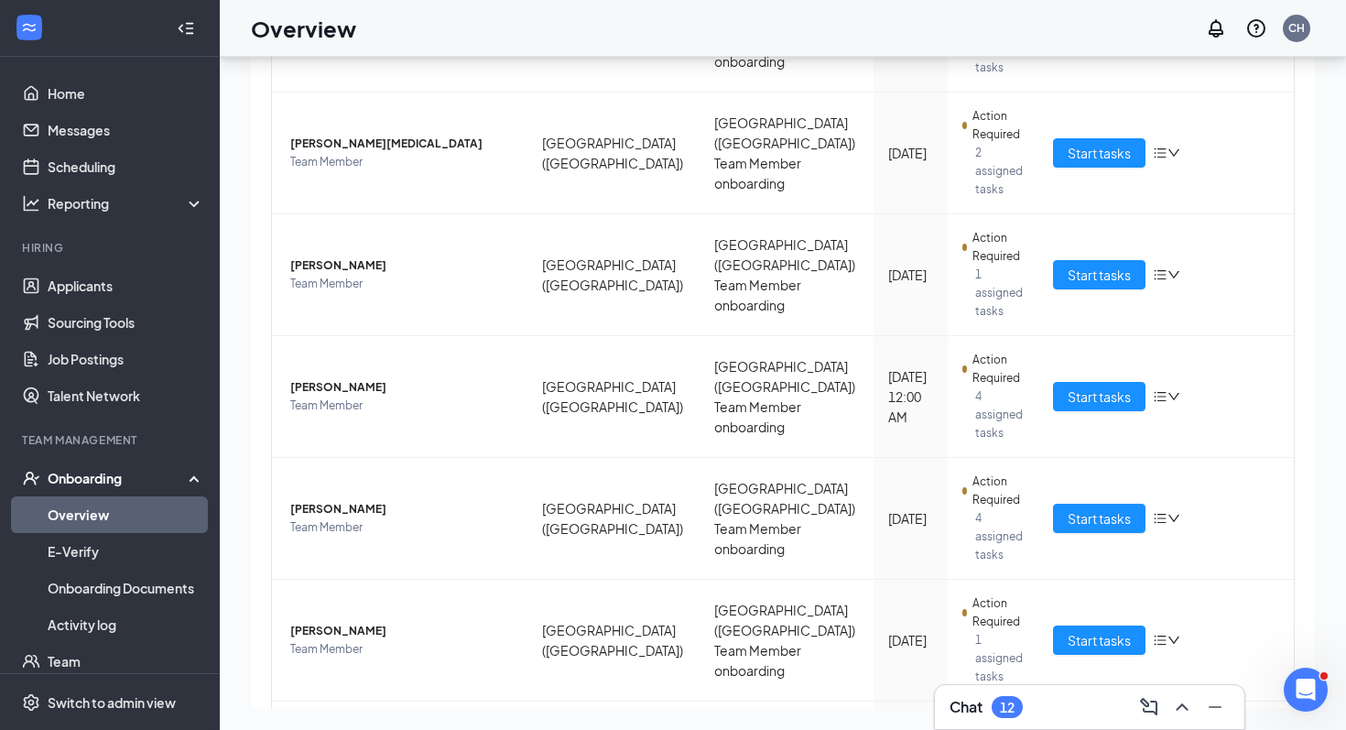
click at [189, 27] on icon "Collapse" at bounding box center [189, 28] width 7 height 12
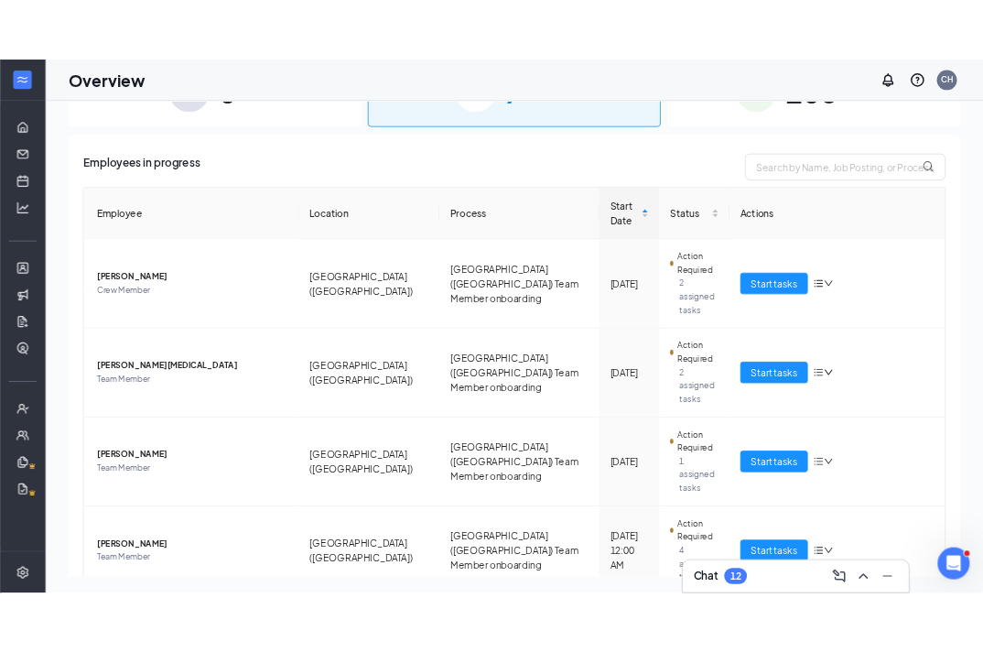
scroll to position [0, 0]
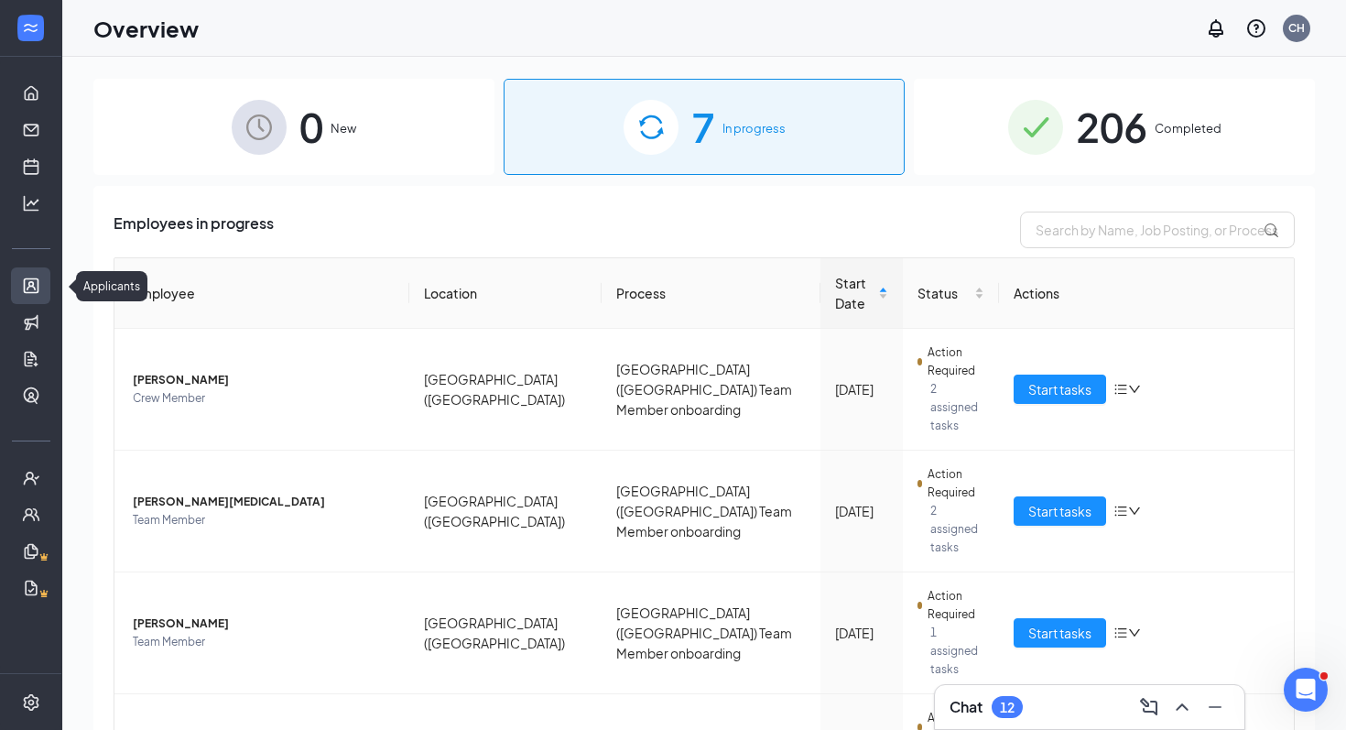
click at [48, 287] on link "Applicants" at bounding box center [57, 285] width 18 height 37
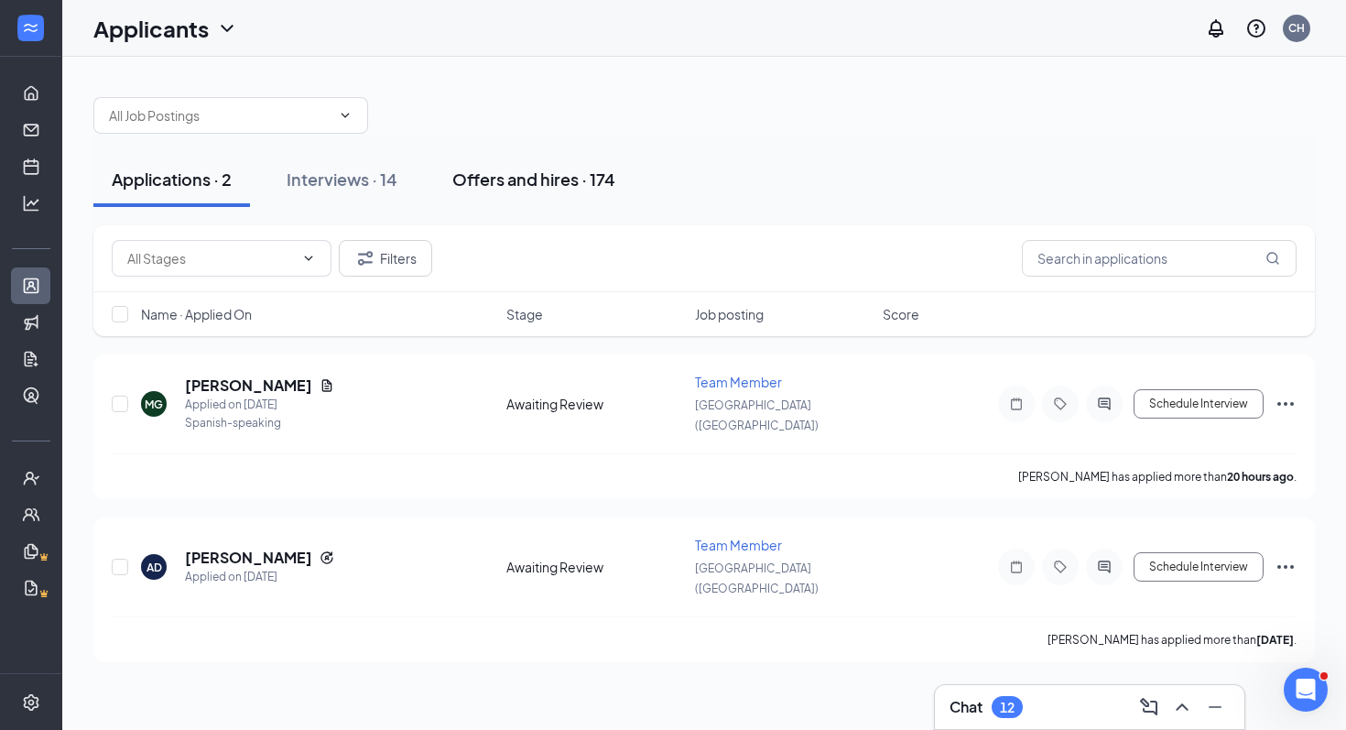
click at [532, 198] on button "Offers and hires · 174" at bounding box center [534, 179] width 200 height 55
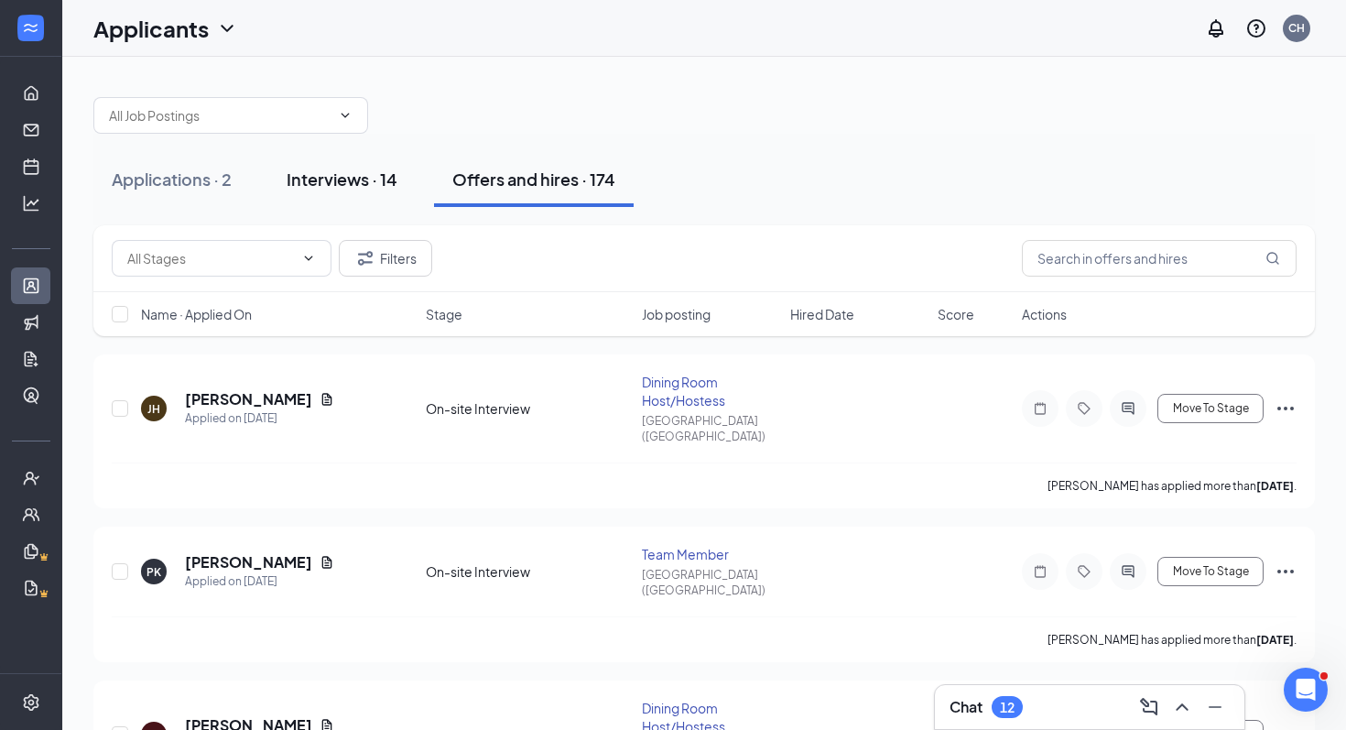
click at [351, 161] on button "Interviews · 14" at bounding box center [341, 179] width 147 height 55
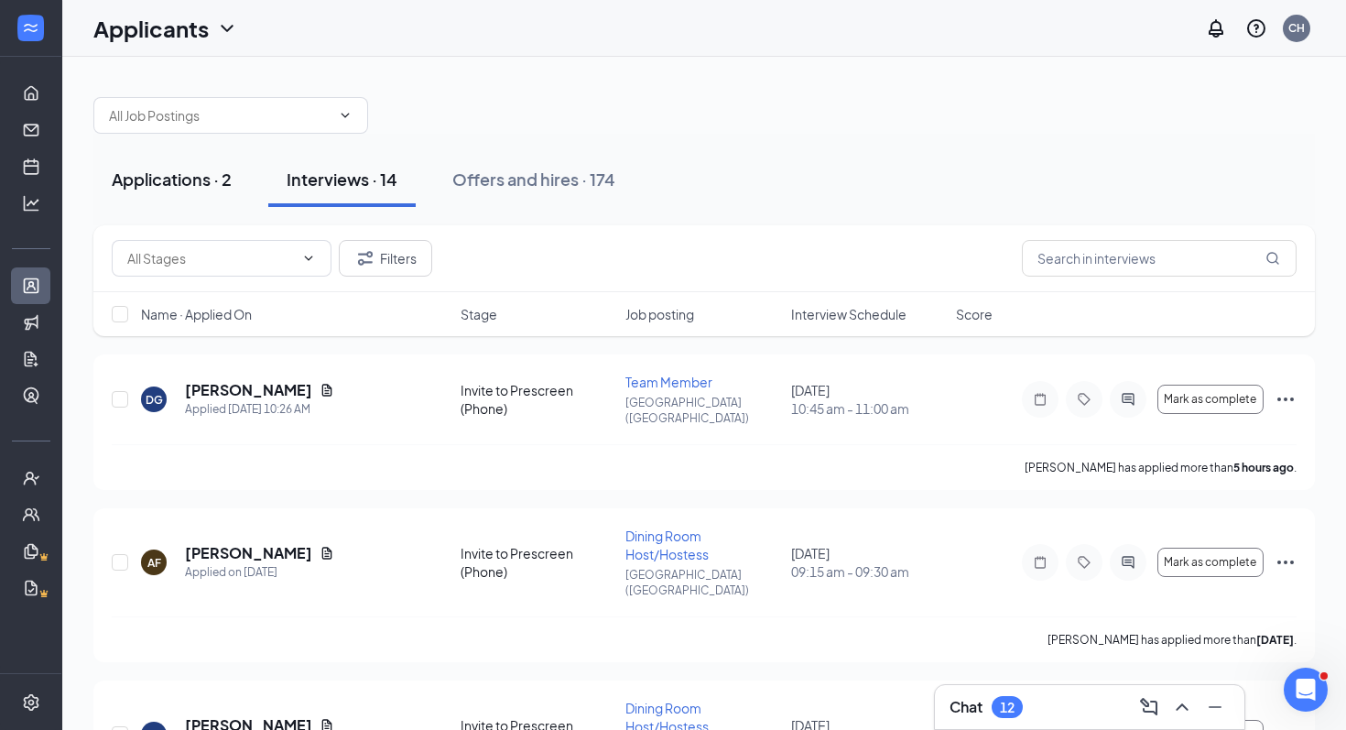
click at [212, 179] on div "Applications · 2" at bounding box center [172, 179] width 120 height 23
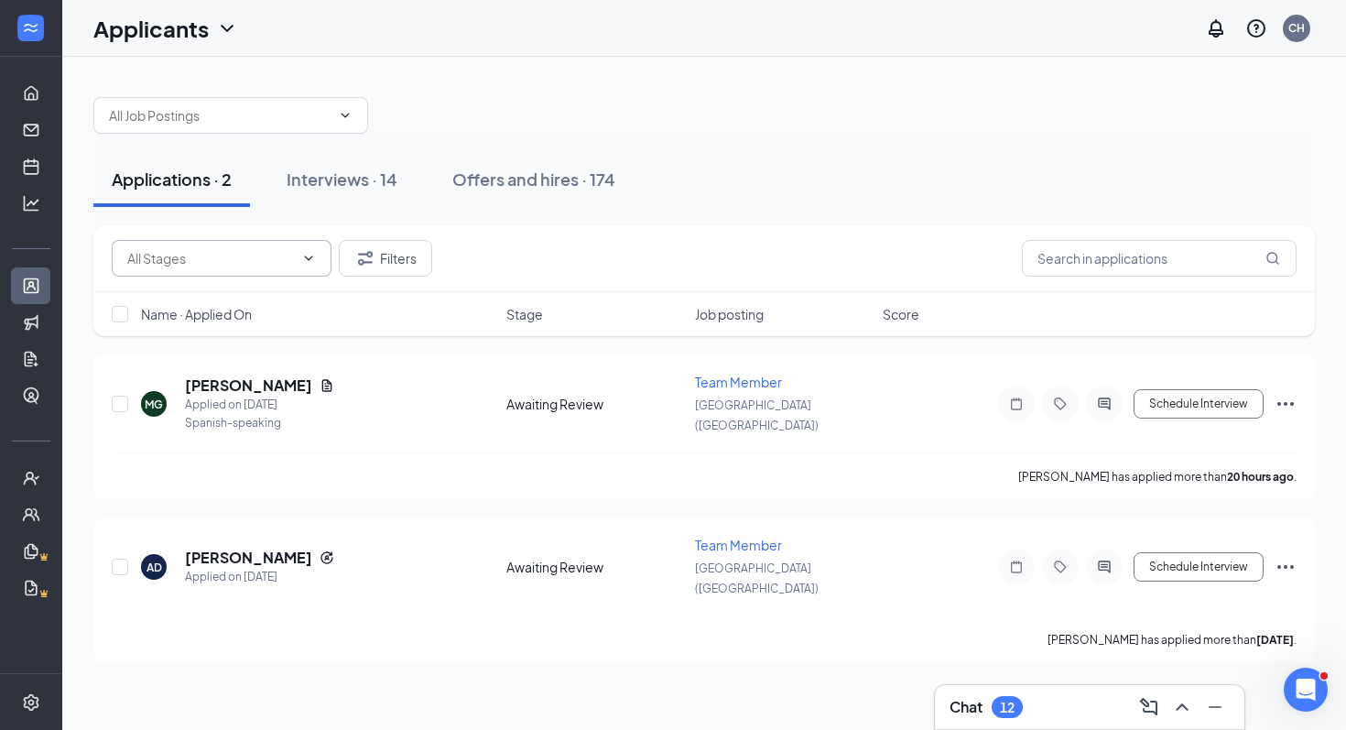
click at [311, 247] on span at bounding box center [222, 258] width 220 height 37
click at [309, 260] on icon "ChevronDown" at bounding box center [308, 258] width 15 height 15
click at [376, 181] on div "Interviews · 14" at bounding box center [342, 179] width 111 height 23
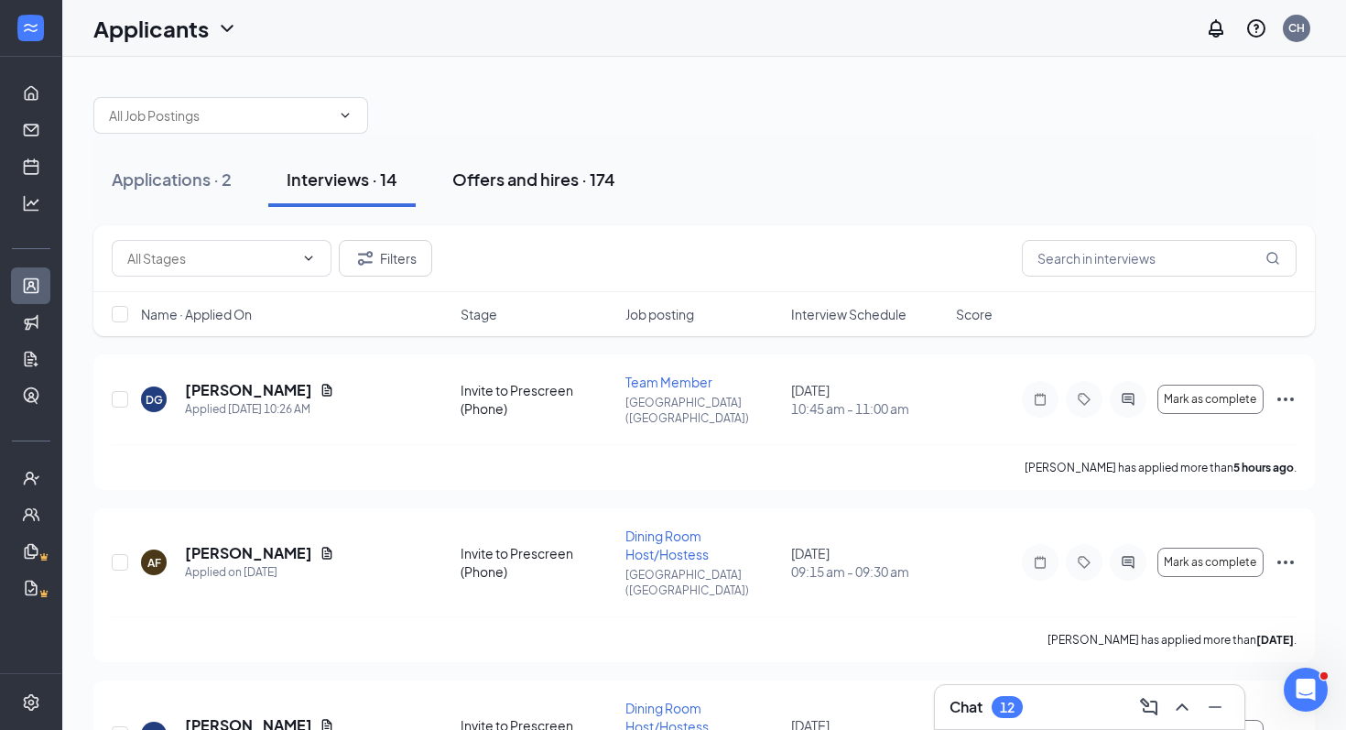
click at [536, 177] on div "Offers and hires · 174" at bounding box center [533, 179] width 163 height 23
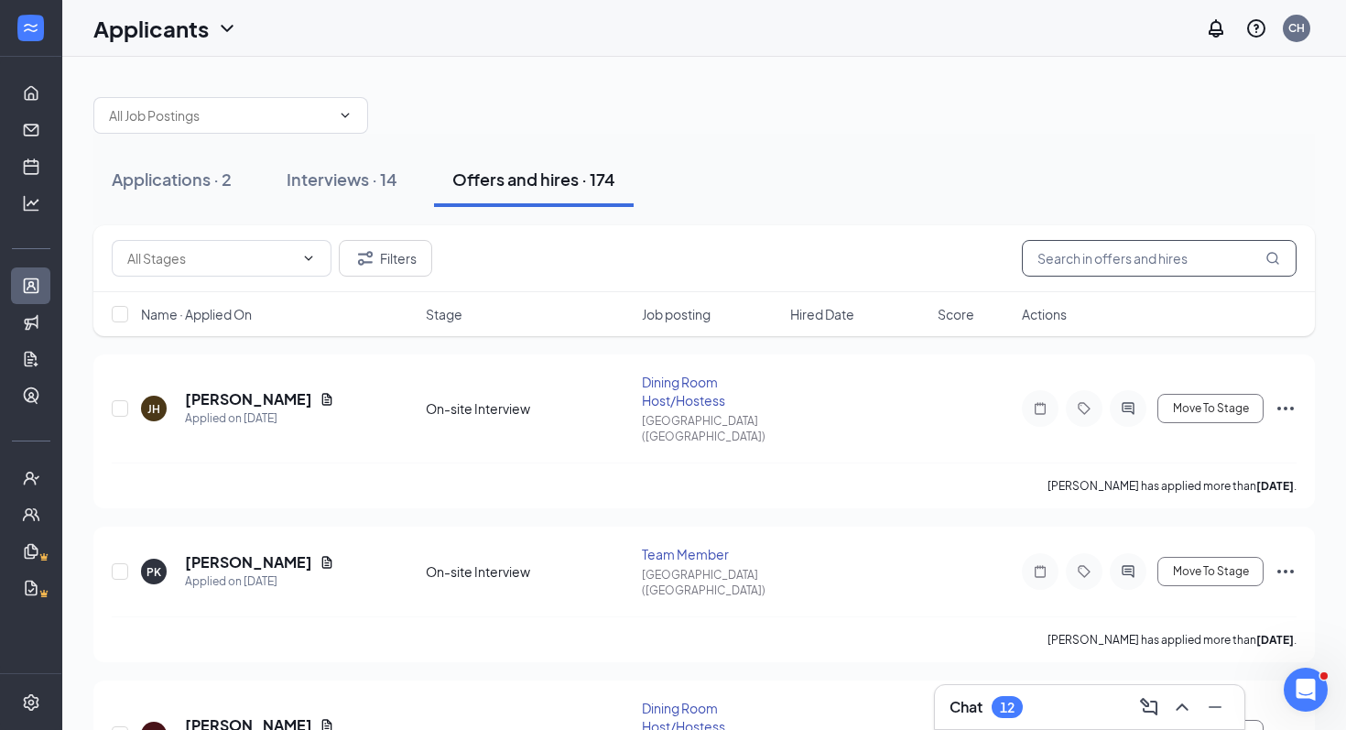
click at [1140, 253] on input "text" at bounding box center [1159, 258] width 275 height 37
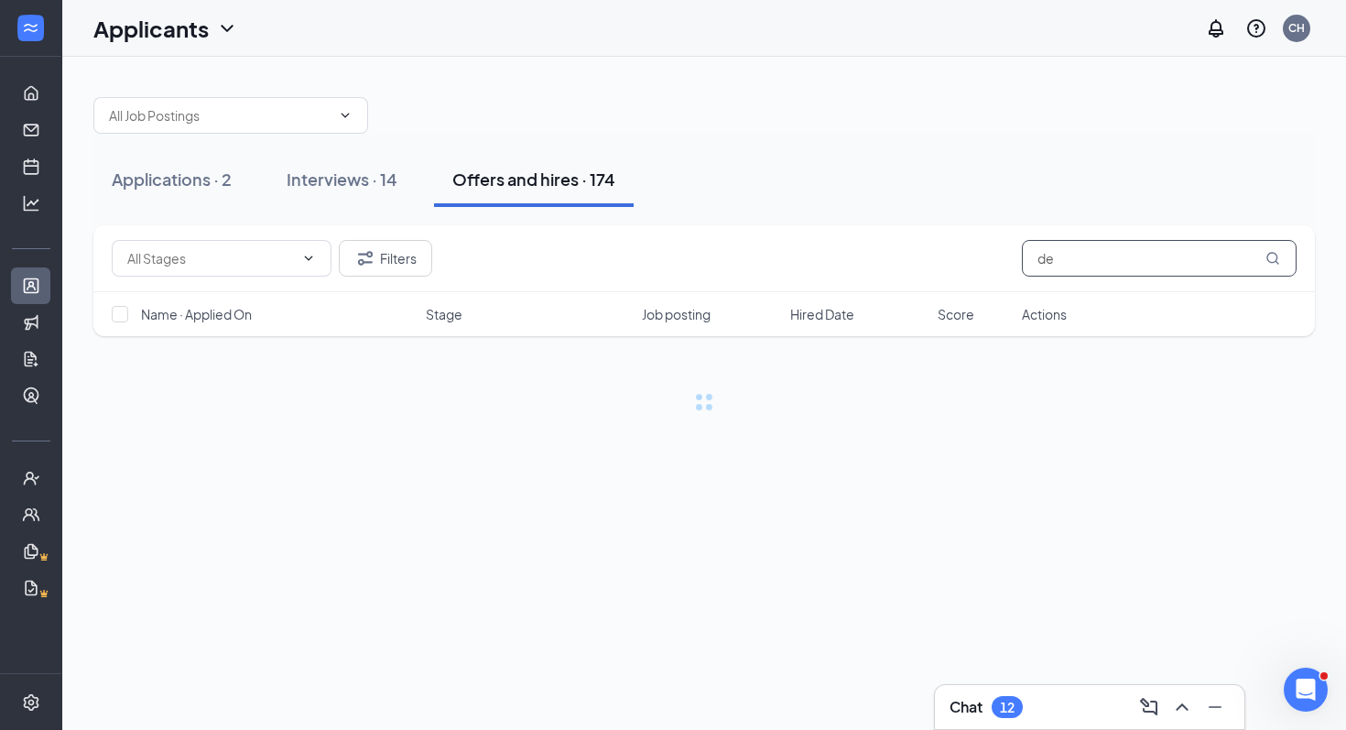
type input "d"
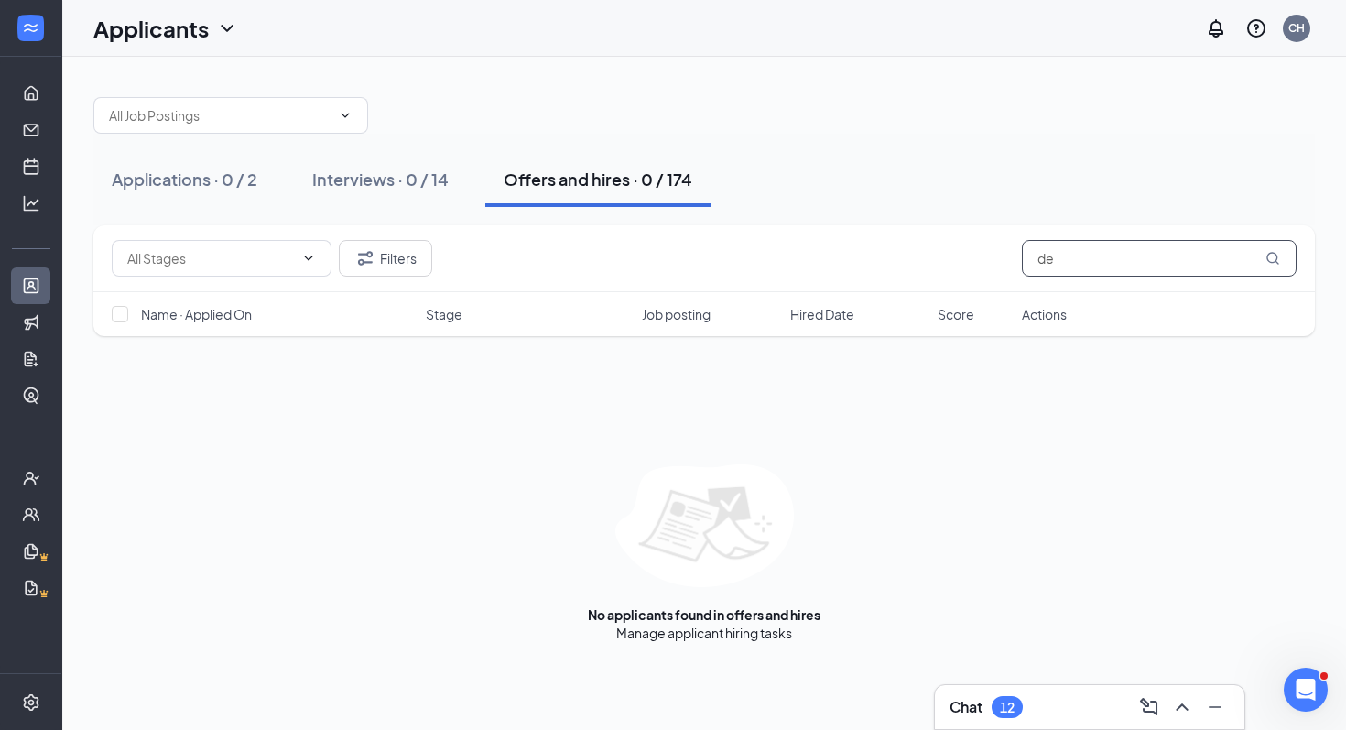
type input "d"
type input "r"
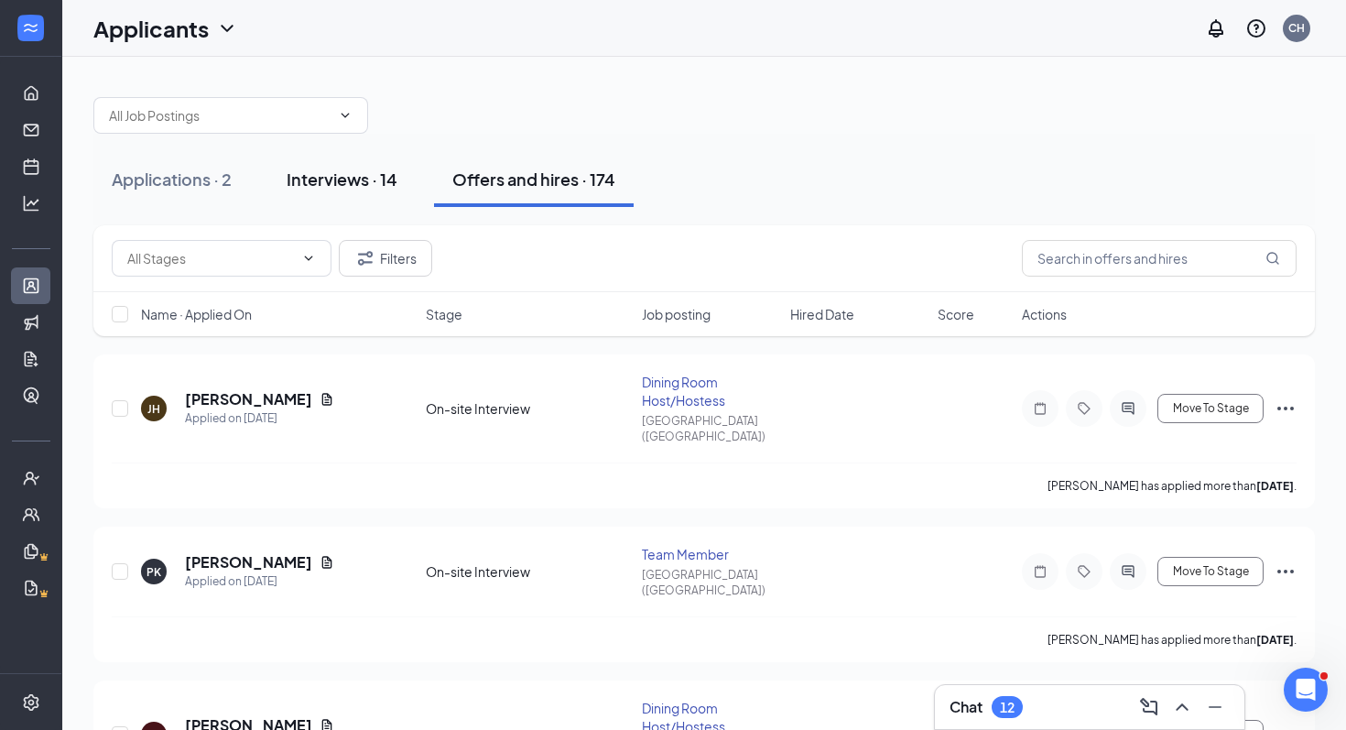
click at [358, 194] on button "Interviews · 14" at bounding box center [341, 179] width 147 height 55
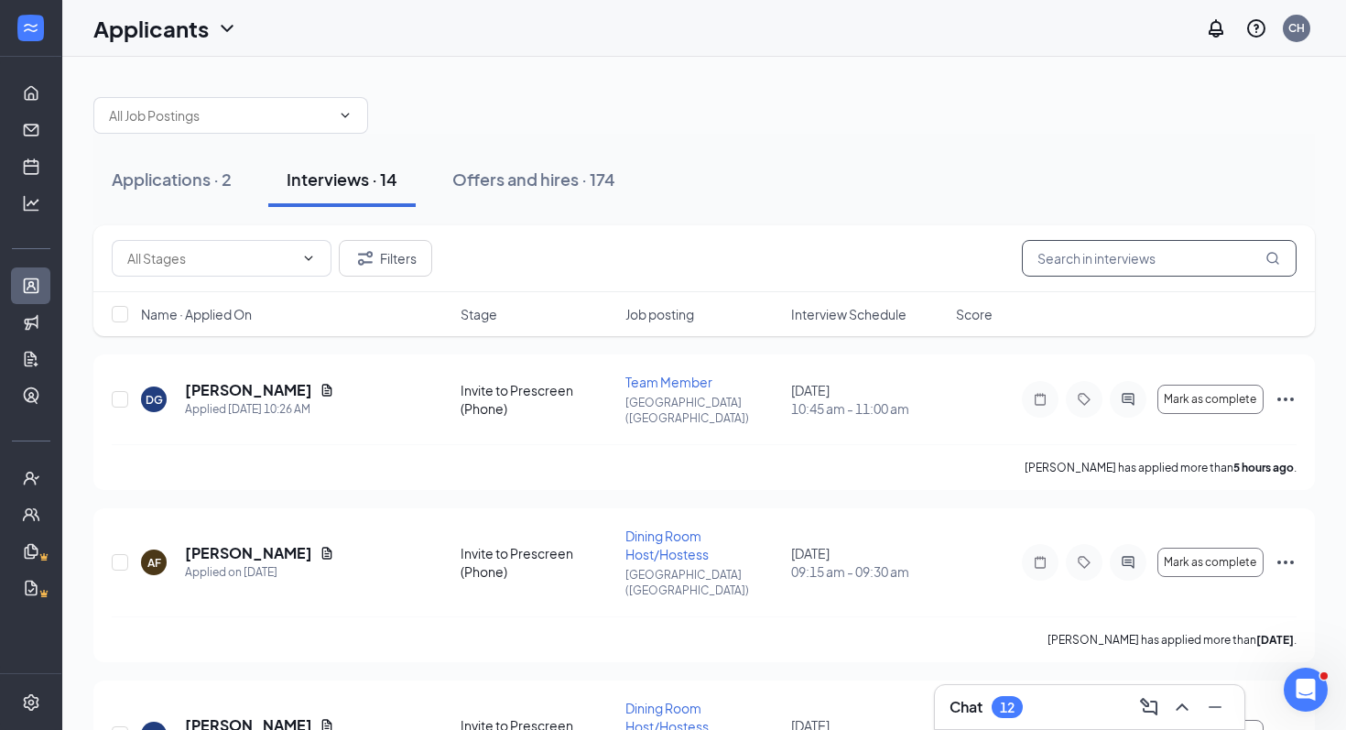
click at [1130, 241] on input "text" at bounding box center [1159, 258] width 275 height 37
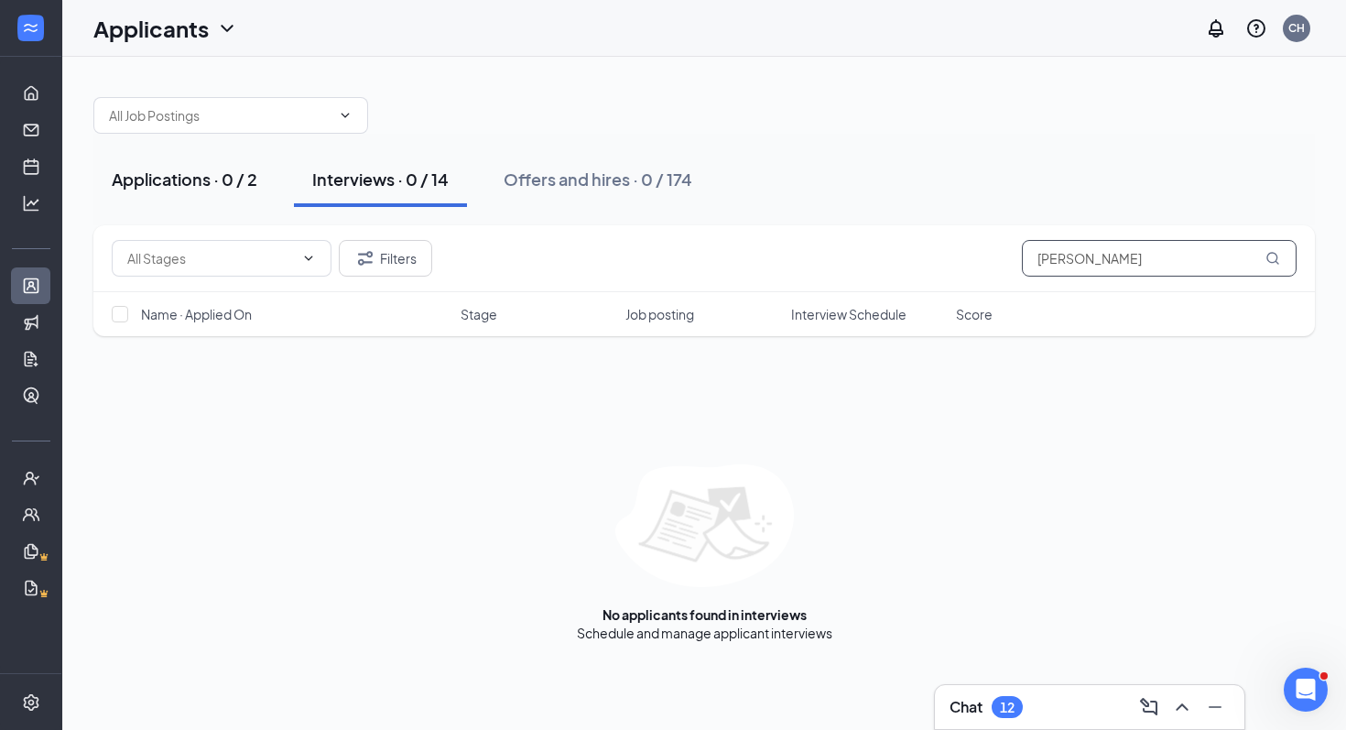
type input "[PERSON_NAME]"
click at [216, 179] on div "Applications · 0 / 2" at bounding box center [185, 179] width 146 height 23
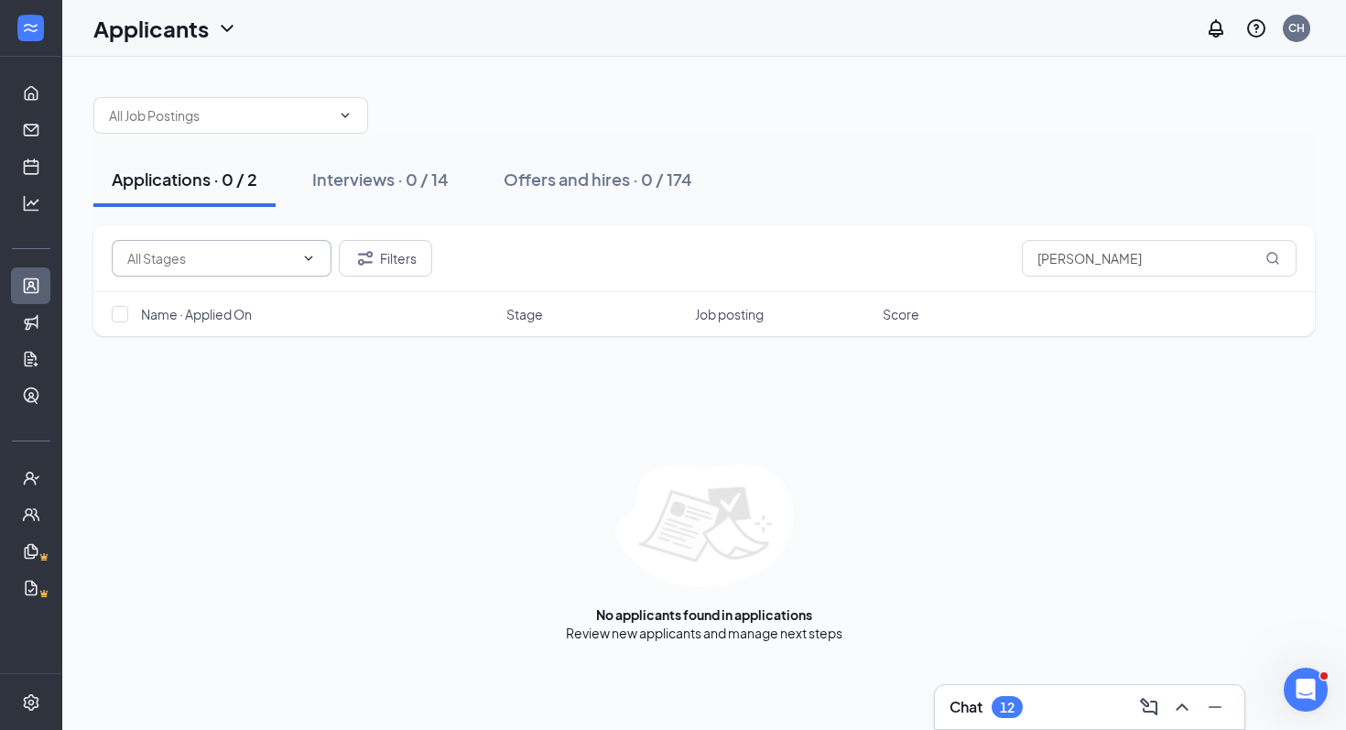
click at [314, 274] on span at bounding box center [222, 258] width 220 height 37
click at [302, 257] on icon "ChevronDown" at bounding box center [308, 258] width 15 height 15
click at [655, 112] on div at bounding box center [703, 106] width 1221 height 55
